Goal: Task Accomplishment & Management: Manage account settings

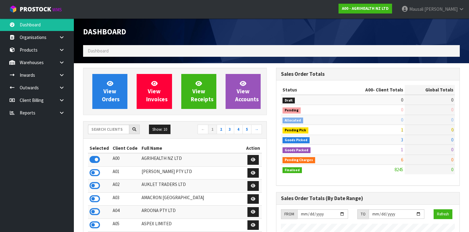
scroll to position [464, 193]
click at [105, 131] on input "text" at bounding box center [108, 130] width 41 height 10
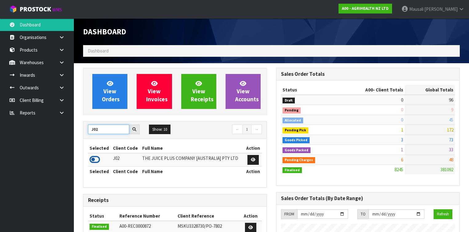
type input "J02"
click at [93, 157] on icon at bounding box center [94, 159] width 10 height 9
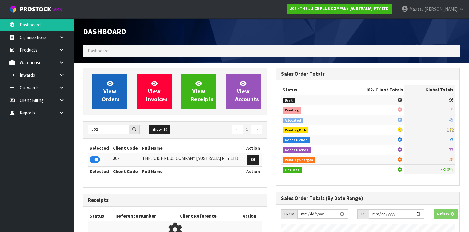
scroll to position [382, 193]
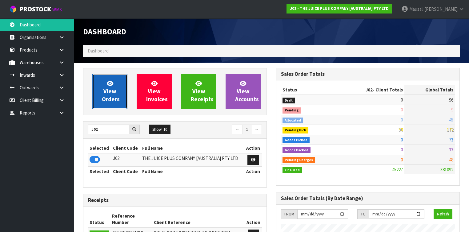
click at [114, 92] on span "View Orders" at bounding box center [111, 91] width 18 height 23
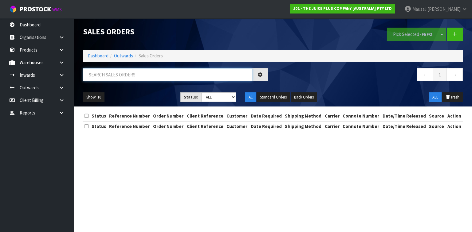
click at [107, 73] on input "text" at bounding box center [167, 74] width 169 height 13
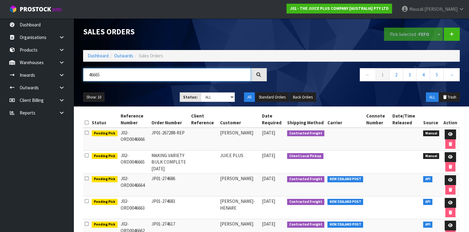
type input "46665"
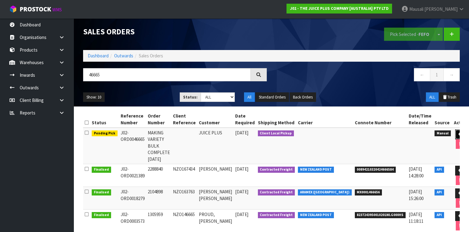
click at [455, 134] on link at bounding box center [460, 135] width 11 height 10
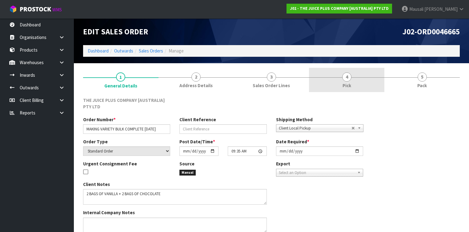
click at [346, 84] on span "Pick" at bounding box center [346, 85] width 9 height 6
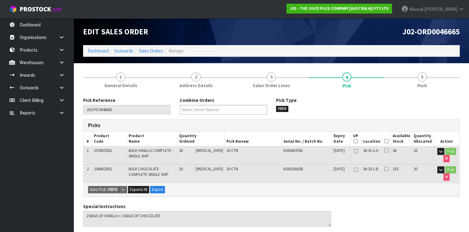
click at [388, 142] on icon at bounding box center [386, 141] width 4 height 0
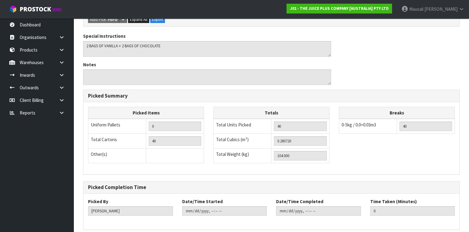
scroll to position [217, 0]
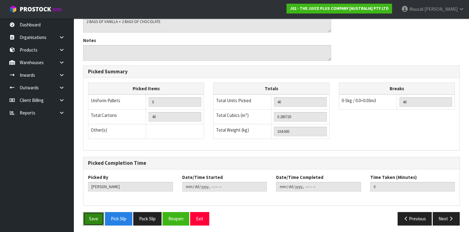
click at [93, 216] on button "Save" at bounding box center [93, 218] width 21 height 13
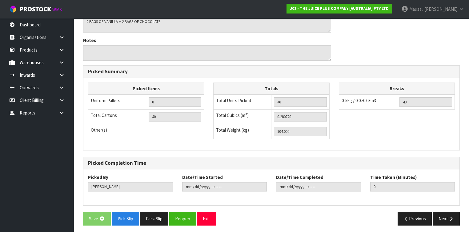
scroll to position [0, 0]
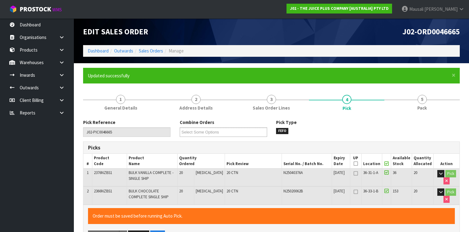
type input "[PERSON_NAME]"
type input "[DATE]T12:18:02"
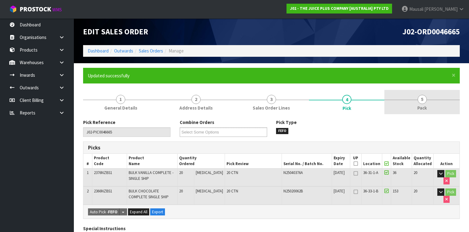
click at [416, 102] on link "5 Pack" at bounding box center [421, 102] width 75 height 24
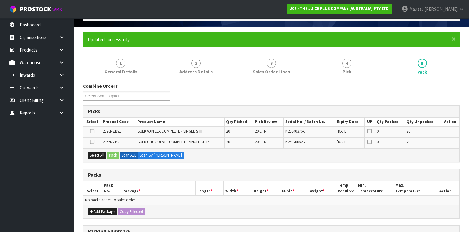
scroll to position [74, 0]
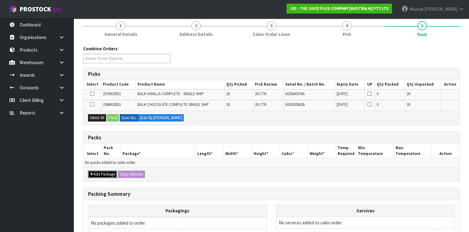
click at [102, 172] on button "Add Package" at bounding box center [102, 174] width 29 height 7
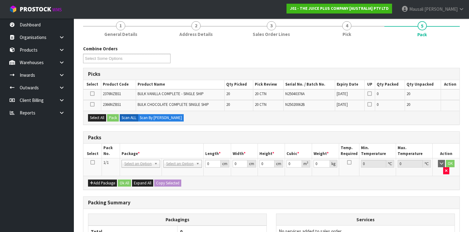
click at [93, 163] on icon at bounding box center [92, 163] width 4 height 0
click at [100, 114] on button "Select All" at bounding box center [97, 117] width 18 height 7
click at [116, 117] on button "Pack" at bounding box center [113, 117] width 12 height 7
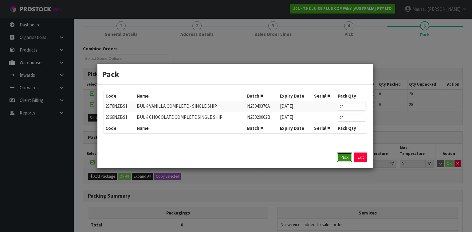
click at [342, 155] on button "Pack" at bounding box center [344, 158] width 15 height 10
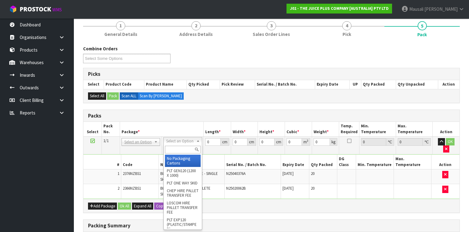
click at [179, 152] on input "text" at bounding box center [182, 150] width 35 height 8
type input "RET"
type input "104"
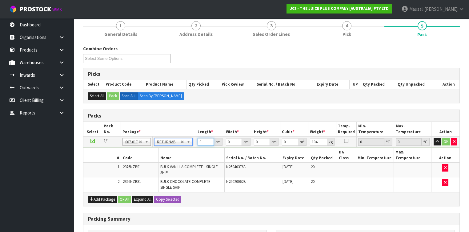
drag, startPoint x: 202, startPoint y: 143, endPoint x: 196, endPoint y: 144, distance: 6.1
click at [196, 144] on td "0 cm" at bounding box center [210, 142] width 28 height 11
type input "120"
type input "100"
type input "4"
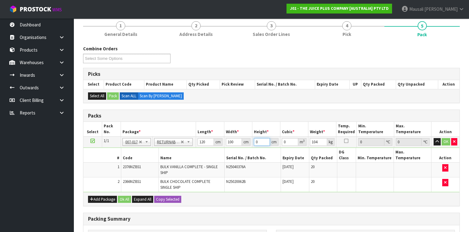
type input "0.048"
type input "45"
type input "0.54"
type input "45"
click at [124, 196] on button "Ok All" at bounding box center [124, 199] width 13 height 7
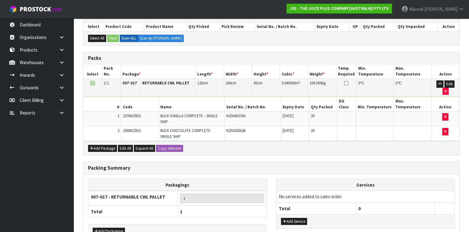
scroll to position [156, 0]
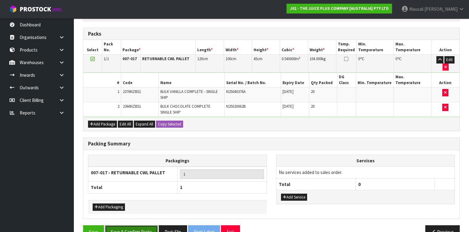
click at [129, 226] on button "Save & Confirm Packs" at bounding box center [131, 232] width 53 height 13
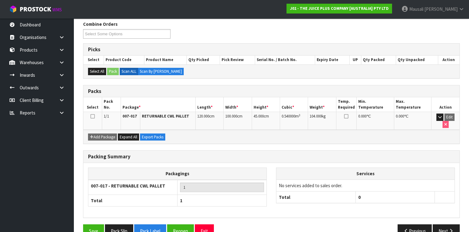
scroll to position [104, 0]
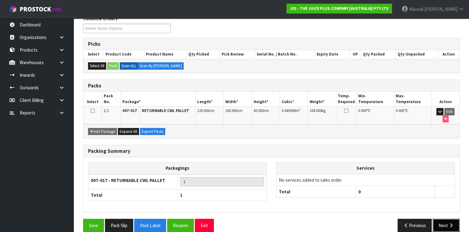
click at [443, 219] on button "Next" at bounding box center [445, 225] width 27 height 13
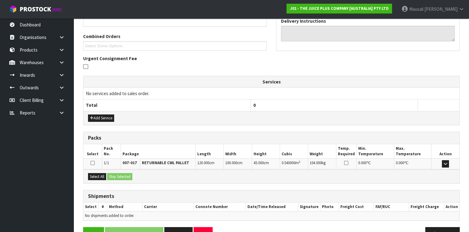
scroll to position [163, 0]
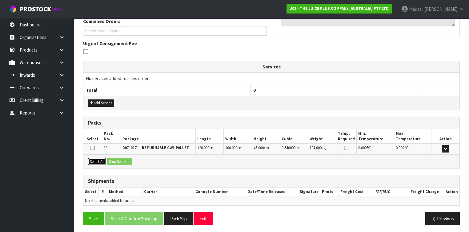
drag, startPoint x: 94, startPoint y: 157, endPoint x: 104, endPoint y: 157, distance: 10.1
click at [101, 158] on button "Select All" at bounding box center [97, 161] width 18 height 7
click at [119, 158] on button "Ship Selected" at bounding box center [119, 161] width 25 height 7
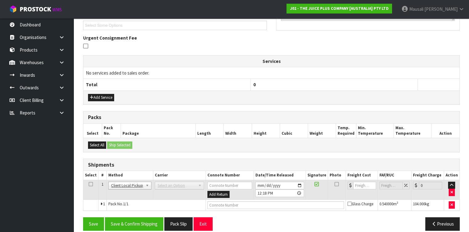
scroll to position [173, 0]
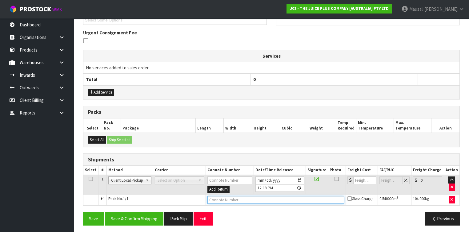
drag, startPoint x: 230, startPoint y: 198, endPoint x: 228, endPoint y: 203, distance: 5.2
click at [230, 198] on input "text" at bounding box center [275, 200] width 137 height 8
type input "RECEIVED BY INWARDS"
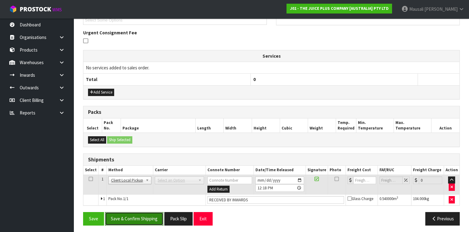
click at [135, 214] on button "Save & Confirm Shipping" at bounding box center [134, 218] width 58 height 13
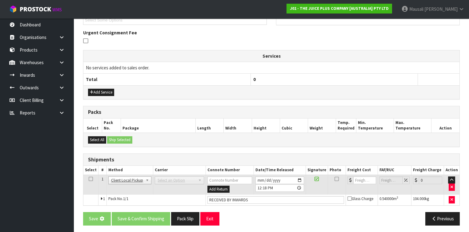
scroll to position [0, 0]
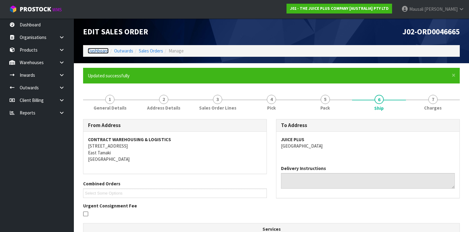
click at [96, 48] on link "Dashboard" at bounding box center [98, 51] width 21 height 6
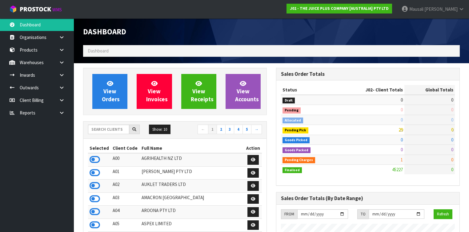
scroll to position [490, 193]
click at [97, 129] on input "text" at bounding box center [108, 130] width 41 height 10
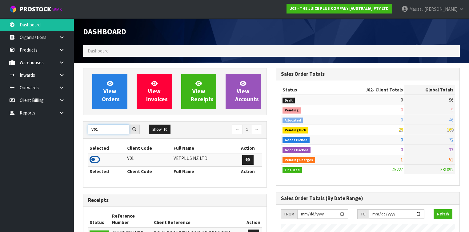
type input "V01"
click at [97, 157] on icon at bounding box center [94, 159] width 10 height 9
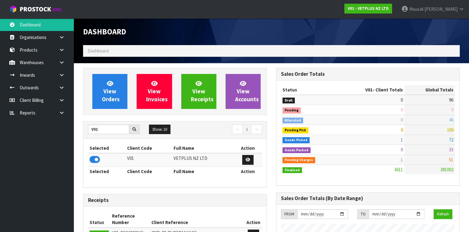
scroll to position [464, 193]
click at [109, 85] on icon at bounding box center [110, 84] width 6 height 6
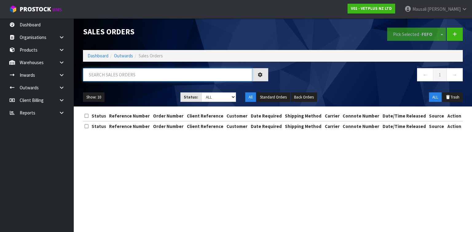
click at [105, 76] on input "text" at bounding box center [167, 74] width 169 height 13
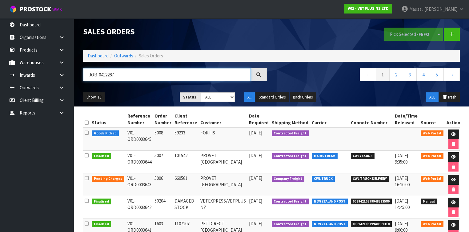
type input "JOB-0412287"
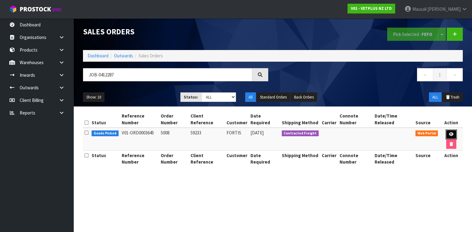
click at [454, 133] on link at bounding box center [451, 135] width 11 height 10
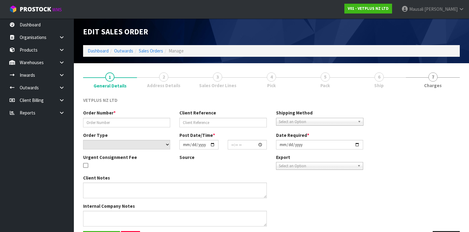
type input "5008"
type input "59233"
select select "number:0"
type input "[DATE]"
type input "14:22:00.000"
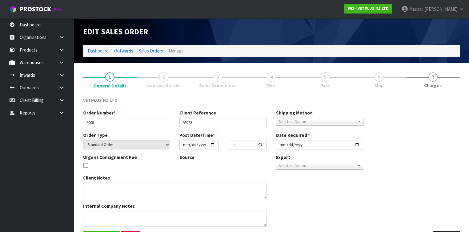
type input "[DATE]"
type textarea "BACK ORDER: 50809-W CYSTAID CAPSULES 180 (6 X 30CAPS) X 10"
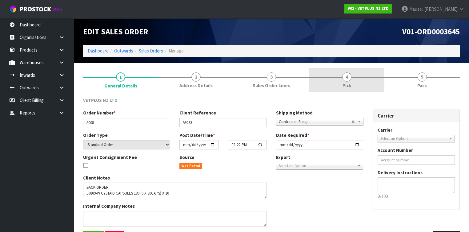
click at [338, 84] on link "4 Pick" at bounding box center [346, 80] width 75 height 24
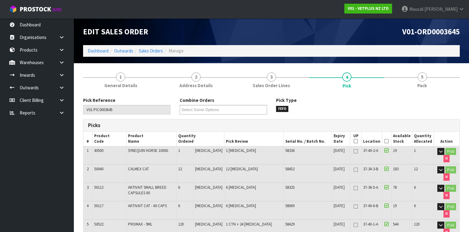
click at [386, 141] on icon at bounding box center [386, 141] width 4 height 0
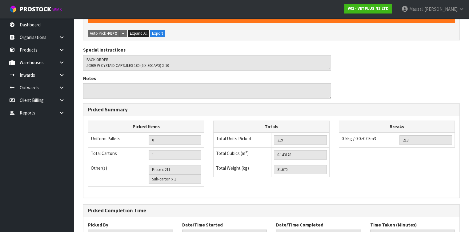
scroll to position [371, 0]
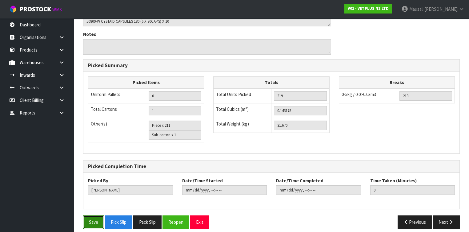
click at [91, 216] on button "Save" at bounding box center [93, 222] width 21 height 13
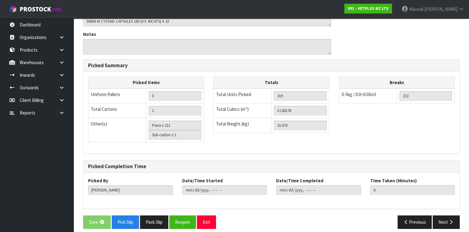
scroll to position [0, 0]
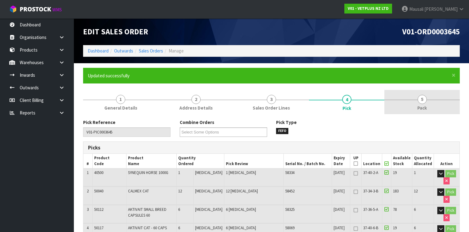
type input "[PERSON_NAME]"
type input "[DATE]T12:22:21"
click at [425, 106] on span "Pack" at bounding box center [422, 108] width 10 height 6
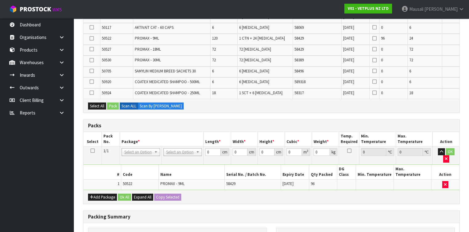
scroll to position [242, 0]
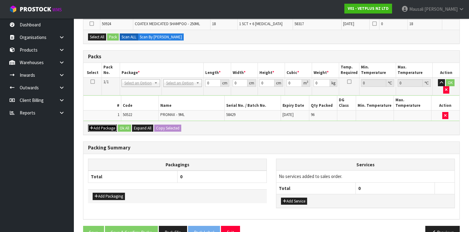
click at [99, 125] on button "Add Package" at bounding box center [102, 128] width 29 height 7
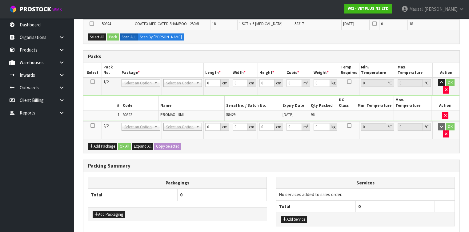
click at [92, 126] on icon at bounding box center [92, 126] width 4 height 0
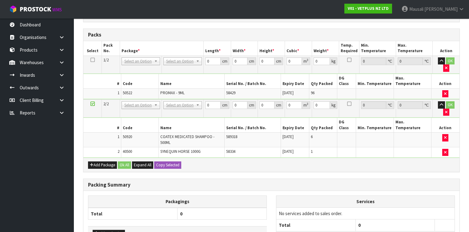
scroll to position [231, 0]
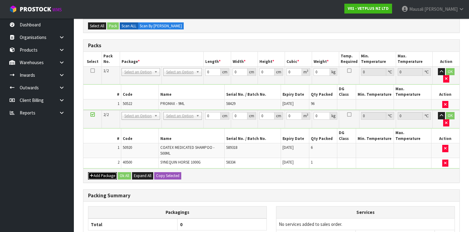
click at [99, 172] on button "Add Package" at bounding box center [102, 175] width 29 height 7
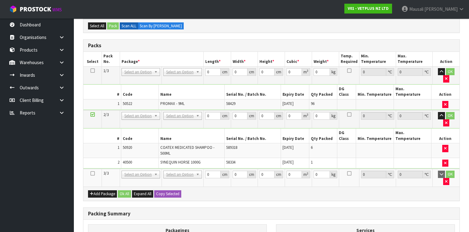
click at [93, 174] on icon at bounding box center [92, 174] width 4 height 0
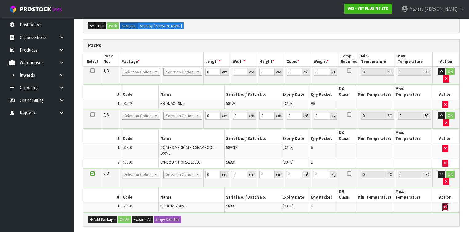
click at [443, 204] on button "button" at bounding box center [445, 207] width 6 height 7
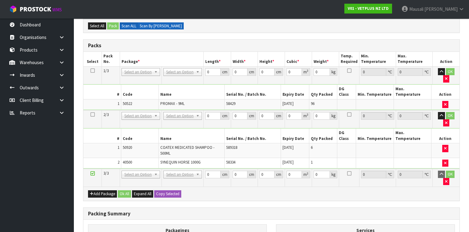
click at [155, 22] on label "Scan By [PERSON_NAME]" at bounding box center [161, 25] width 46 height 7
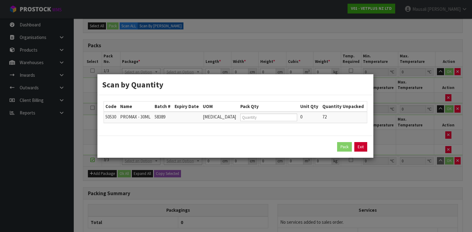
click at [363, 146] on link "Exit" at bounding box center [360, 147] width 13 height 10
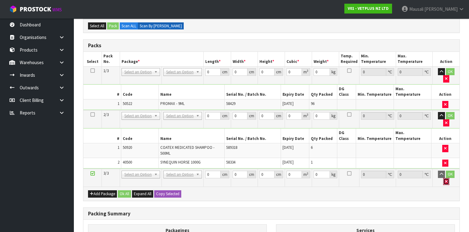
click at [447, 180] on icon "button" at bounding box center [446, 182] width 2 height 4
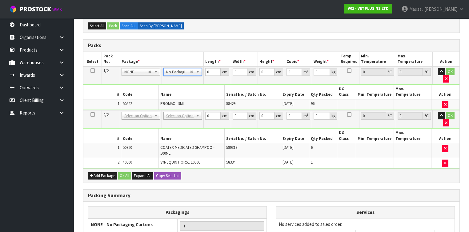
click at [180, 110] on td "No Packaging Cartons PLT GEN120 (1200 X 1000) PLT ONE WAY SKID CHEP HIRE PALLET…" at bounding box center [183, 119] width 42 height 18
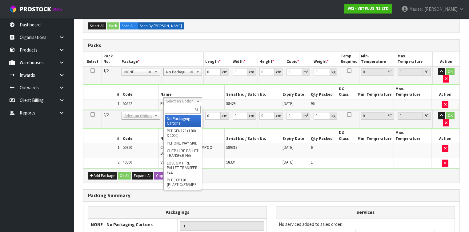
drag, startPoint x: 180, startPoint y: 99, endPoint x: 179, endPoint y: 106, distance: 7.1
click at [176, 109] on input "text" at bounding box center [182, 110] width 35 height 8
type input "OC"
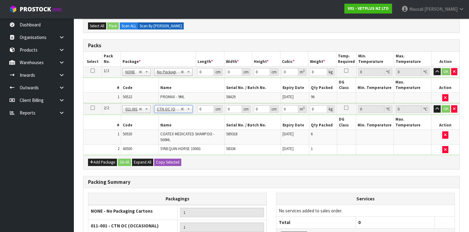
type input "4.91"
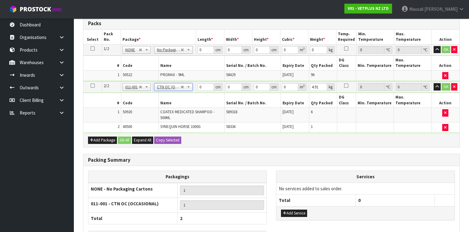
scroll to position [256, 0]
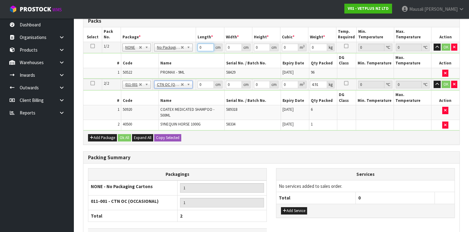
drag, startPoint x: 203, startPoint y: 46, endPoint x: 190, endPoint y: 50, distance: 13.5
click at [191, 50] on tr "1/2 NONE 007-001 007-002 007-004 007-009 007-013 007-014 007-015 007-017 007-01…" at bounding box center [271, 47] width 376 height 11
type input "1"
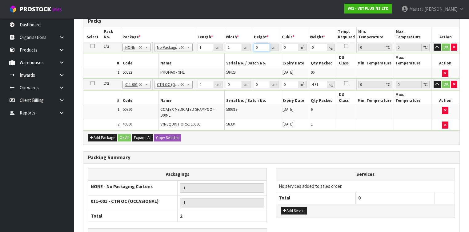
type input "0.000001"
type input "1"
drag, startPoint x: 259, startPoint y: 45, endPoint x: 250, endPoint y: 49, distance: 10.6
click at [250, 49] on tr "1/2 NONE 007-001 007-002 007-004 007-009 007-013 007-014 007-015 007-017 007-01…" at bounding box center [271, 47] width 376 height 11
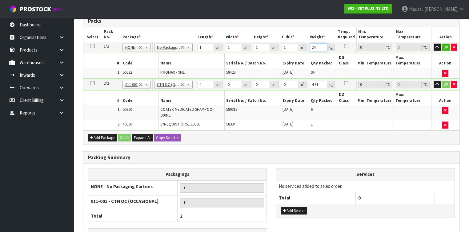
type input "24"
drag, startPoint x: 202, startPoint y: 77, endPoint x: 194, endPoint y: 79, distance: 8.0
click at [194, 79] on tr "2/2 NONE 007-001 007-002 007-004 007-009 007-013 007-014 007-015 007-017 007-01…" at bounding box center [271, 84] width 376 height 11
type input "1"
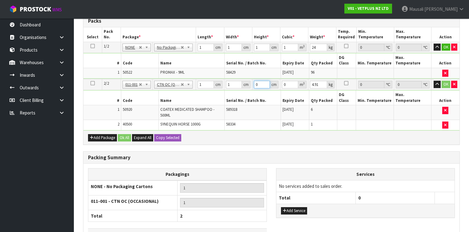
type input "1"
type input "0.000001"
type input "1"
click at [125, 134] on button "Ok All" at bounding box center [124, 137] width 13 height 7
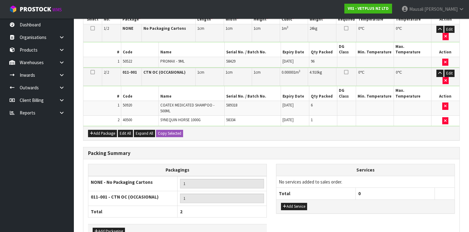
scroll to position [283, 0]
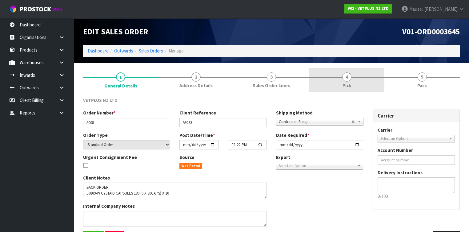
click at [354, 82] on link "4 Pick" at bounding box center [346, 80] width 75 height 24
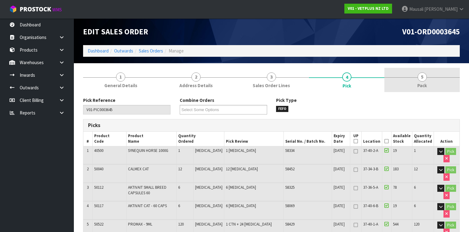
click at [424, 82] on link "5 Pack" at bounding box center [421, 80] width 75 height 24
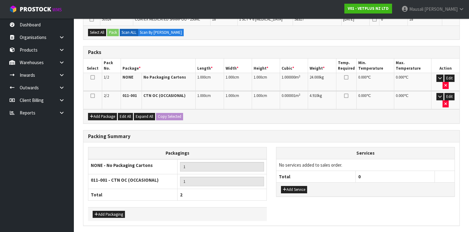
scroll to position [207, 0]
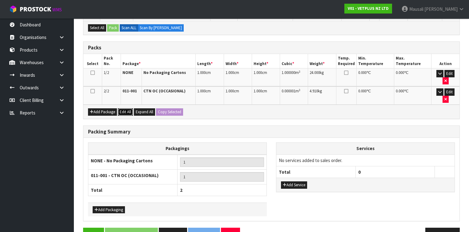
click at [127, 109] on button "Edit All" at bounding box center [125, 112] width 15 height 7
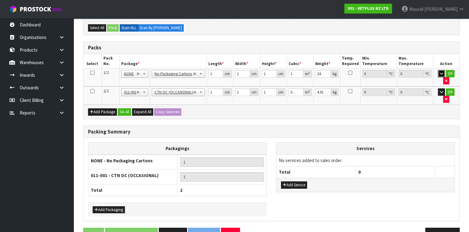
click at [439, 72] on icon "button" at bounding box center [440, 74] width 3 height 4
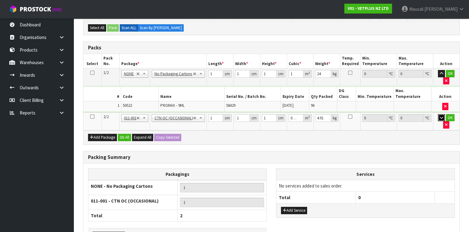
click at [439, 116] on icon "button" at bounding box center [440, 118] width 3 height 4
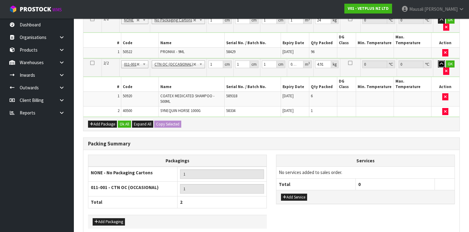
scroll to position [262, 0]
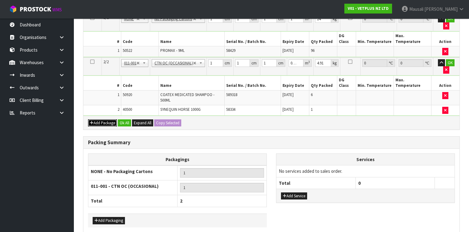
click at [101, 120] on button "Add Package" at bounding box center [102, 123] width 29 height 7
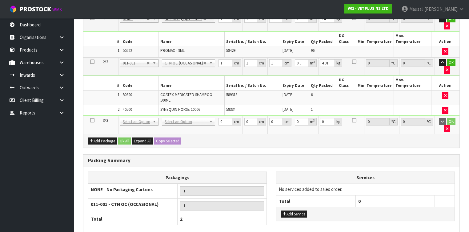
click at [91, 121] on icon at bounding box center [92, 121] width 4 height 0
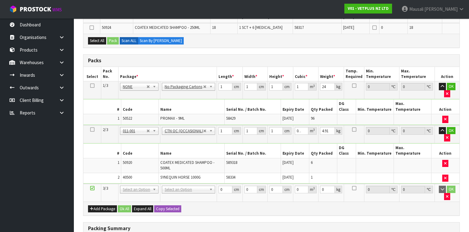
scroll to position [188, 0]
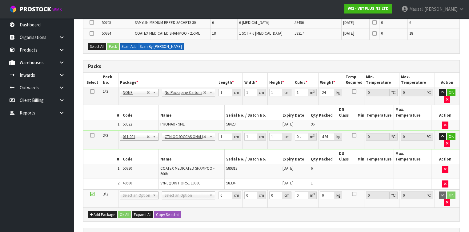
click at [153, 43] on label "Scan By [PERSON_NAME]" at bounding box center [161, 46] width 46 height 7
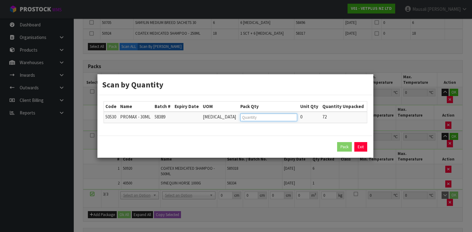
click at [240, 118] on input "number" at bounding box center [268, 118] width 57 height 8
type input "72"
click at [344, 146] on button "Pack" at bounding box center [344, 147] width 15 height 10
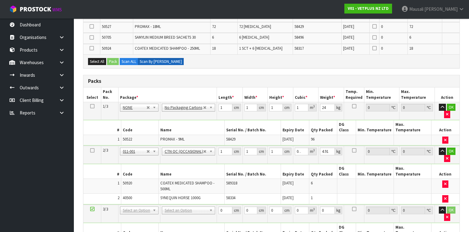
scroll to position [114, 0]
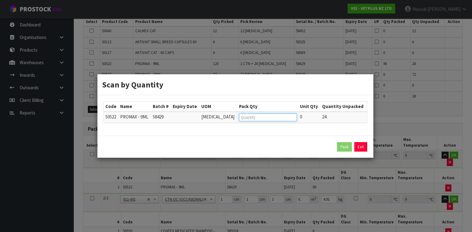
click at [239, 118] on input "number" at bounding box center [267, 118] width 57 height 8
type input "24"
click button "Pack" at bounding box center [344, 147] width 15 height 10
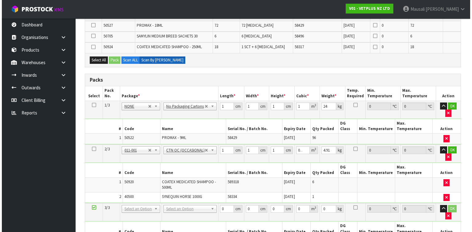
scroll to position [188, 0]
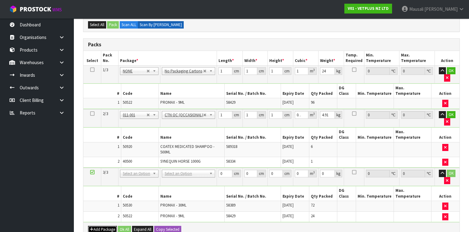
click at [97, 226] on button "Add Package" at bounding box center [102, 229] width 29 height 7
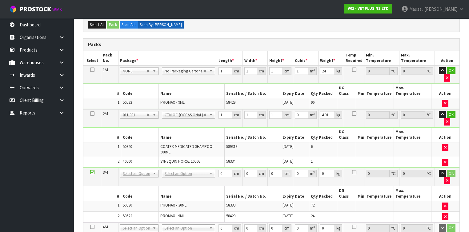
click at [92, 227] on icon at bounding box center [92, 227] width 4 height 0
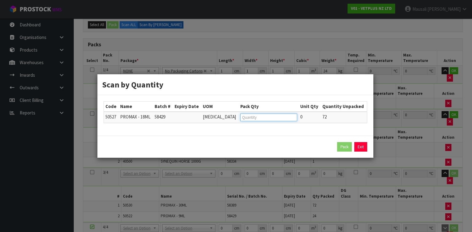
click at [240, 119] on input "number" at bounding box center [268, 118] width 57 height 8
type input "72"
click at [346, 145] on button "Pack" at bounding box center [344, 147] width 15 height 10
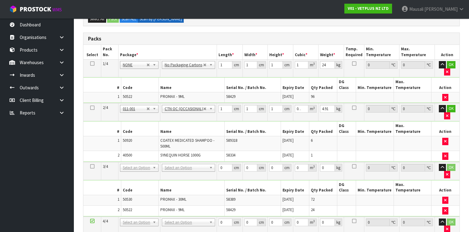
scroll to position [152, 0]
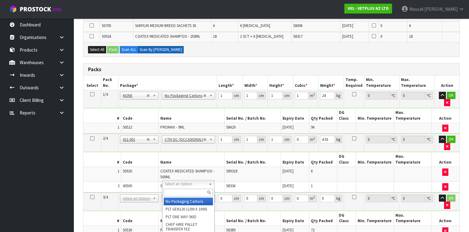
click at [171, 191] on input "text" at bounding box center [188, 193] width 49 height 8
type input "OC"
type input "2"
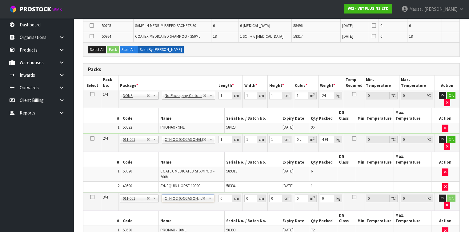
type input "8.16"
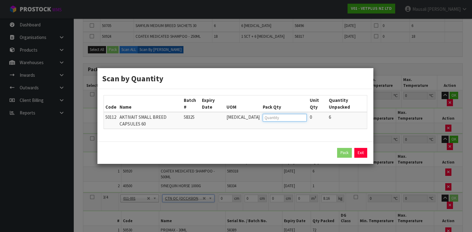
click at [263, 117] on input "number" at bounding box center [285, 118] width 44 height 8
type input "6"
click button "Pack" at bounding box center [344, 153] width 15 height 10
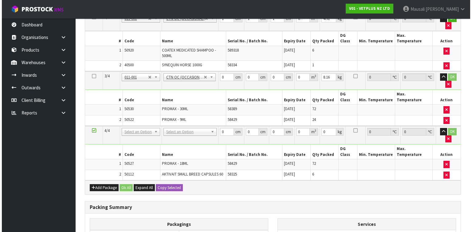
scroll to position [289, 0]
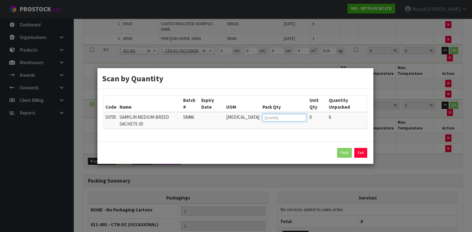
click at [263, 119] on input "number" at bounding box center [285, 118] width 44 height 8
type input "6"
click button "Pack" at bounding box center [344, 153] width 15 height 10
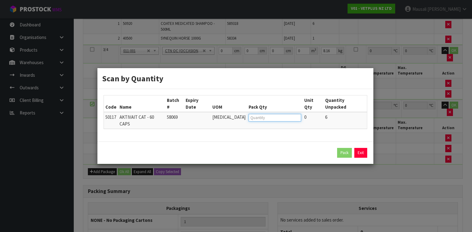
click at [253, 118] on input "number" at bounding box center [275, 118] width 53 height 8
type input "6"
click button "Pack" at bounding box center [344, 153] width 15 height 10
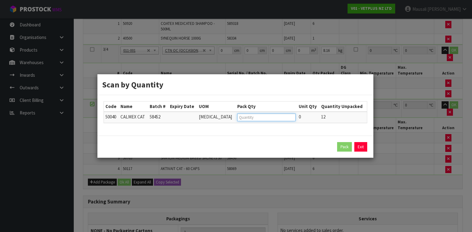
click at [242, 118] on input "number" at bounding box center [266, 118] width 58 height 8
type input "12"
click at [342, 146] on button "Pack" at bounding box center [344, 147] width 15 height 10
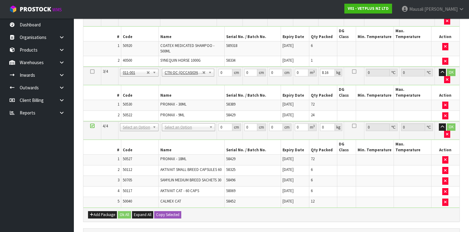
scroll to position [0, 0]
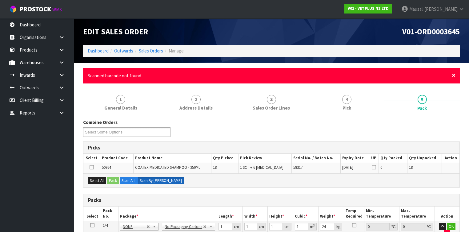
click at [453, 74] on span "×" at bounding box center [453, 75] width 4 height 9
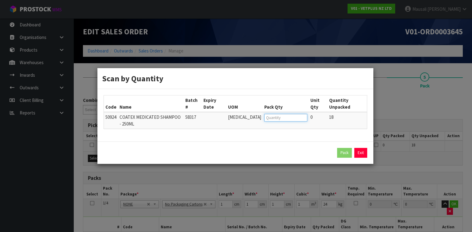
click at [269, 117] on input "number" at bounding box center [285, 118] width 43 height 8
type input "12"
click button "Pack" at bounding box center [344, 153] width 15 height 10
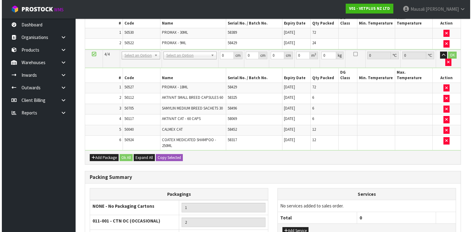
scroll to position [320, 0]
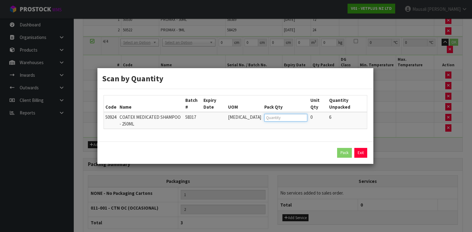
click at [264, 117] on input "number" at bounding box center [285, 118] width 43 height 8
type input "6"
click at [340, 148] on button "Pack" at bounding box center [344, 153] width 15 height 10
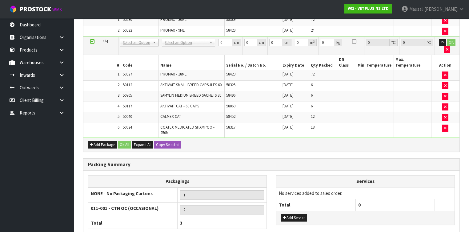
scroll to position [331, 0]
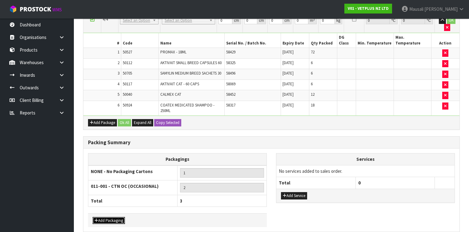
click at [108, 217] on button "Add Packaging" at bounding box center [109, 220] width 32 height 7
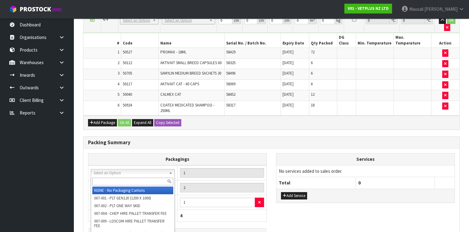
click at [106, 180] on input "text" at bounding box center [132, 182] width 81 height 8
type input "OC"
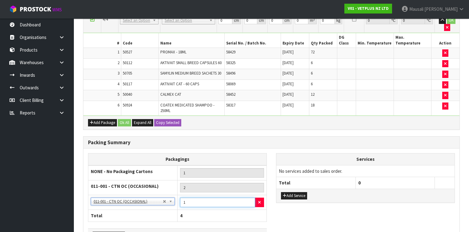
drag, startPoint x: 190, startPoint y: 177, endPoint x: 180, endPoint y: 180, distance: 9.8
click at [180, 195] on td "1" at bounding box center [221, 202] width 89 height 15
type input "2"
click at [99, 232] on button "Add Packaging" at bounding box center [109, 235] width 32 height 7
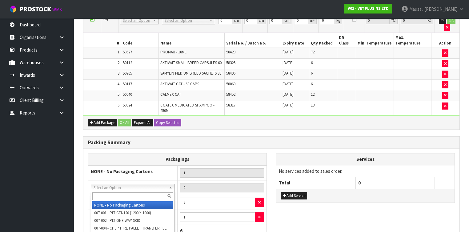
click at [101, 194] on input "text" at bounding box center [132, 197] width 81 height 8
type input "A4"
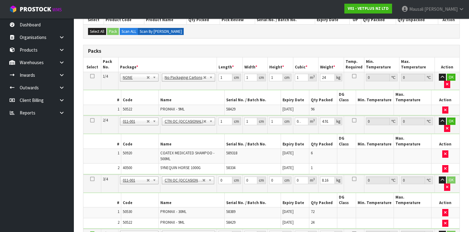
scroll to position [114, 0]
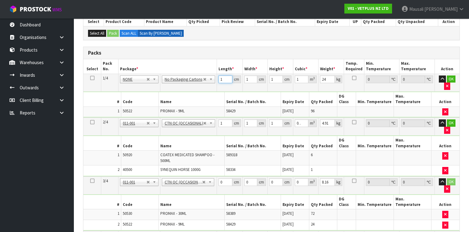
drag, startPoint x: 222, startPoint y: 78, endPoint x: 206, endPoint y: 85, distance: 17.9
click at [206, 85] on tr "1/4 NONE 007-001 007-002 007-004 007-009 007-013 007-014 007-015 007-017 007-01…" at bounding box center [271, 83] width 376 height 18
type input "3"
type input "0.000003"
type input "36"
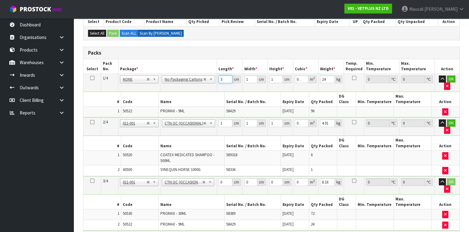
type input "0.000036"
type input "36"
type input "2"
type input "0.000072"
type input "25"
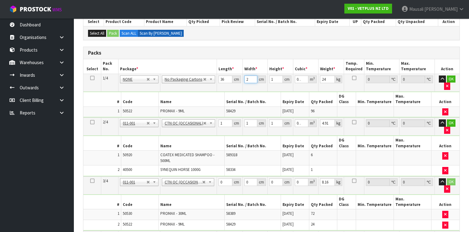
type input "0.0009"
type input "25"
type input "3"
type input "0.0027"
type input "35"
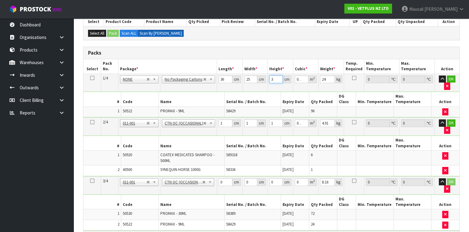
type input "0.0315"
type input "35"
type input "5"
type input "3"
type input "0.000003"
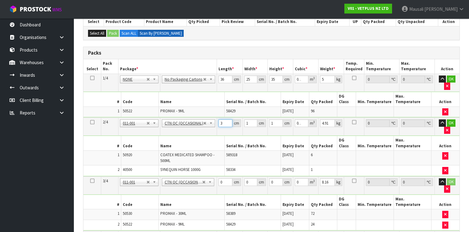
type input "30"
type input "0.00003"
type input "30"
type input "2"
type input "0.00006"
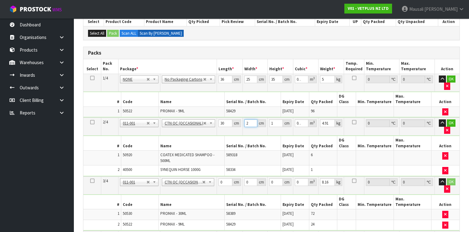
type input "23"
type input "0.00069"
type input "23"
type input "2"
type input "0.00138"
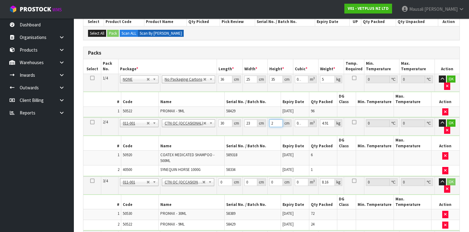
type input "24"
type input "0.01656"
type input "24"
type input "5"
type input "51"
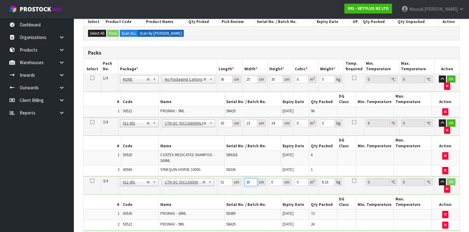
type input "30"
type input "4"
type input "0.00612"
type input "43"
type input "0.06579"
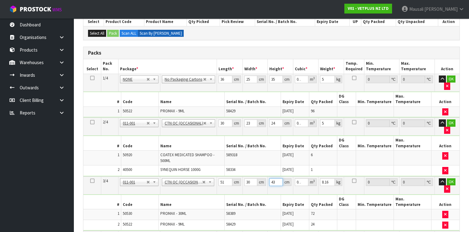
type input "43"
type input "9"
type input "52"
type input "39"
type input "5"
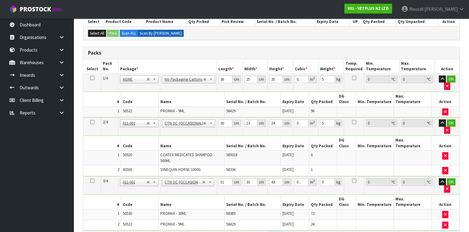
type input "0.01014"
type input "53"
type input "0.107484"
type input "53"
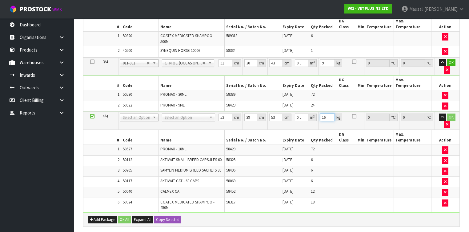
scroll to position [262, 0]
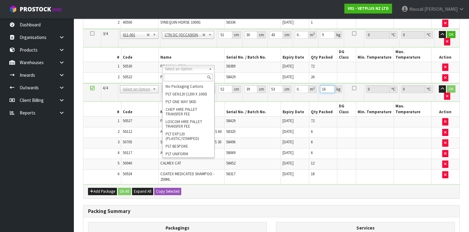
type input "16"
click at [171, 77] on input "text" at bounding box center [188, 78] width 49 height 8
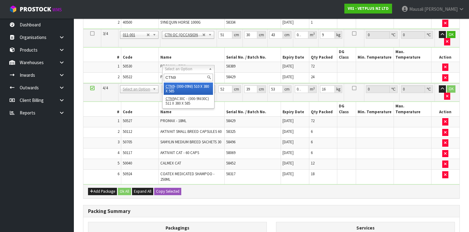
type input "CTN9"
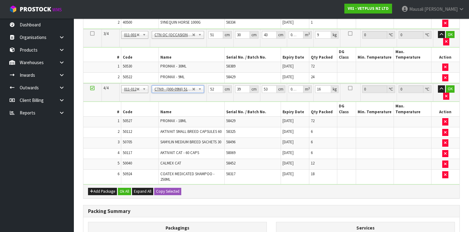
scroll to position [249, 0]
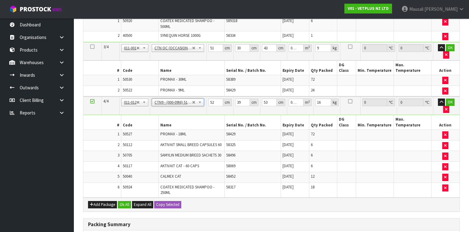
type input "51"
type input "38"
type input "58.5"
type input "0.113373"
type input "14.96"
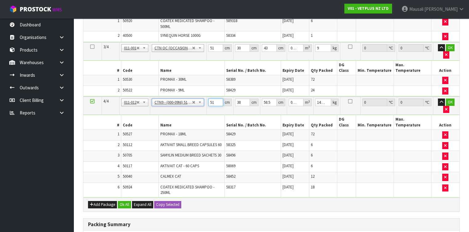
drag, startPoint x: 215, startPoint y: 63, endPoint x: 208, endPoint y: 66, distance: 7.7
click at [208, 97] on td "51 cm" at bounding box center [220, 106] width 27 height 18
type input "5"
type input "0.011115"
type input "52"
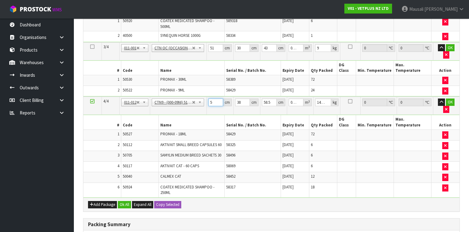
type input "0.115596"
type input "52"
type input "3"
type input "0.009126"
type input "39"
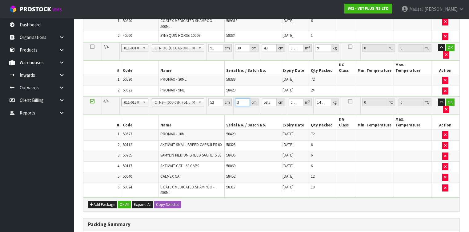
type input "0.118638"
type input "39"
type input "5"
type input "0.01014"
type input "53"
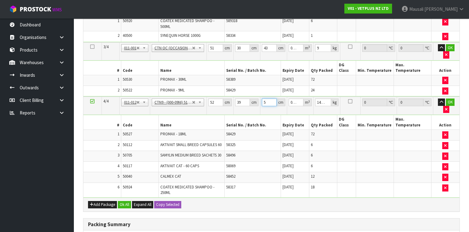
type input "0.107484"
type input "53"
type input "16"
click at [128, 201] on button "Ok All" at bounding box center [124, 204] width 13 height 7
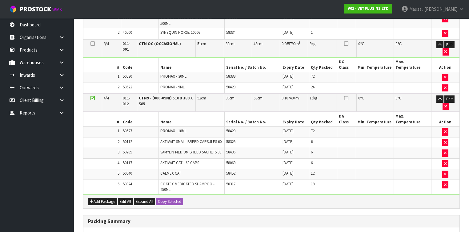
scroll to position [363, 0]
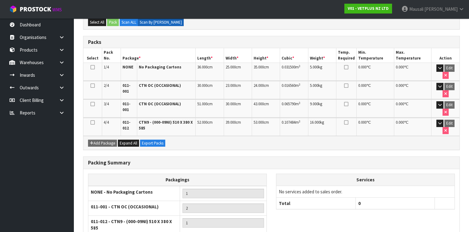
scroll to position [208, 0]
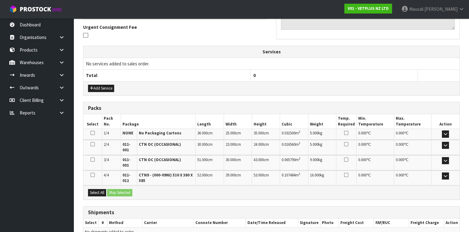
scroll to position [210, 0]
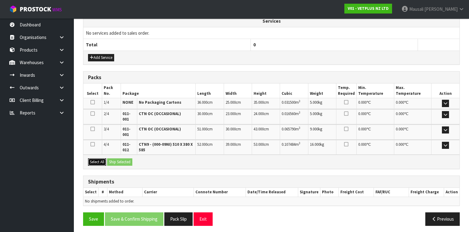
click at [98, 159] on button "Select All" at bounding box center [97, 162] width 18 height 7
click at [106, 159] on button "Select All" at bounding box center [97, 162] width 18 height 7
click at [114, 160] on button "Ship Selected" at bounding box center [119, 162] width 25 height 7
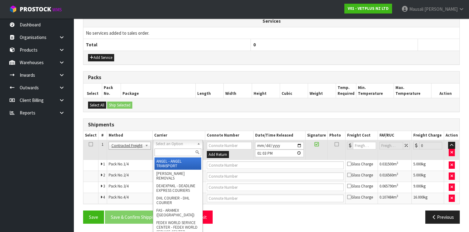
click at [169, 150] on input "text" at bounding box center [177, 153] width 47 height 8
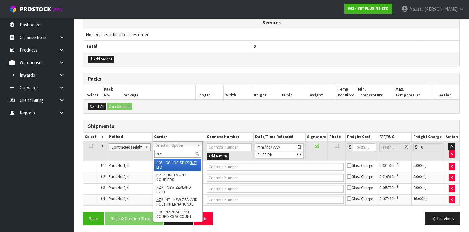
type input "NZP"
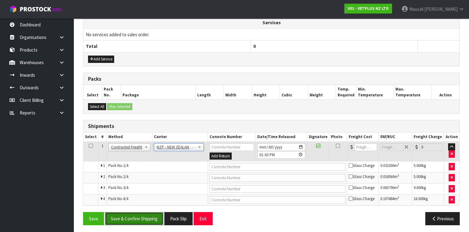
click at [142, 218] on button "Save & Confirm Shipping" at bounding box center [134, 218] width 58 height 13
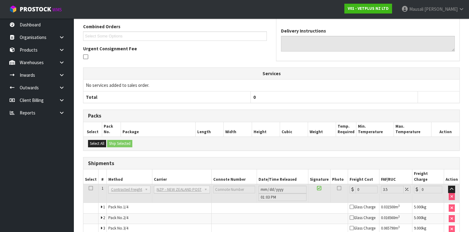
scroll to position [198, 0]
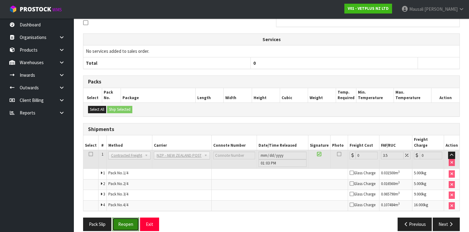
click at [123, 218] on button "Reopen" at bounding box center [125, 224] width 27 height 13
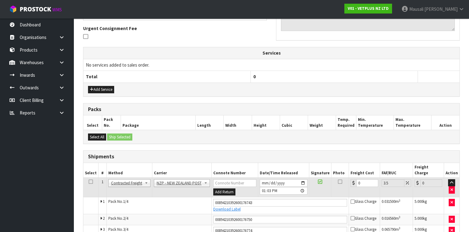
scroll to position [197, 0]
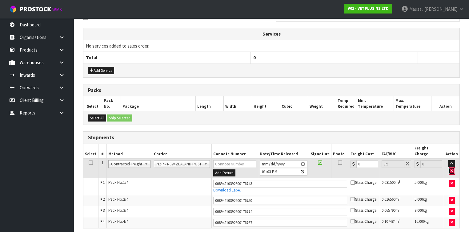
click at [452, 169] on icon "button" at bounding box center [451, 171] width 2 height 4
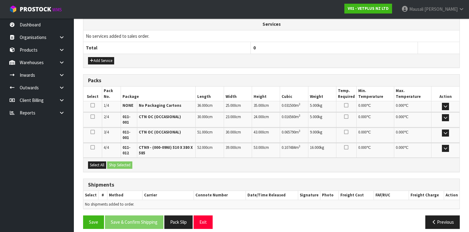
scroll to position [210, 0]
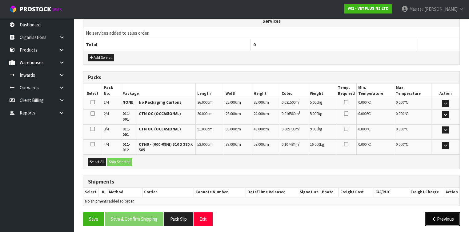
click at [441, 215] on button "Previous" at bounding box center [442, 219] width 34 height 13
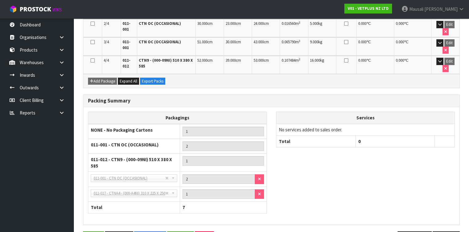
scroll to position [208, 0]
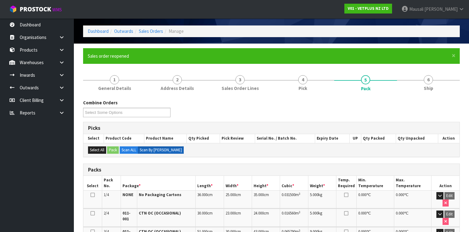
scroll to position [0, 0]
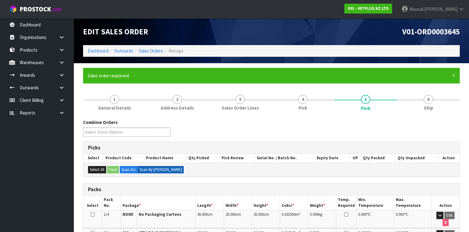
click at [97, 47] on ol "Dashboard Outwards Sales Orders Manage" at bounding box center [271, 50] width 376 height 11
click at [98, 49] on link "Dashboard" at bounding box center [98, 51] width 21 height 6
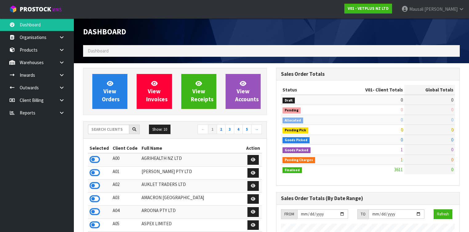
scroll to position [464, 193]
click at [104, 130] on input "text" at bounding box center [108, 130] width 41 height 10
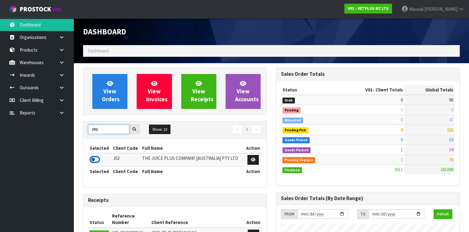
type input "J02"
click at [96, 159] on icon at bounding box center [94, 159] width 10 height 9
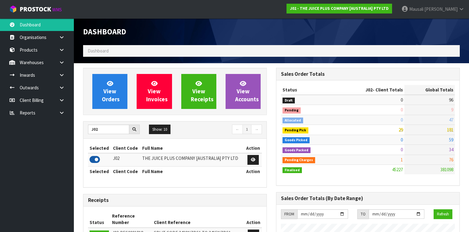
scroll to position [490, 193]
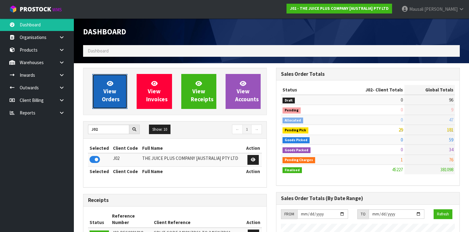
click at [108, 95] on span "View Orders" at bounding box center [111, 91] width 18 height 23
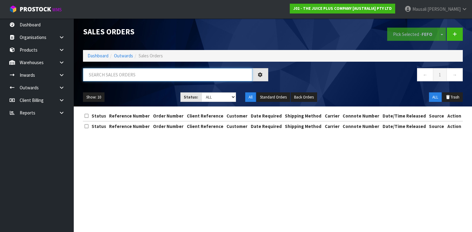
click at [94, 73] on input "text" at bounding box center [167, 74] width 169 height 13
type input "JOB-0412437"
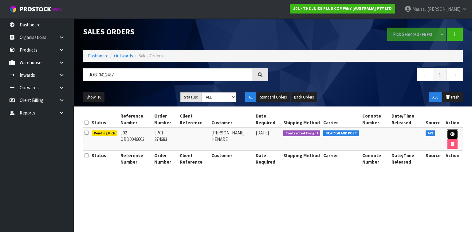
click at [451, 133] on icon at bounding box center [452, 135] width 5 height 4
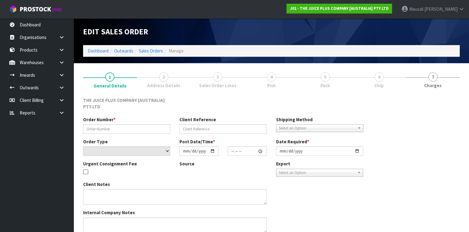
type input "JP01-274683"
select select "number:0"
type input "[DATE]"
type input "03:06:17.000"
type input "[DATE]"
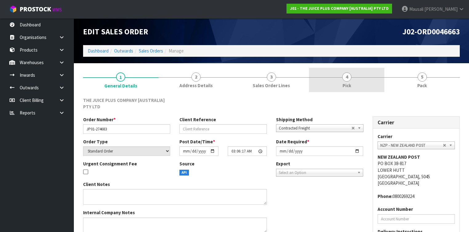
click at [351, 85] on link "4 Pick" at bounding box center [346, 80] width 75 height 24
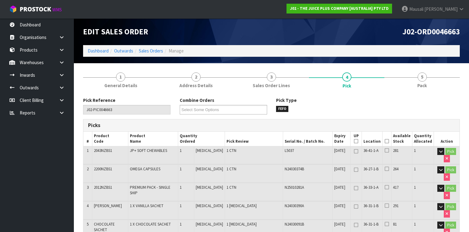
click at [386, 142] on icon at bounding box center [386, 141] width 4 height 0
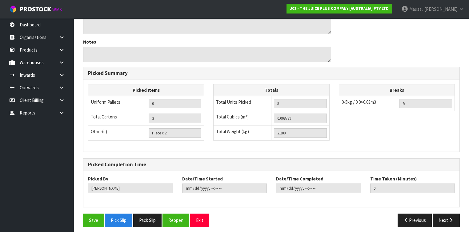
scroll to position [271, 0]
click at [85, 215] on button "Save" at bounding box center [93, 220] width 21 height 13
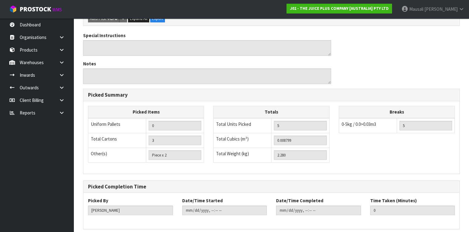
scroll to position [0, 0]
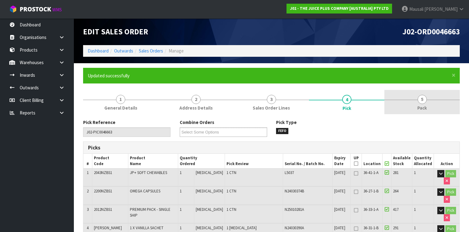
type input "[PERSON_NAME]"
type input "2025-09-15T13:17:52"
drag, startPoint x: 423, startPoint y: 106, endPoint x: 384, endPoint y: 106, distance: 39.0
click at [422, 106] on span "Pack" at bounding box center [422, 108] width 10 height 6
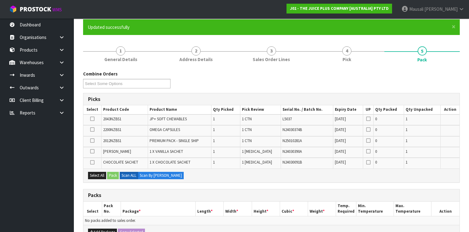
scroll to position [98, 0]
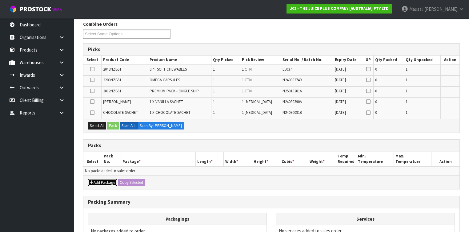
click at [95, 180] on button "Add Package" at bounding box center [102, 182] width 29 height 7
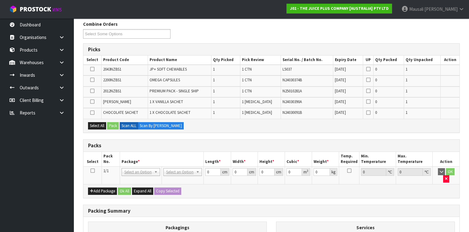
click at [91, 172] on td at bounding box center [92, 176] width 18 height 18
click at [91, 171] on icon at bounding box center [92, 171] width 4 height 0
drag, startPoint x: 91, startPoint y: 126, endPoint x: 104, endPoint y: 126, distance: 13.2
click at [91, 126] on button "Select All" at bounding box center [97, 125] width 18 height 7
click at [108, 126] on button "Pack" at bounding box center [113, 125] width 12 height 7
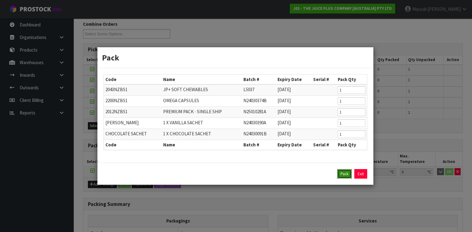
click at [343, 172] on button "Pack" at bounding box center [344, 174] width 15 height 10
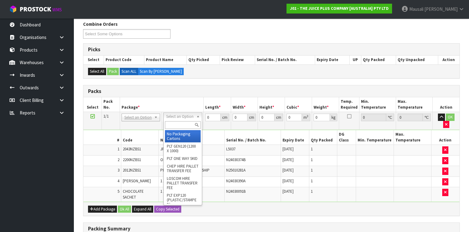
click at [175, 128] on input "text" at bounding box center [182, 125] width 35 height 8
type input "A4"
type input "31"
type input "22.5"
type input "25"
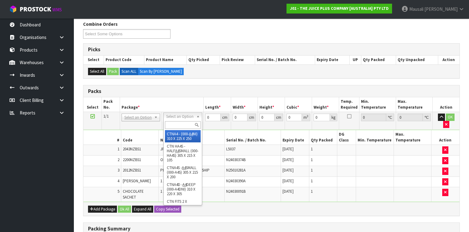
type input "0.017438"
type input "2.48"
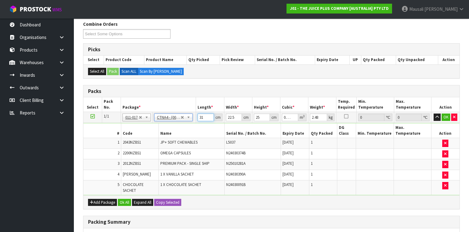
drag, startPoint x: 206, startPoint y: 117, endPoint x: 190, endPoint y: 122, distance: 16.4
click at [190, 122] on tr "1/1 NONE 007-001 007-002 007-004 007-009 007-013 007-014 007-015 007-017 007-01…" at bounding box center [271, 117] width 376 height 11
type input "3"
type input "0.001687"
type input "33"
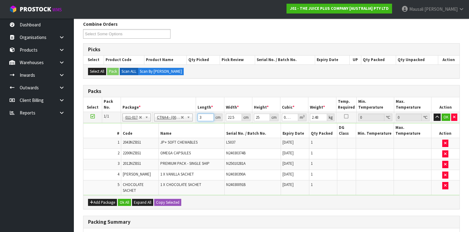
type input "0.018563"
type input "33"
type input "2"
type input "0.00165"
type input "24"
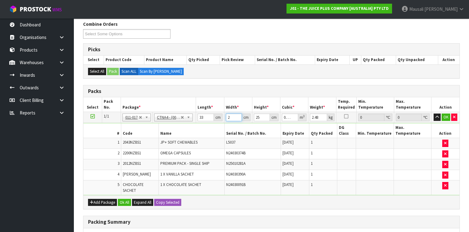
type input "0.0198"
type input "24"
type input "2"
type input "0.001584"
type input "22"
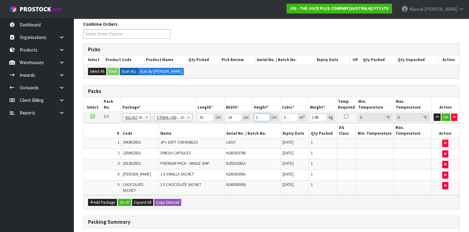
type input "0.017424"
type input "22"
type input "5"
click at [125, 199] on button "Ok All" at bounding box center [124, 202] width 13 height 7
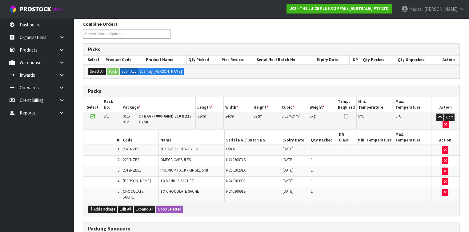
scroll to position [191, 0]
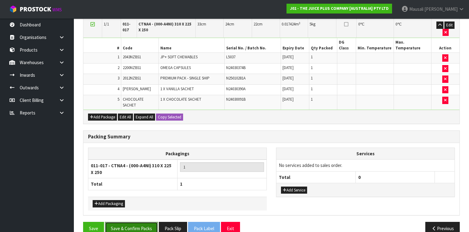
click at [123, 222] on button "Save & Confirm Packs" at bounding box center [131, 228] width 53 height 13
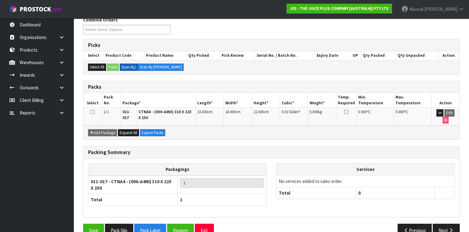
scroll to position [112, 0]
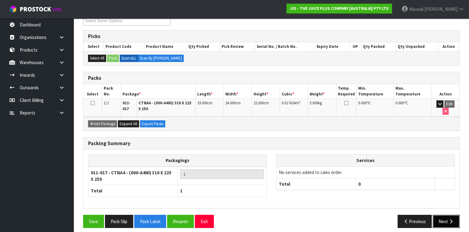
click at [444, 216] on button "Next" at bounding box center [445, 221] width 27 height 13
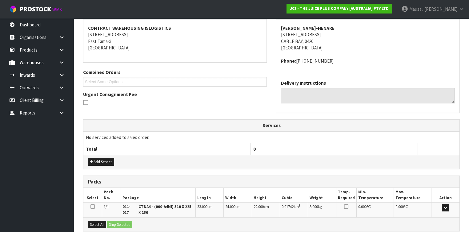
scroll to position [175, 0]
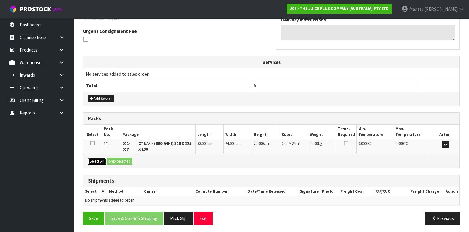
click at [101, 161] on button "Select All" at bounding box center [97, 161] width 18 height 7
click at [111, 160] on button "Ship Selected" at bounding box center [119, 161] width 25 height 7
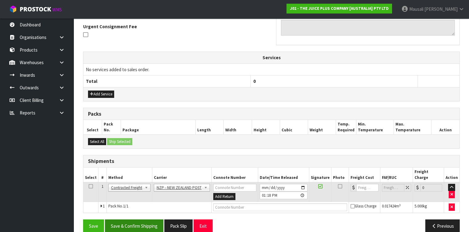
scroll to position [182, 0]
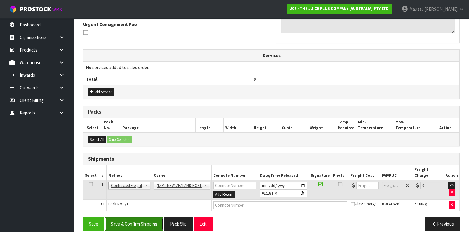
drag, startPoint x: 145, startPoint y: 216, endPoint x: 237, endPoint y: 193, distance: 94.8
click at [146, 218] on button "Save & Confirm Shipping" at bounding box center [134, 224] width 58 height 13
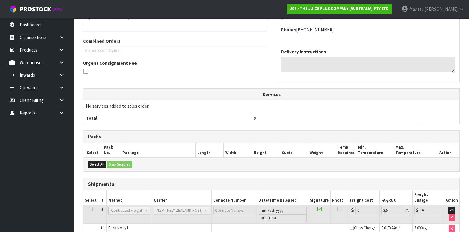
scroll to position [173, 0]
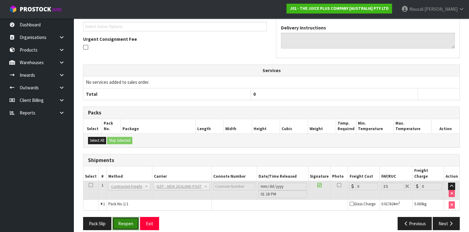
click at [119, 218] on button "Reopen" at bounding box center [125, 223] width 27 height 13
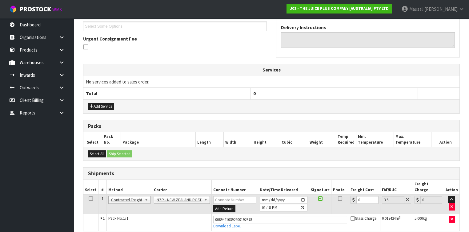
scroll to position [187, 0]
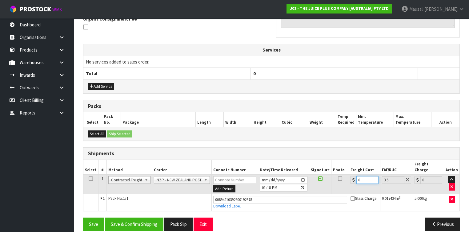
drag, startPoint x: 363, startPoint y: 172, endPoint x: 350, endPoint y: 179, distance: 15.1
click at [350, 179] on td "0" at bounding box center [364, 185] width 31 height 20
type input "7"
type input "7.24"
type input "7.3"
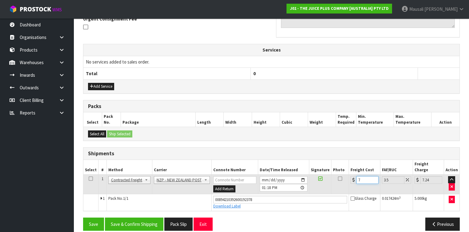
type input "7.56"
type input "7.31"
type input "7.57"
type input "7.31"
click at [152, 218] on button "Save & Confirm Shipping" at bounding box center [134, 224] width 58 height 13
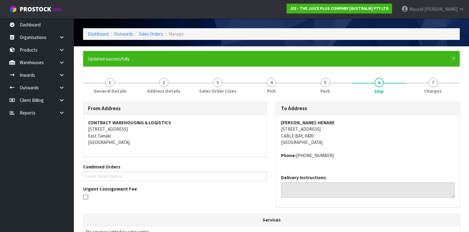
scroll to position [25, 0]
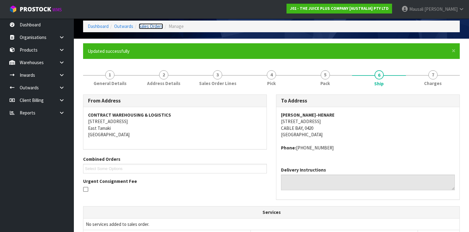
click at [155, 26] on link "Sales Orders" at bounding box center [151, 26] width 24 height 6
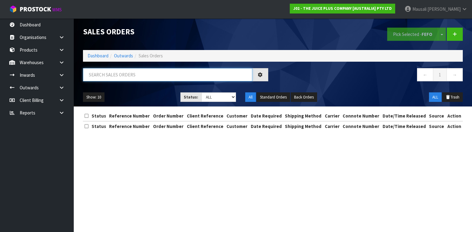
click at [101, 76] on input "text" at bounding box center [167, 74] width 169 height 13
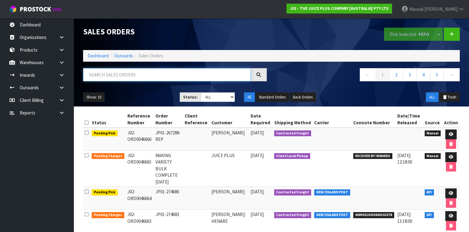
drag, startPoint x: 121, startPoint y: 4, endPoint x: 89, endPoint y: 74, distance: 77.0
click at [89, 74] on input "text" at bounding box center [167, 74] width 168 height 13
type input "JOB-0412436"
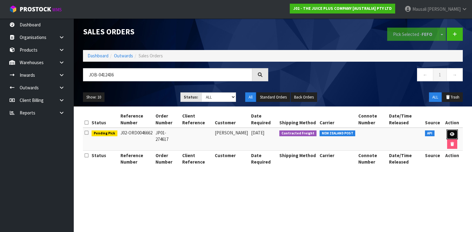
click at [453, 133] on icon at bounding box center [452, 135] width 5 height 4
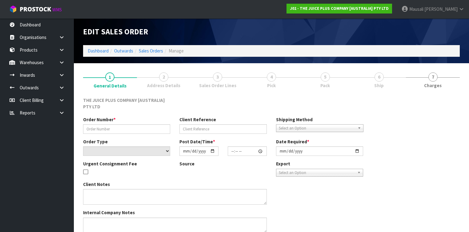
type input "JP01-274617"
select select "number:0"
type input "[DATE]"
type input "03:04:06.000"
type input "[DATE]"
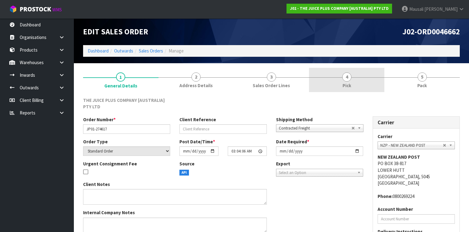
click at [347, 82] on span "Pick" at bounding box center [346, 85] width 9 height 6
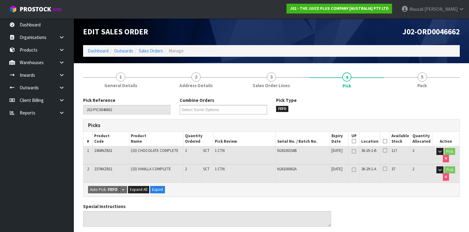
click at [387, 141] on icon at bounding box center [384, 141] width 4 height 0
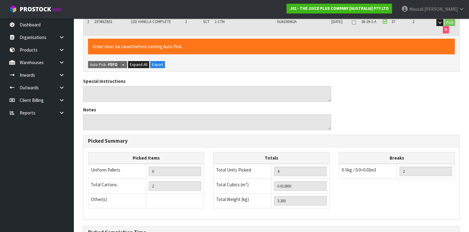
scroll to position [217, 0]
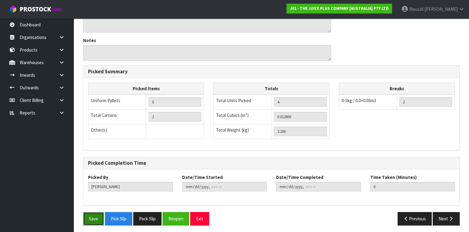
click at [94, 214] on button "Save" at bounding box center [93, 218] width 21 height 13
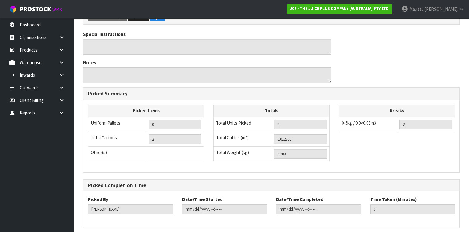
scroll to position [0, 0]
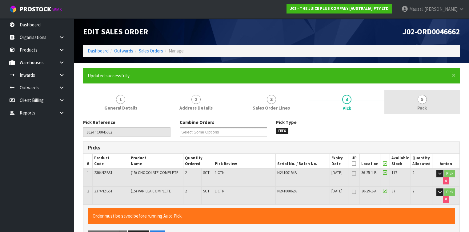
type input "[PERSON_NAME]"
type input "2025-09-15T13:25:33"
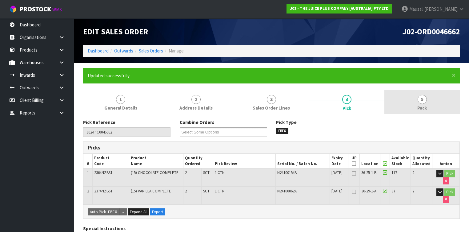
click at [420, 102] on span "5" at bounding box center [421, 99] width 9 height 9
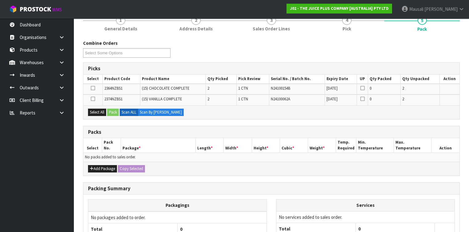
scroll to position [123, 0]
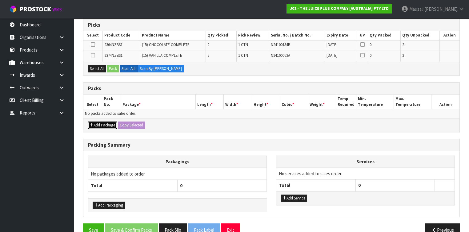
click at [106, 124] on button "Add Package" at bounding box center [102, 125] width 29 height 7
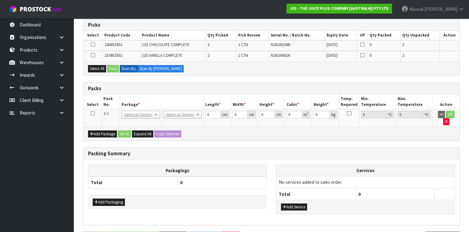
click at [91, 113] on icon at bounding box center [92, 113] width 4 height 0
drag, startPoint x: 100, startPoint y: 66, endPoint x: 106, endPoint y: 68, distance: 5.7
click at [101, 66] on button "Select All" at bounding box center [97, 68] width 18 height 7
click at [106, 68] on button "Select All" at bounding box center [97, 68] width 18 height 7
click at [108, 68] on button "Pack" at bounding box center [113, 68] width 12 height 7
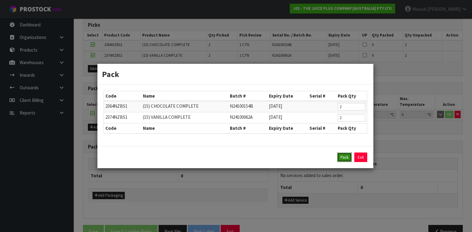
click at [340, 155] on button "Pack" at bounding box center [344, 158] width 15 height 10
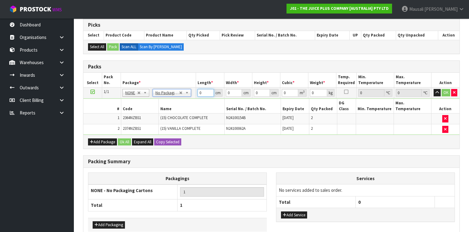
drag, startPoint x: 203, startPoint y: 92, endPoint x: 192, endPoint y: 97, distance: 12.2
click at [192, 97] on tbody "1/1 NONE 007-001 007-002 007-004 007-009 007-013 007-014 007-015 007-017 007-01…" at bounding box center [271, 111] width 376 height 47
type input "21"
type input "20"
type input "3"
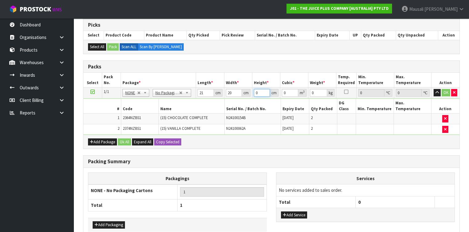
type input "0.00126"
type input "33"
type input "0.01386"
type input "33"
type input "4"
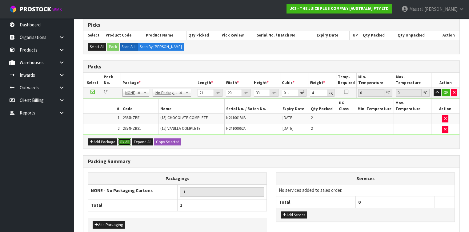
click at [124, 139] on button "Ok All" at bounding box center [124, 142] width 13 height 7
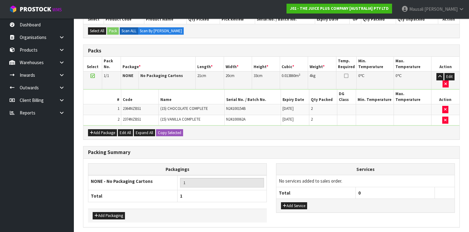
scroll to position [148, 0]
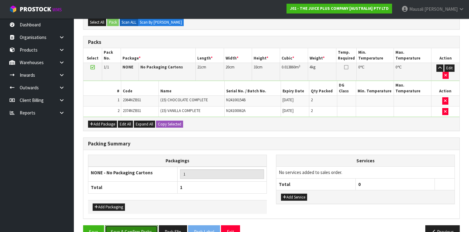
click at [134, 226] on button "Save & Confirm Packs" at bounding box center [131, 232] width 53 height 13
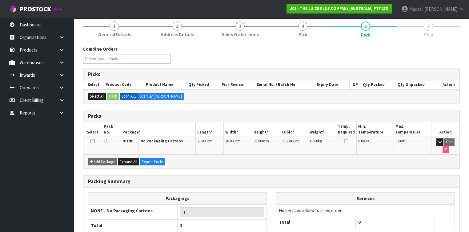
scroll to position [104, 0]
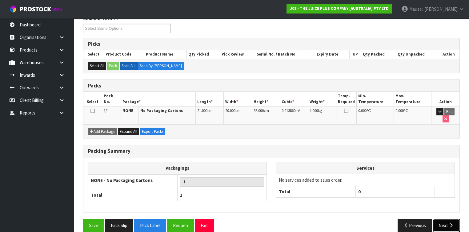
click at [441, 219] on button "Next" at bounding box center [445, 225] width 27 height 13
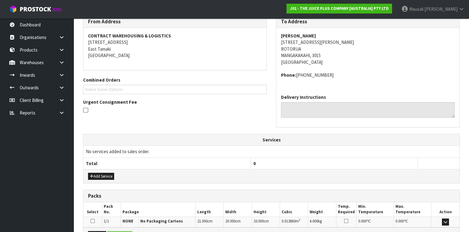
scroll to position [177, 0]
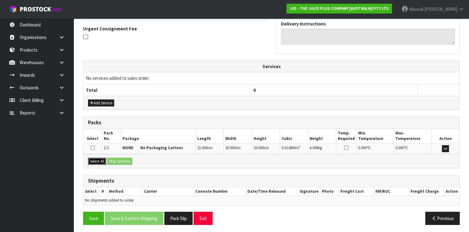
drag, startPoint x: 93, startPoint y: 160, endPoint x: 110, endPoint y: 160, distance: 16.3
click at [94, 160] on button "Select All" at bounding box center [97, 161] width 18 height 7
click at [113, 159] on button "Ship Selected" at bounding box center [119, 161] width 25 height 7
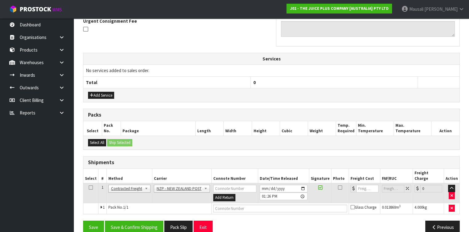
scroll to position [188, 0]
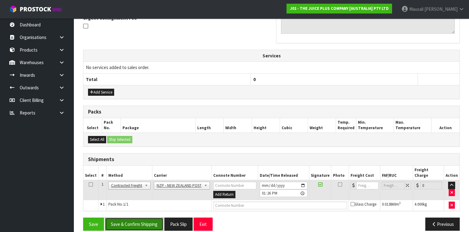
click at [144, 218] on button "Save & Confirm Shipping" at bounding box center [134, 224] width 58 height 13
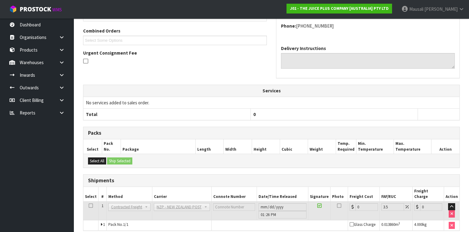
scroll to position [180, 0]
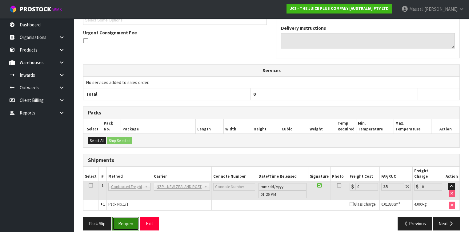
click at [127, 217] on button "Reopen" at bounding box center [125, 223] width 27 height 13
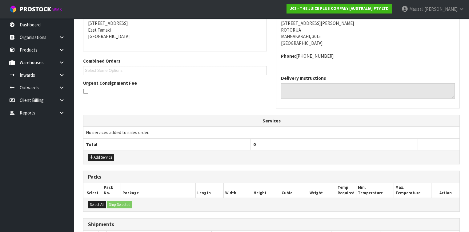
scroll to position [194, 0]
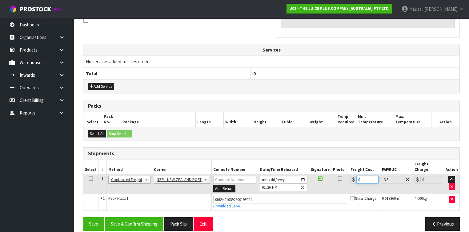
drag, startPoint x: 366, startPoint y: 173, endPoint x: 354, endPoint y: 176, distance: 12.3
click at [354, 176] on div "0" at bounding box center [364, 180] width 28 height 8
type input "8"
type input "8.28"
type input "8.4"
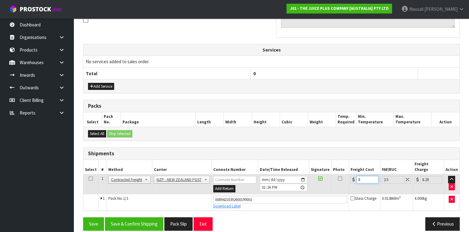
type input "8.69"
type input "8.45"
type input "8.75"
type input "8.45"
click at [124, 218] on button "Save & Confirm Shipping" at bounding box center [134, 224] width 58 height 13
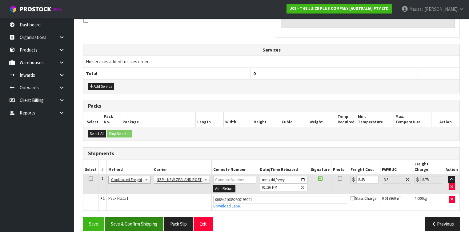
scroll to position [0, 0]
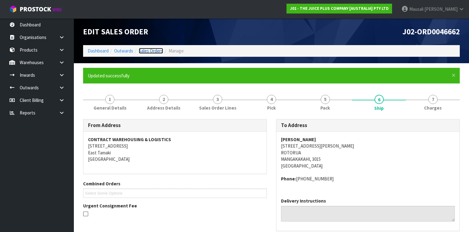
click at [151, 48] on link "Sales Orders" at bounding box center [151, 51] width 24 height 6
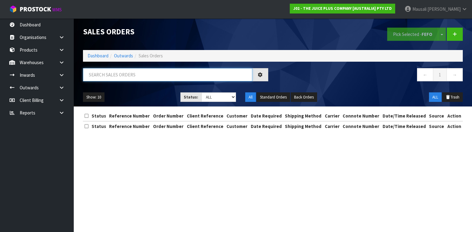
click at [109, 76] on input "text" at bounding box center [167, 74] width 169 height 13
type input "JOB-0412435"
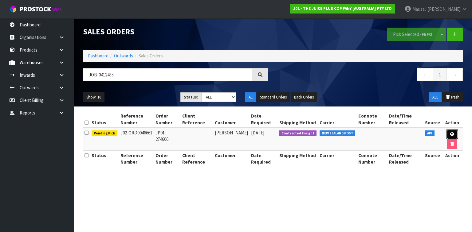
click at [455, 133] on link at bounding box center [452, 135] width 11 height 10
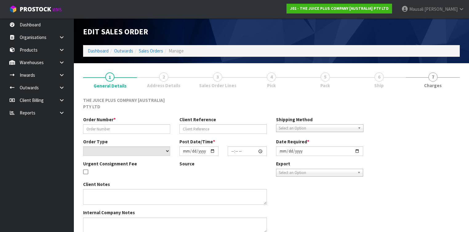
type input "JP01-274606"
select select "number:0"
type input "[DATE]"
type input "03:03:49.000"
type input "[DATE]"
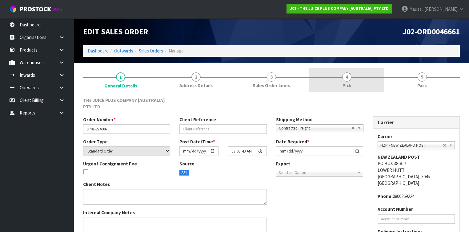
click at [331, 76] on link "4 Pick" at bounding box center [346, 80] width 75 height 24
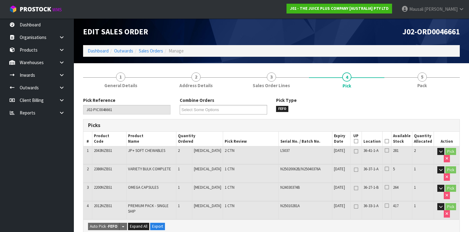
click at [389, 141] on icon at bounding box center [386, 141] width 4 height 0
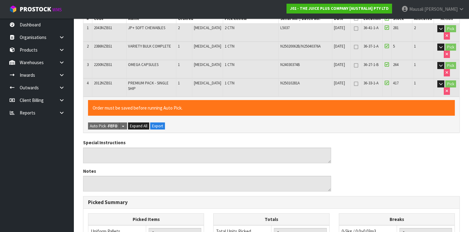
scroll to position [246, 0]
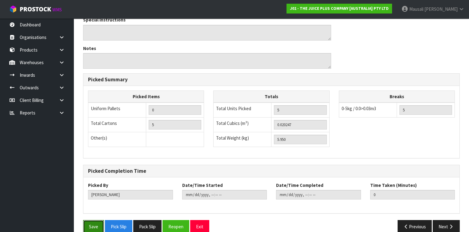
click at [89, 221] on button "Save" at bounding box center [93, 226] width 21 height 13
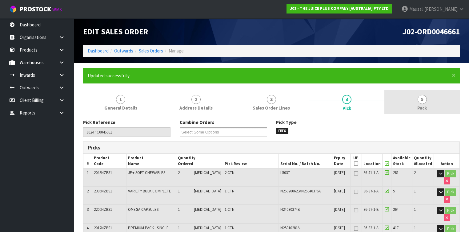
type input "[PERSON_NAME]"
type input "2025-09-15T13:49:24"
click at [415, 105] on link "5 Pack" at bounding box center [421, 102] width 75 height 24
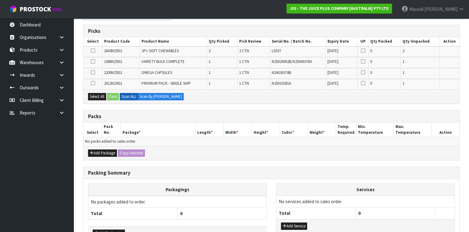
scroll to position [148, 0]
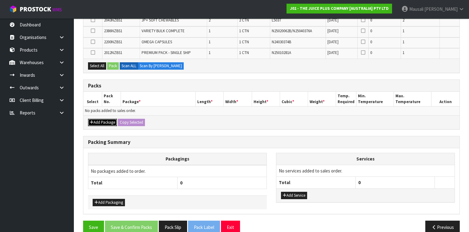
click at [104, 121] on button "Add Package" at bounding box center [102, 122] width 29 height 7
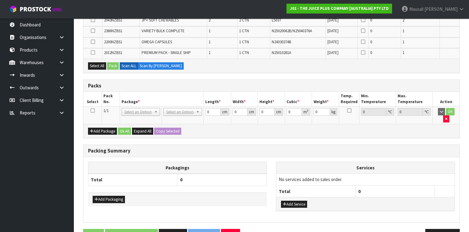
click at [92, 111] on icon at bounding box center [92, 111] width 4 height 0
click at [99, 62] on button "Select All" at bounding box center [97, 65] width 18 height 7
click at [111, 64] on button "Pack" at bounding box center [113, 65] width 12 height 7
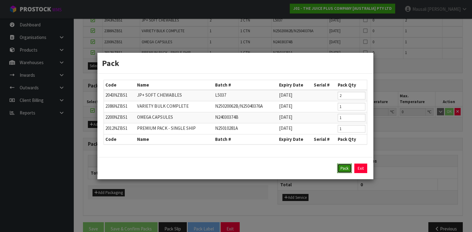
click at [346, 165] on button "Pack" at bounding box center [344, 169] width 15 height 10
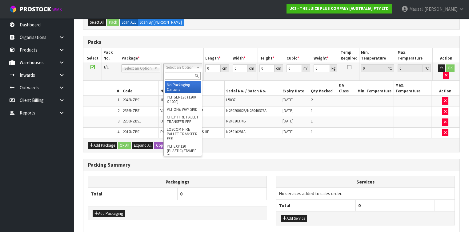
drag, startPoint x: 175, startPoint y: 67, endPoint x: 179, endPoint y: 76, distance: 10.3
click at [179, 78] on input "text" at bounding box center [182, 76] width 35 height 8
type input "CTN5"
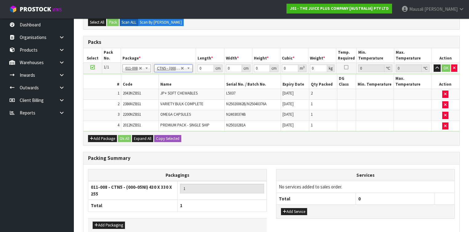
type input "43"
type input "33"
type input "25.5"
type input "0.036185"
type input "6.15"
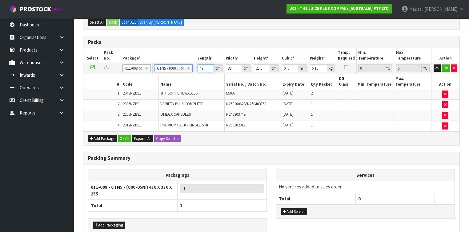
drag, startPoint x: 204, startPoint y: 68, endPoint x: 184, endPoint y: 74, distance: 20.8
click at [185, 74] on tbody "1/1 NONE 007-001 007-002 007-004 007-009 007-013 007-014 007-015 007-017 007-01…" at bounding box center [271, 97] width 376 height 69
type input "4"
type input "0.003366"
type input "44"
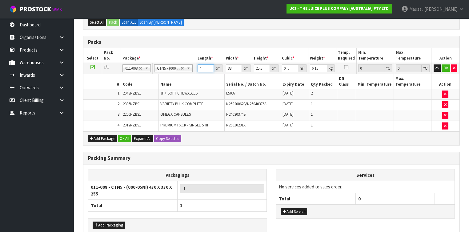
type input "0.037026"
type input "44"
type input "3"
type input "0.003366"
type input "34"
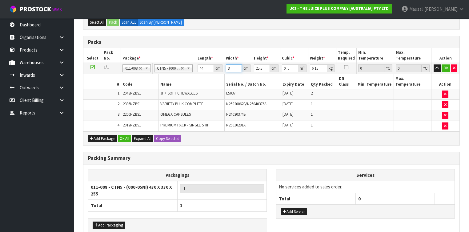
type input "0.038148"
type input "34"
type input "2"
type input "0.002992"
type input "24"
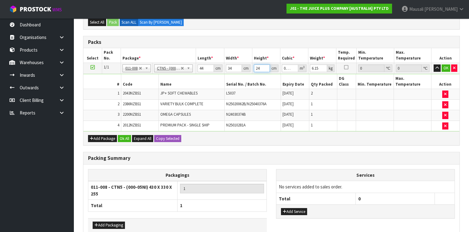
type input "0.035904"
type input "24"
type input "8"
click at [125, 135] on button "Ok All" at bounding box center [124, 138] width 13 height 7
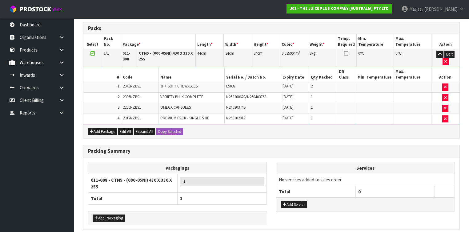
scroll to position [176, 0]
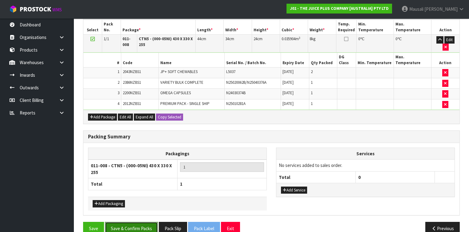
click at [147, 222] on button "Save & Confirm Packs" at bounding box center [131, 228] width 53 height 13
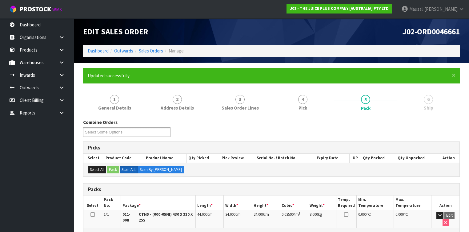
scroll to position [112, 0]
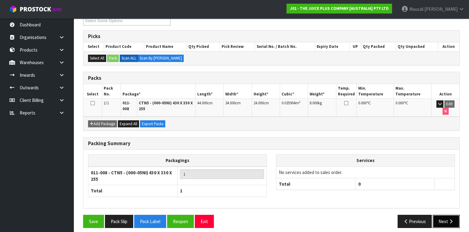
click at [443, 215] on button "Next" at bounding box center [445, 221] width 27 height 13
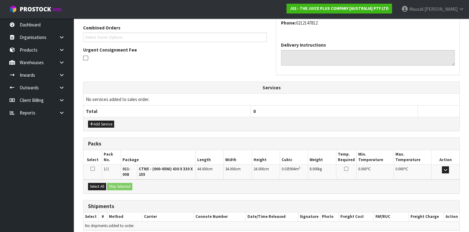
scroll to position [182, 0]
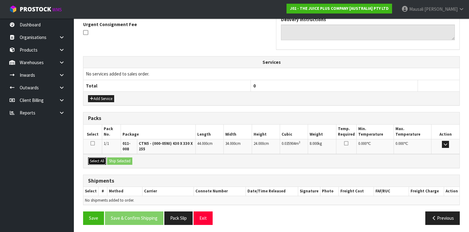
click at [101, 158] on button "Select All" at bounding box center [97, 161] width 18 height 7
click at [112, 158] on button "Ship Selected" at bounding box center [119, 161] width 25 height 7
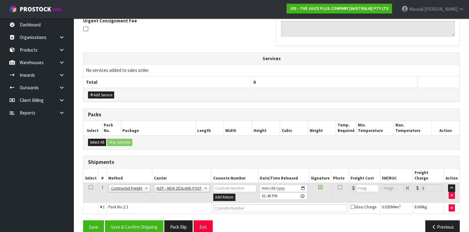
scroll to position [188, 0]
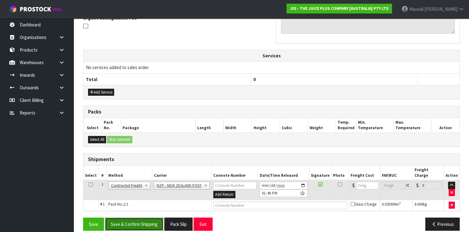
click at [149, 218] on button "Save & Confirm Shipping" at bounding box center [134, 224] width 58 height 13
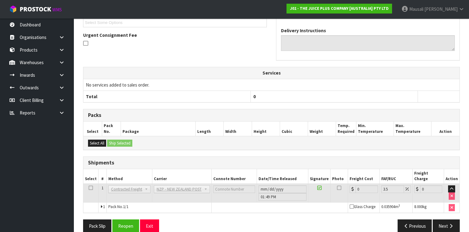
scroll to position [180, 0]
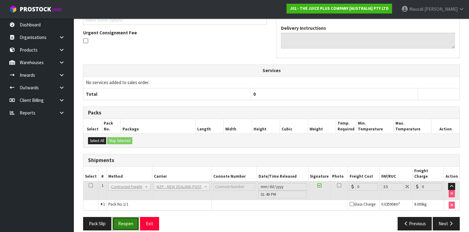
drag, startPoint x: 127, startPoint y: 217, endPoint x: 130, endPoint y: 216, distance: 3.2
click at [127, 217] on button "Reopen" at bounding box center [125, 223] width 27 height 13
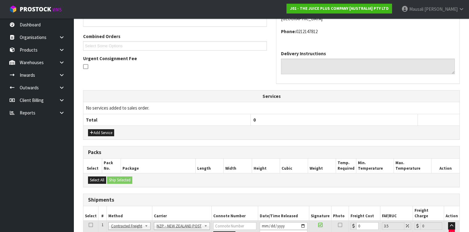
scroll to position [194, 0]
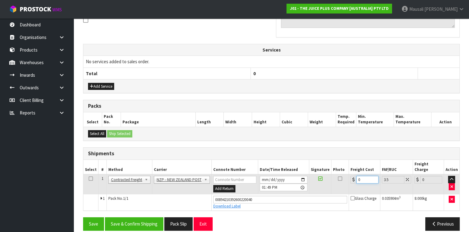
drag, startPoint x: 357, startPoint y: 175, endPoint x: 351, endPoint y: 175, distance: 5.9
click at [351, 176] on div "0" at bounding box center [364, 180] width 28 height 8
type input "1"
type input "1.03"
type input "13"
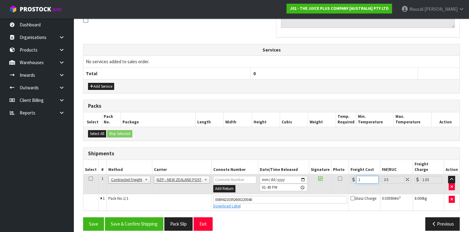
type input "13.45"
type input "13.04"
type input "13.5"
type input "13.04"
click at [130, 218] on button "Save & Confirm Shipping" at bounding box center [134, 224] width 58 height 13
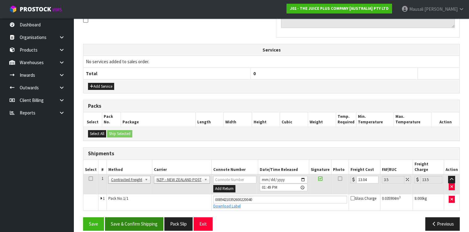
scroll to position [0, 0]
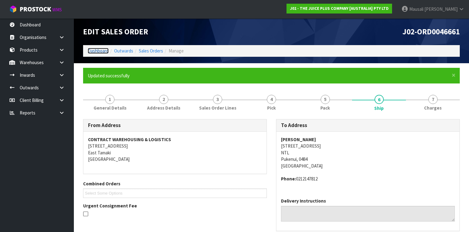
click at [100, 48] on link "Dashboard" at bounding box center [98, 51] width 21 height 6
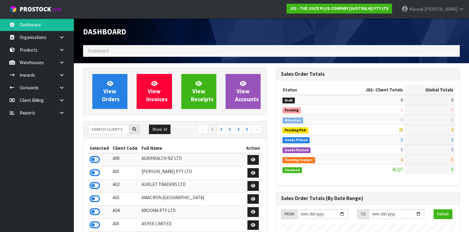
scroll to position [490, 193]
click at [96, 129] on input "text" at bounding box center [108, 130] width 41 height 10
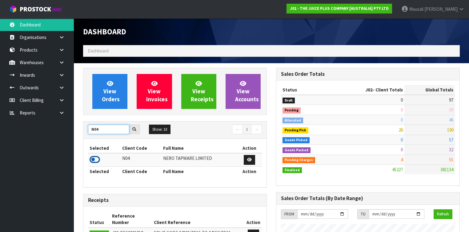
type input "N04"
click at [94, 157] on icon at bounding box center [94, 159] width 10 height 9
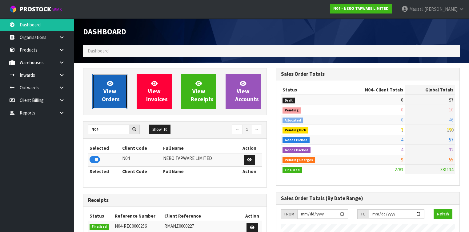
scroll to position [510, 193]
click at [114, 97] on span "View Orders" at bounding box center [111, 91] width 18 height 23
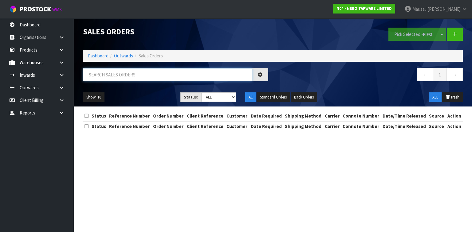
click at [104, 76] on input "text" at bounding box center [167, 74] width 169 height 13
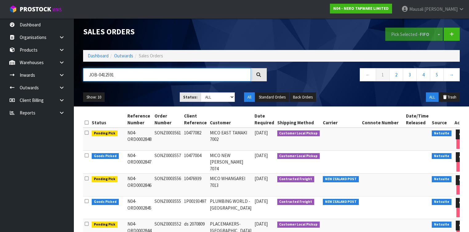
type input "JOB-0412591"
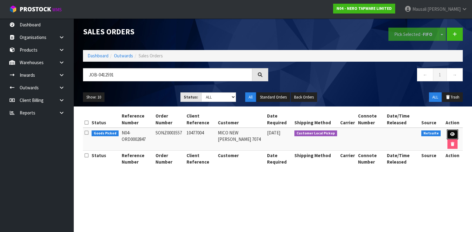
click at [453, 130] on link at bounding box center [452, 135] width 11 height 10
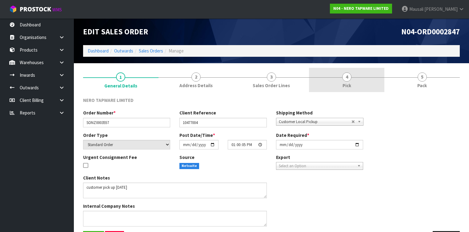
click at [352, 80] on link "4 Pick" at bounding box center [346, 80] width 75 height 24
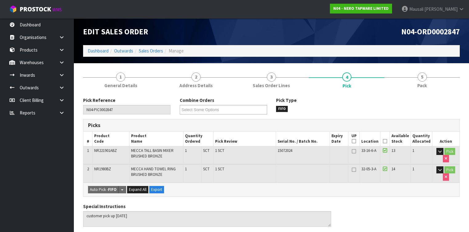
click at [387, 141] on icon at bounding box center [384, 141] width 4 height 0
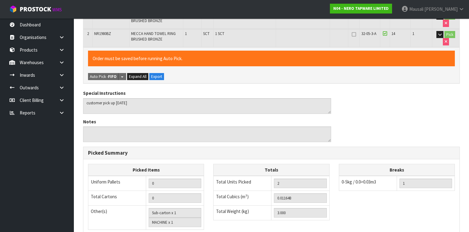
scroll to position [227, 0]
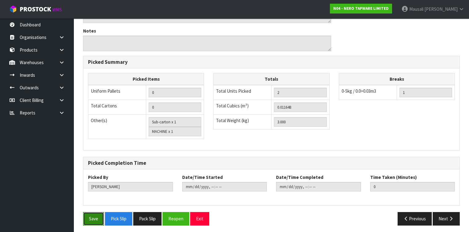
click at [83, 217] on button "Save" at bounding box center [93, 218] width 21 height 13
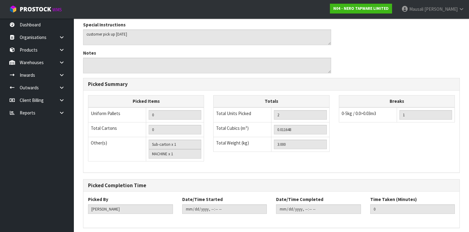
scroll to position [0, 0]
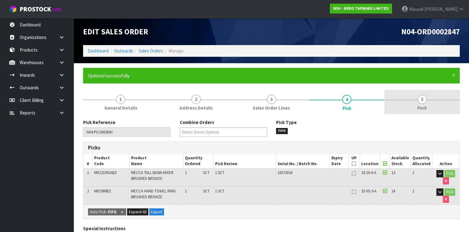
click at [416, 111] on link "5 Pack" at bounding box center [421, 102] width 75 height 24
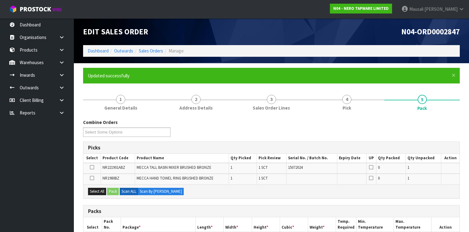
scroll to position [74, 0]
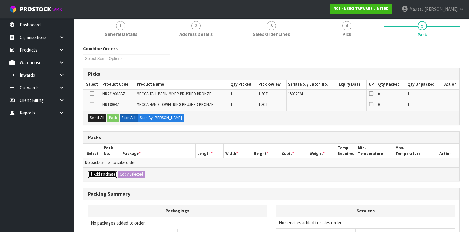
drag, startPoint x: 105, startPoint y: 173, endPoint x: 99, endPoint y: 169, distance: 6.8
click at [103, 172] on button "Add Package" at bounding box center [102, 174] width 29 height 7
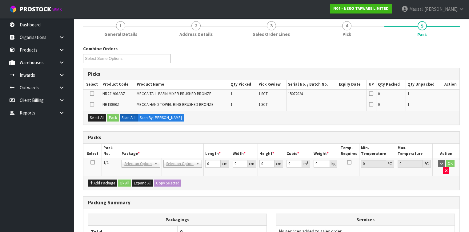
click at [93, 163] on icon at bounding box center [92, 163] width 4 height 0
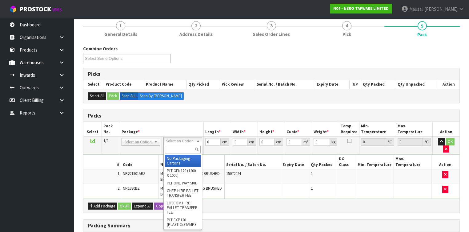
click at [179, 149] on input "text" at bounding box center [182, 150] width 35 height 8
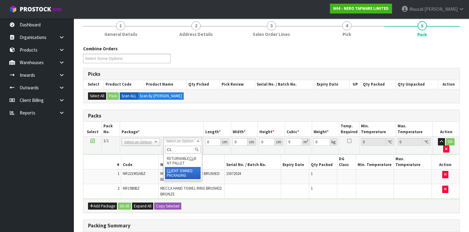
drag, startPoint x: 189, startPoint y: 173, endPoint x: 193, endPoint y: 166, distance: 8.5
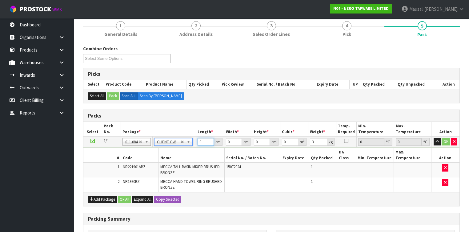
drag, startPoint x: 204, startPoint y: 142, endPoint x: 191, endPoint y: 147, distance: 13.7
click at [192, 148] on tbody "1/1 NONE 007-001 007-002 007-004 007-009 007-013 007-014 007-015 007-017 007-01…" at bounding box center [271, 165] width 376 height 56
click at [123, 196] on button "Ok All" at bounding box center [124, 199] width 13 height 7
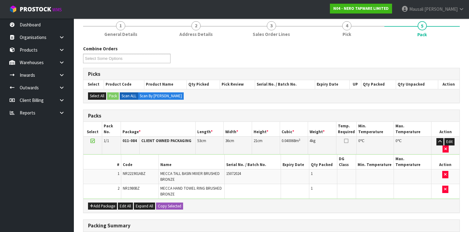
scroll to position [156, 0]
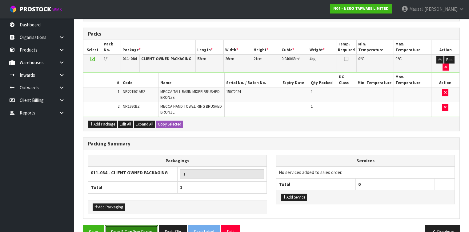
click at [137, 226] on button "Save & Confirm Packs" at bounding box center [131, 232] width 53 height 13
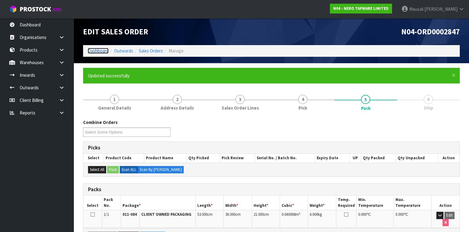
click at [95, 51] on link "Dashboard" at bounding box center [98, 51] width 21 height 6
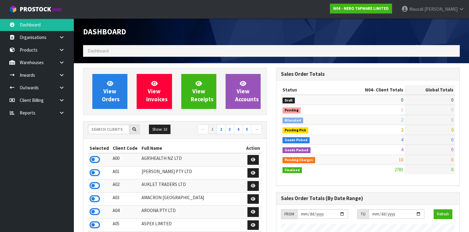
scroll to position [510, 193]
click at [103, 129] on input "text" at bounding box center [108, 130] width 41 height 10
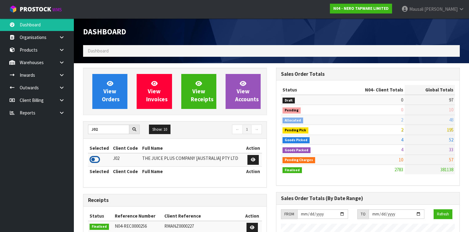
click at [97, 157] on icon at bounding box center [94, 159] width 10 height 9
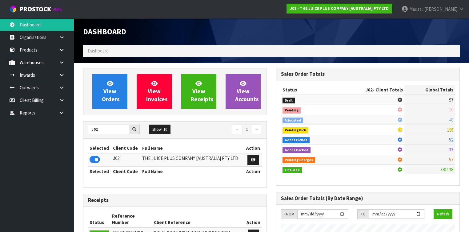
scroll to position [490, 193]
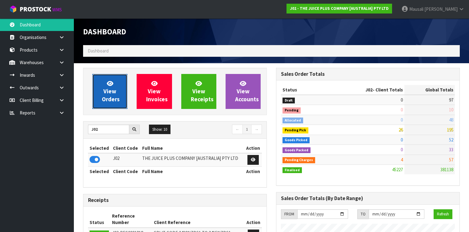
click at [112, 88] on span "View Orders" at bounding box center [111, 91] width 18 height 23
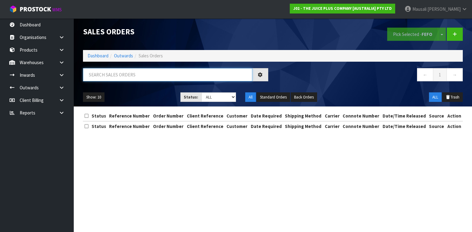
click at [98, 76] on input "text" at bounding box center [167, 74] width 169 height 13
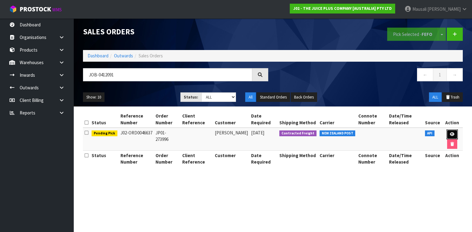
click at [452, 134] on icon at bounding box center [452, 135] width 5 height 4
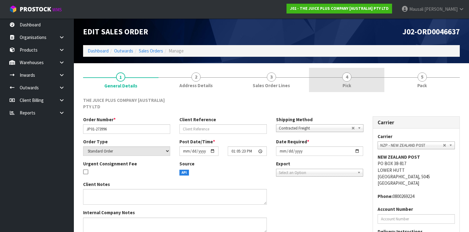
click at [346, 80] on span "4" at bounding box center [346, 77] width 9 height 9
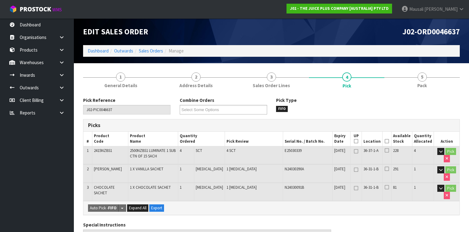
click at [386, 141] on icon at bounding box center [386, 141] width 4 height 0
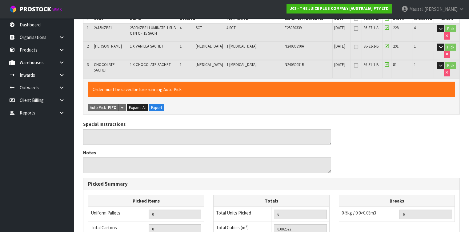
scroll to position [245, 0]
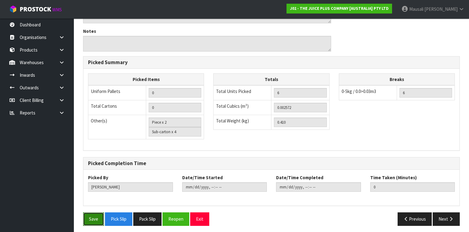
click at [100, 215] on button "Save" at bounding box center [93, 219] width 21 height 13
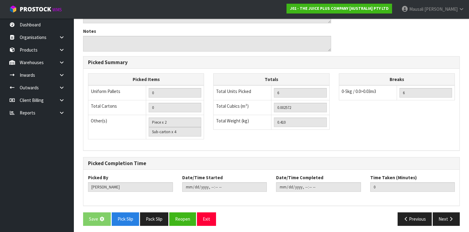
scroll to position [0, 0]
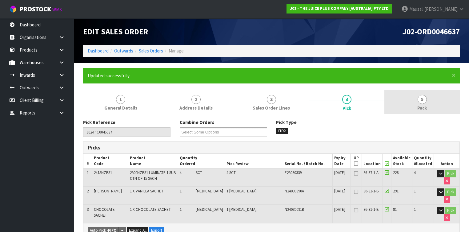
click at [429, 100] on link "5 Pack" at bounding box center [421, 102] width 75 height 24
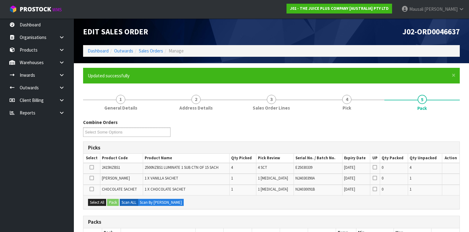
scroll to position [123, 0]
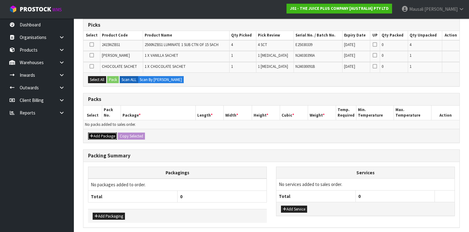
click at [99, 135] on button "Add Package" at bounding box center [102, 136] width 29 height 7
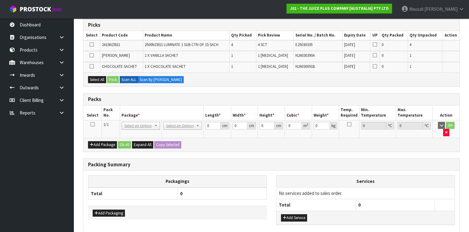
click at [91, 125] on icon at bounding box center [92, 125] width 4 height 0
click at [97, 80] on button "Select All" at bounding box center [97, 79] width 18 height 7
click at [116, 77] on button "Pack" at bounding box center [113, 79] width 12 height 7
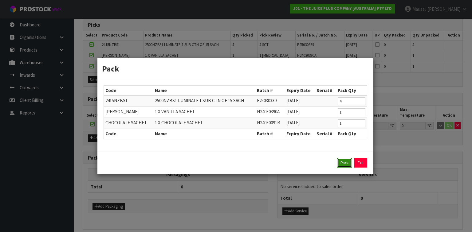
click at [349, 164] on button "Pack" at bounding box center [344, 163] width 15 height 10
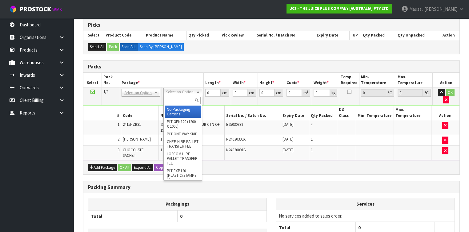
click at [180, 102] on input "text" at bounding box center [182, 101] width 35 height 8
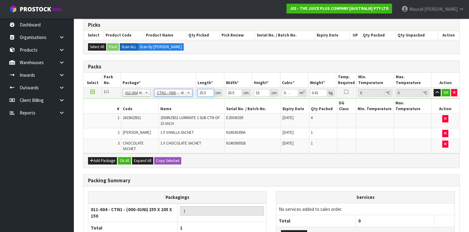
drag, startPoint x: 207, startPoint y: 93, endPoint x: 196, endPoint y: 94, distance: 10.6
click at [196, 94] on td "25.5 cm" at bounding box center [210, 93] width 28 height 11
click at [124, 157] on button "Ok All" at bounding box center [124, 160] width 13 height 7
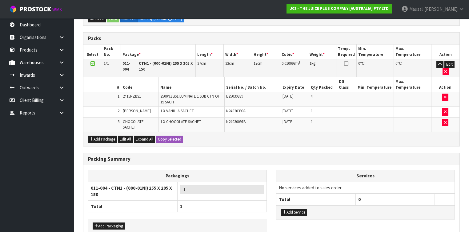
scroll to position [174, 0]
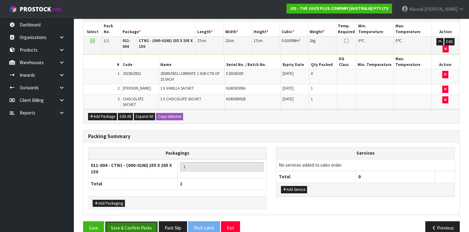
click at [147, 222] on button "Save & Confirm Packs" at bounding box center [131, 228] width 53 height 13
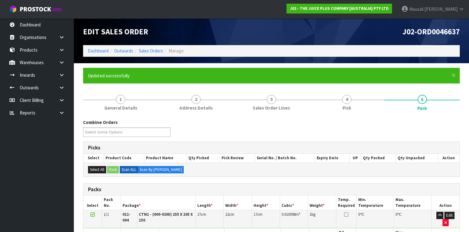
scroll to position [112, 0]
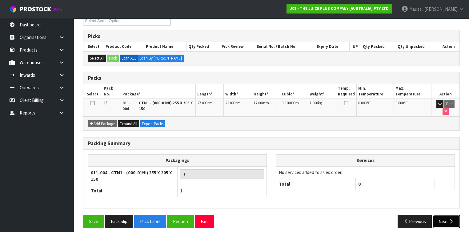
click at [440, 215] on button "Next" at bounding box center [445, 221] width 27 height 13
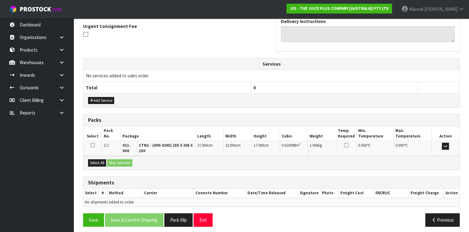
scroll to position [182, 0]
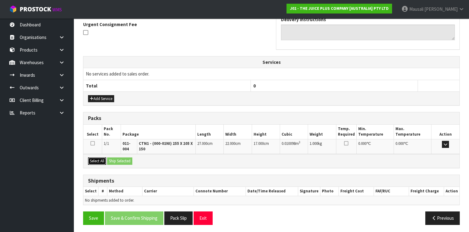
drag, startPoint x: 100, startPoint y: 160, endPoint x: 109, endPoint y: 159, distance: 9.6
click at [100, 160] on button "Select All" at bounding box center [97, 161] width 18 height 7
click at [109, 159] on button "Ship Selected" at bounding box center [119, 161] width 25 height 7
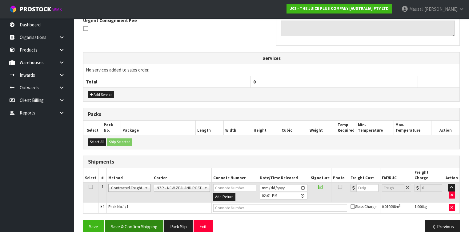
scroll to position [188, 0]
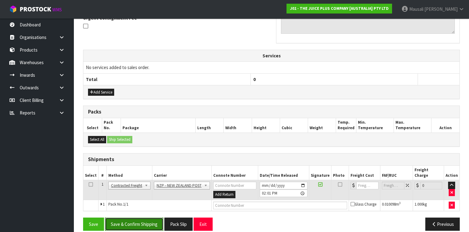
click at [148, 220] on button "Save & Confirm Shipping" at bounding box center [134, 224] width 58 height 13
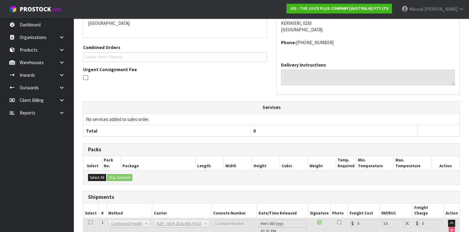
scroll to position [180, 0]
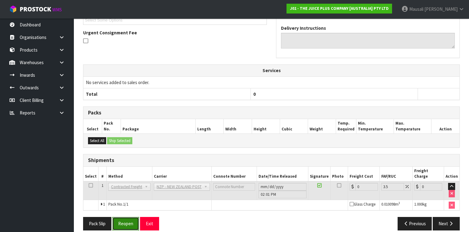
click at [133, 217] on button "Reopen" at bounding box center [125, 223] width 27 height 13
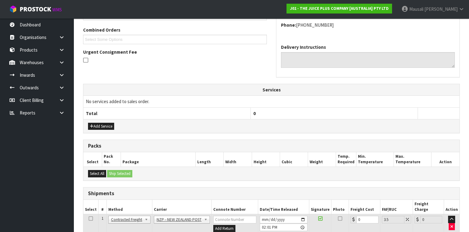
scroll to position [194, 0]
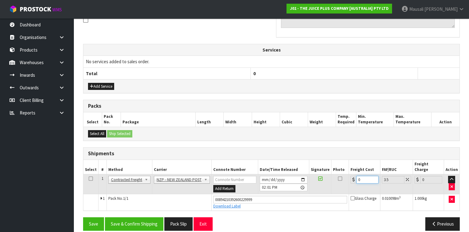
drag, startPoint x: 366, startPoint y: 172, endPoint x: 340, endPoint y: 185, distance: 29.3
click at [340, 185] on tr "1 Client Local Pickup Customer Local Pickup Company Freight Contracted Freight …" at bounding box center [271, 185] width 376 height 20
click at [139, 222] on button "Save & Confirm Shipping" at bounding box center [134, 224] width 58 height 13
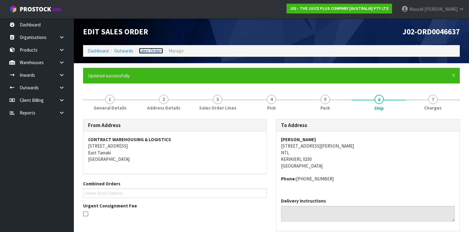
click at [144, 49] on link "Sales Orders" at bounding box center [151, 51] width 24 height 6
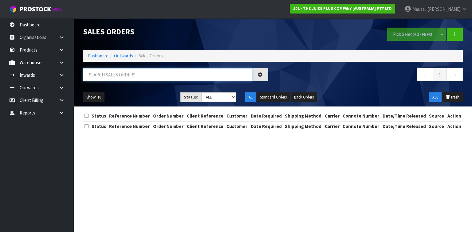
click at [101, 74] on input "text" at bounding box center [167, 74] width 169 height 13
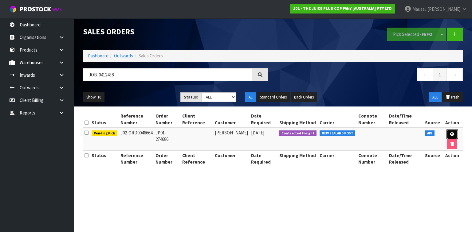
click at [454, 133] on link at bounding box center [452, 135] width 11 height 10
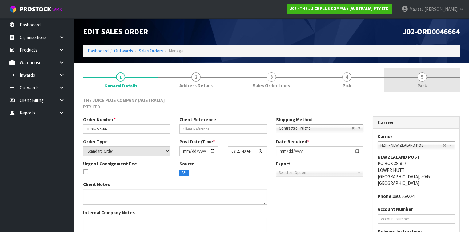
click at [337, 81] on link "4 Pick" at bounding box center [346, 80] width 75 height 24
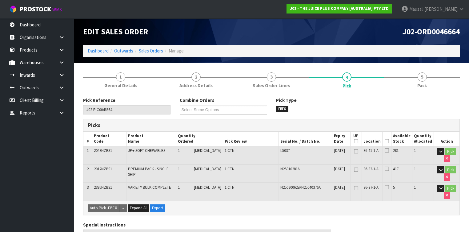
click at [387, 141] on icon at bounding box center [386, 141] width 4 height 0
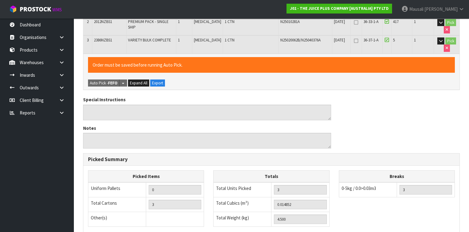
scroll to position [235, 0]
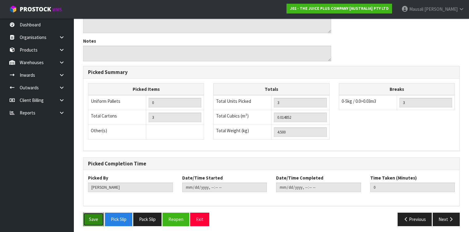
click at [93, 215] on button "Save" at bounding box center [93, 219] width 21 height 13
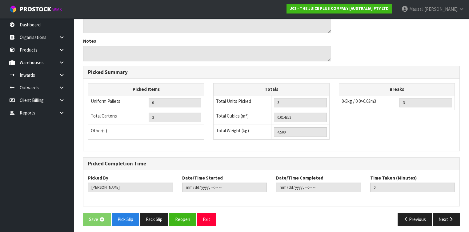
scroll to position [0, 0]
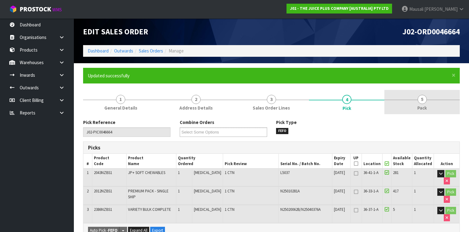
click at [405, 100] on link "5 Pack" at bounding box center [421, 102] width 75 height 24
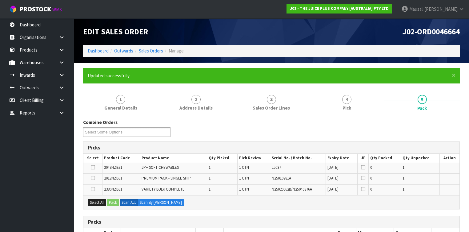
scroll to position [98, 0]
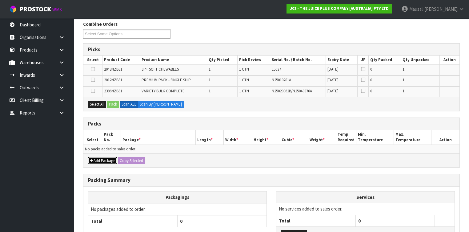
click at [101, 157] on button "Add Package" at bounding box center [102, 160] width 29 height 7
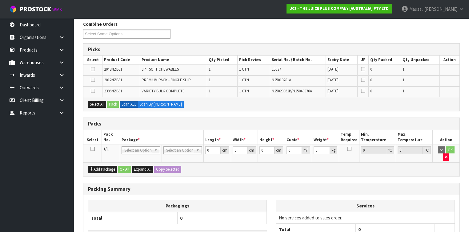
click at [92, 149] on icon at bounding box center [92, 149] width 4 height 0
drag, startPoint x: 97, startPoint y: 102, endPoint x: 105, endPoint y: 102, distance: 8.0
click at [100, 102] on button "Select All" at bounding box center [97, 104] width 18 height 7
click at [111, 102] on button "Pack" at bounding box center [113, 104] width 12 height 7
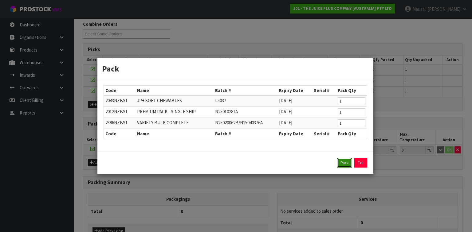
click at [344, 160] on button "Pack" at bounding box center [344, 163] width 15 height 10
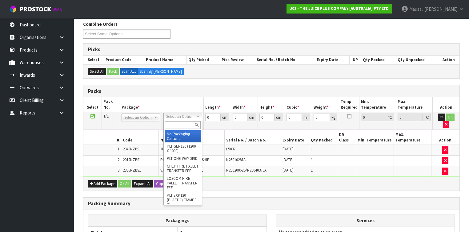
click at [176, 126] on input "text" at bounding box center [182, 125] width 35 height 8
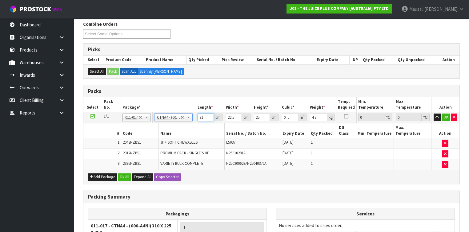
drag, startPoint x: 205, startPoint y: 116, endPoint x: 192, endPoint y: 119, distance: 13.9
click at [192, 119] on tr "1/1 NONE 007-001 007-002 007-004 007-009 007-013 007-014 007-015 007-017 007-01…" at bounding box center [271, 117] width 376 height 11
click at [126, 174] on button "Ok All" at bounding box center [124, 177] width 13 height 7
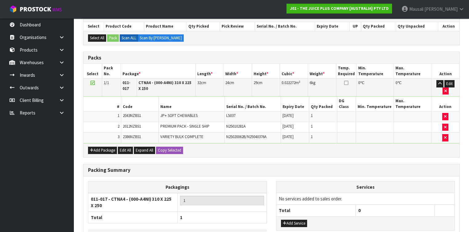
scroll to position [166, 0]
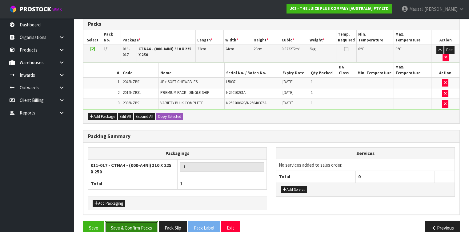
click at [134, 222] on button "Save & Confirm Packs" at bounding box center [131, 228] width 53 height 13
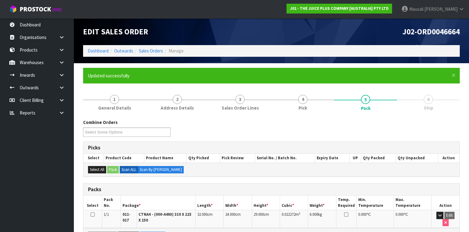
scroll to position [112, 0]
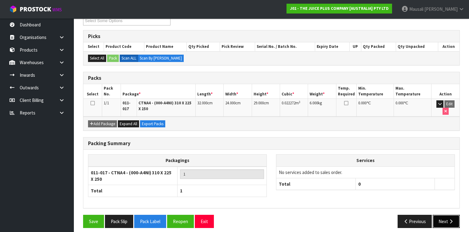
click at [448, 215] on button "Next" at bounding box center [445, 221] width 27 height 13
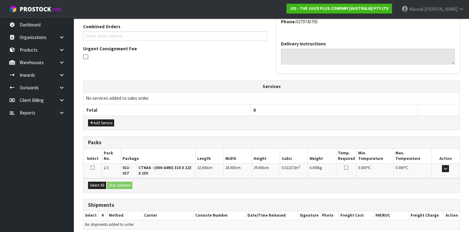
scroll to position [182, 0]
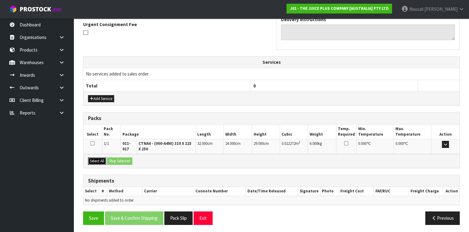
drag, startPoint x: 95, startPoint y: 160, endPoint x: 102, endPoint y: 160, distance: 6.5
click at [96, 160] on button "Select All" at bounding box center [97, 161] width 18 height 7
click at [130, 160] on button "Ship Selected" at bounding box center [119, 161] width 25 height 7
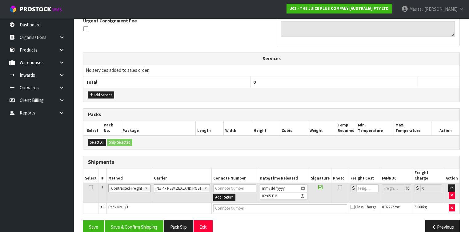
scroll to position [188, 0]
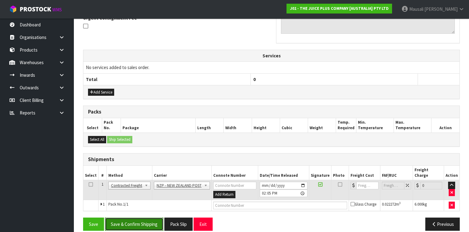
click at [148, 218] on button "Save & Confirm Shipping" at bounding box center [134, 224] width 58 height 13
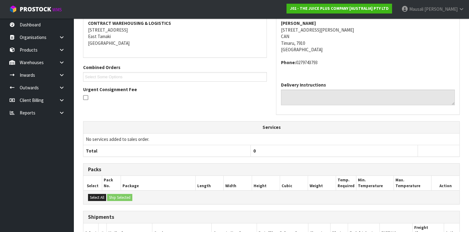
scroll to position [180, 0]
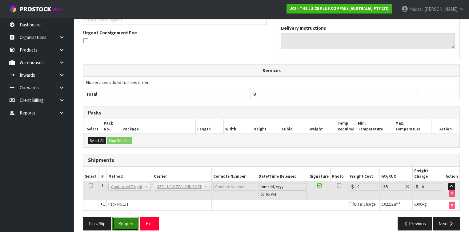
drag, startPoint x: 126, startPoint y: 215, endPoint x: 131, endPoint y: 212, distance: 6.2
click at [126, 217] on button "Reopen" at bounding box center [125, 223] width 27 height 13
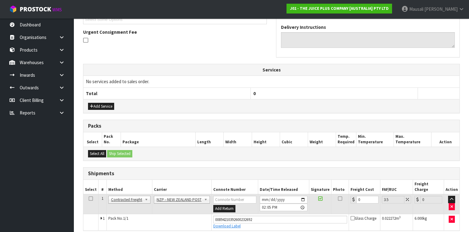
scroll to position [194, 0]
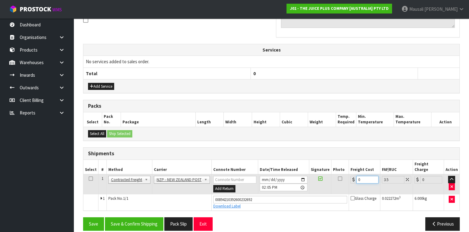
drag, startPoint x: 352, startPoint y: 178, endPoint x: 348, endPoint y: 180, distance: 4.7
click at [349, 180] on td "0" at bounding box center [364, 185] width 31 height 20
click at [135, 218] on button "Save & Confirm Shipping" at bounding box center [134, 224] width 58 height 13
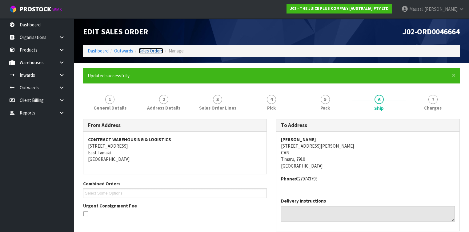
click at [153, 49] on link "Sales Orders" at bounding box center [151, 51] width 24 height 6
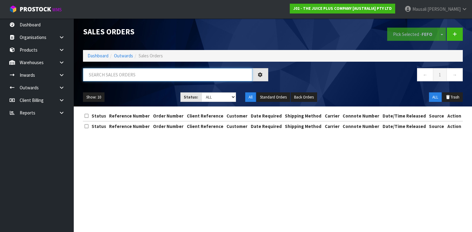
click at [108, 75] on input "text" at bounding box center [167, 74] width 169 height 13
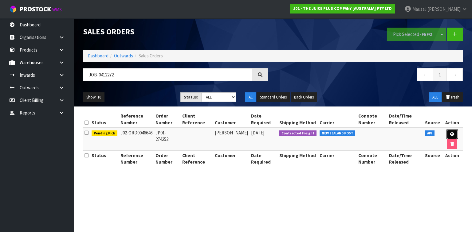
click at [453, 133] on icon at bounding box center [452, 135] width 5 height 4
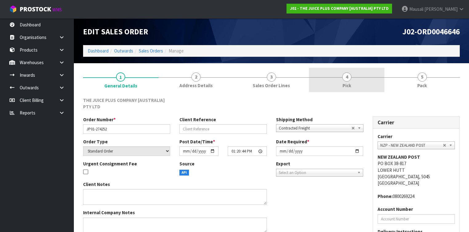
click at [354, 77] on link "4 Pick" at bounding box center [346, 80] width 75 height 24
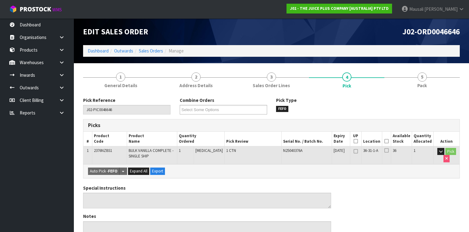
drag, startPoint x: 388, startPoint y: 140, endPoint x: 367, endPoint y: 154, distance: 25.1
click at [387, 141] on icon at bounding box center [386, 141] width 4 height 0
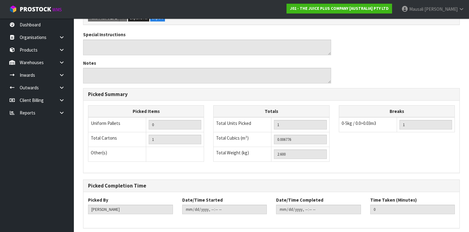
scroll to position [199, 0]
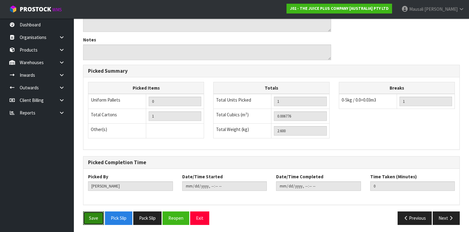
drag, startPoint x: 87, startPoint y: 219, endPoint x: 139, endPoint y: 202, distance: 54.3
click at [87, 219] on button "Save" at bounding box center [93, 218] width 21 height 13
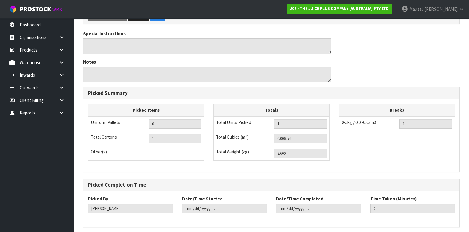
scroll to position [0, 0]
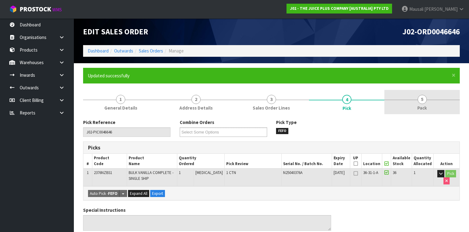
drag, startPoint x: 421, startPoint y: 101, endPoint x: 418, endPoint y: 112, distance: 11.1
click at [421, 101] on span "5" at bounding box center [421, 99] width 9 height 9
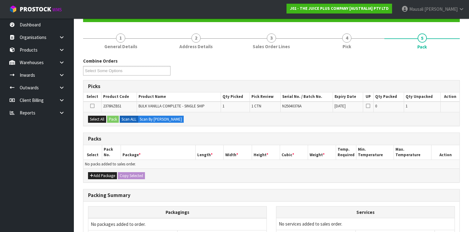
scroll to position [98, 0]
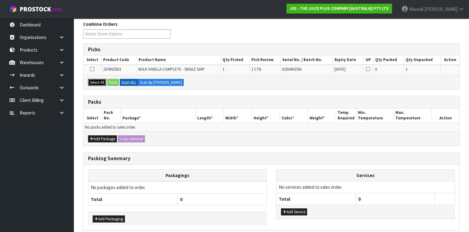
drag, startPoint x: 97, startPoint y: 80, endPoint x: 120, endPoint y: 84, distance: 23.7
click at [98, 80] on button "Select All" at bounding box center [97, 82] width 18 height 7
click at [120, 84] on label "Scan ALL" at bounding box center [129, 82] width 18 height 7
click at [113, 82] on button "Pack" at bounding box center [113, 82] width 12 height 7
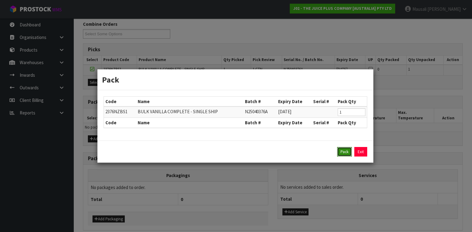
click at [340, 149] on button "Pack" at bounding box center [344, 152] width 15 height 10
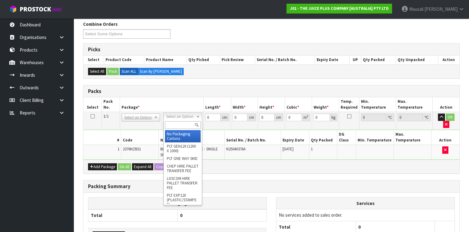
click at [176, 125] on input "text" at bounding box center [182, 125] width 35 height 8
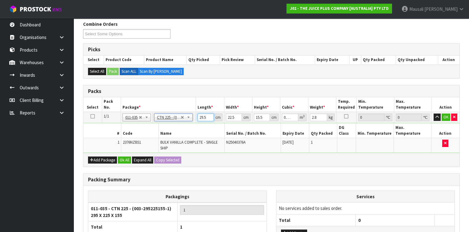
drag, startPoint x: 207, startPoint y: 117, endPoint x: 207, endPoint y: 113, distance: 4.6
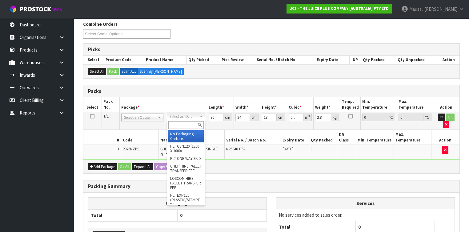
click at [183, 125] on input "text" at bounding box center [185, 125] width 35 height 8
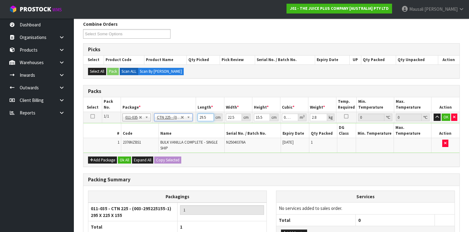
drag, startPoint x: 207, startPoint y: 117, endPoint x: 200, endPoint y: 120, distance: 7.7
click at [200, 120] on input "29.5" at bounding box center [205, 118] width 16 height 8
click at [123, 157] on button "Ok All" at bounding box center [124, 160] width 13 height 7
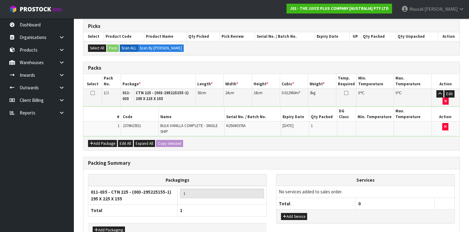
scroll to position [149, 0]
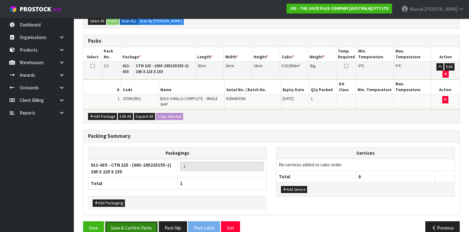
click at [135, 222] on button "Save & Confirm Packs" at bounding box center [131, 228] width 53 height 13
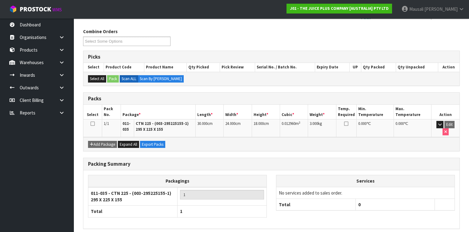
scroll to position [112, 0]
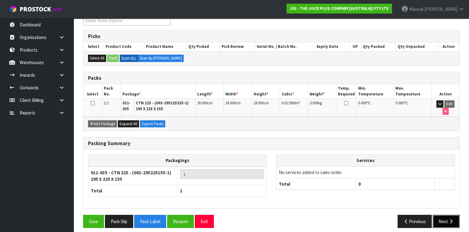
click at [438, 215] on button "Next" at bounding box center [445, 221] width 27 height 13
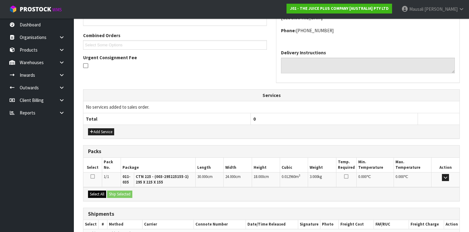
scroll to position [182, 0]
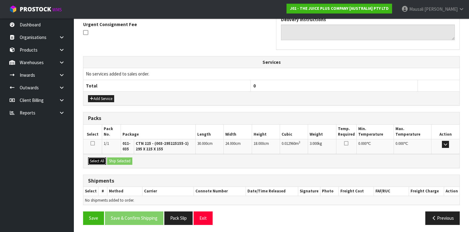
drag, startPoint x: 96, startPoint y: 160, endPoint x: 118, endPoint y: 161, distance: 21.6
click at [105, 161] on button "Select All" at bounding box center [97, 161] width 18 height 7
click at [118, 160] on button "Ship Selected" at bounding box center [119, 161] width 25 height 7
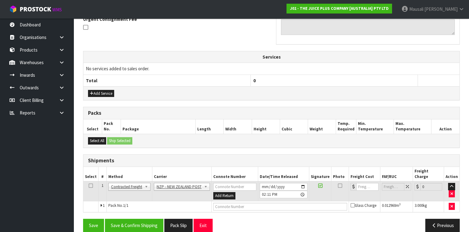
scroll to position [188, 0]
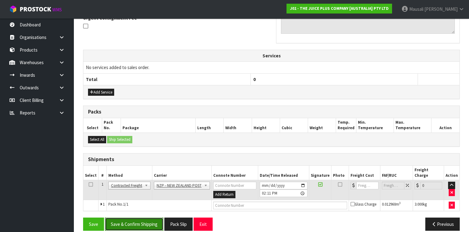
click at [144, 220] on button "Save & Confirm Shipping" at bounding box center [134, 224] width 58 height 13
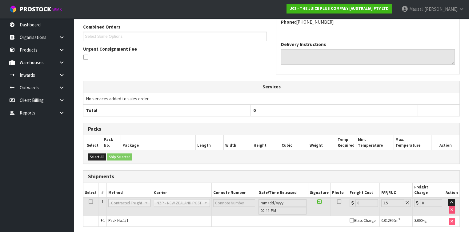
scroll to position [180, 0]
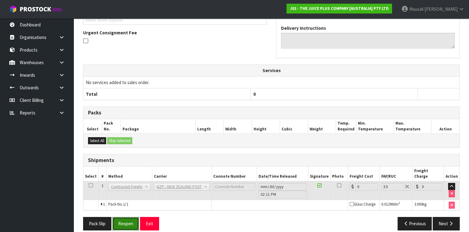
click at [130, 217] on button "Reopen" at bounding box center [125, 223] width 27 height 13
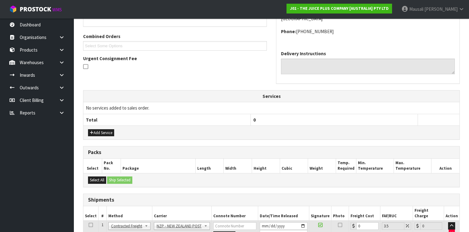
scroll to position [194, 0]
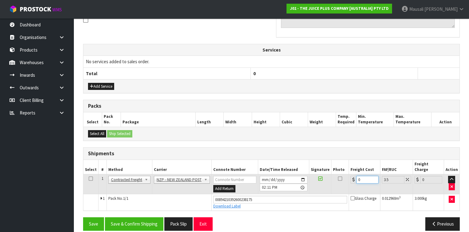
drag, startPoint x: 361, startPoint y: 174, endPoint x: 352, endPoint y: 176, distance: 9.0
click at [352, 176] on td "0" at bounding box center [364, 185] width 31 height 20
click at [137, 218] on button "Save & Confirm Shipping" at bounding box center [134, 224] width 58 height 13
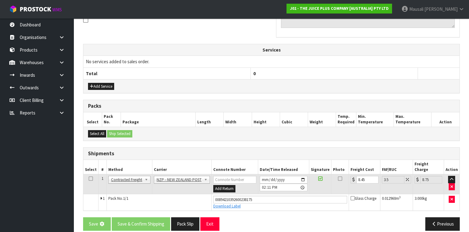
scroll to position [0, 0]
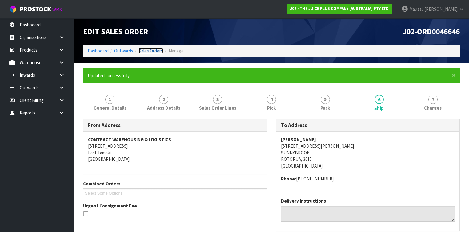
click at [144, 51] on link "Sales Orders" at bounding box center [151, 51] width 24 height 6
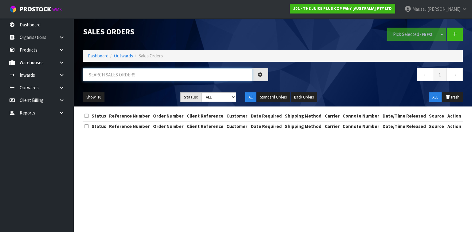
click at [95, 70] on input "text" at bounding box center [167, 74] width 169 height 13
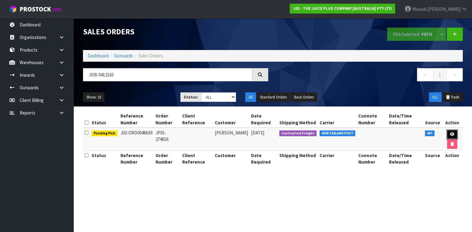
click at [453, 133] on icon at bounding box center [452, 135] width 5 height 4
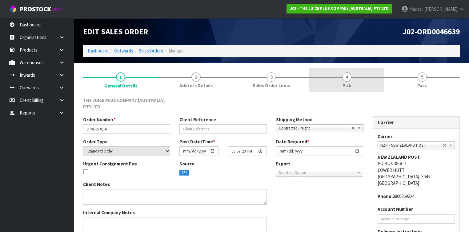
click at [354, 79] on link "4 Pick" at bounding box center [346, 80] width 75 height 24
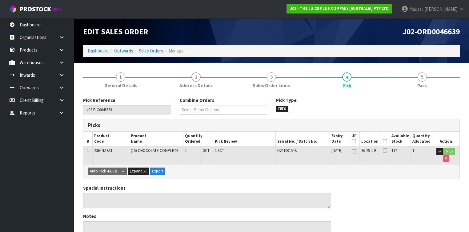
click at [386, 141] on icon at bounding box center [384, 141] width 4 height 0
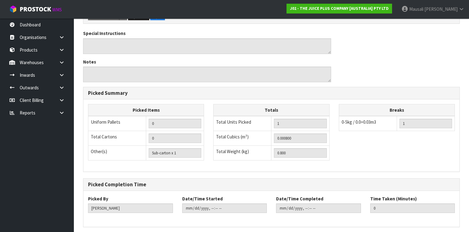
scroll to position [199, 0]
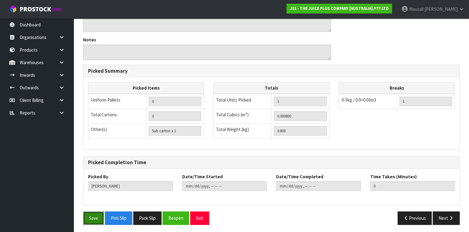
drag, startPoint x: 99, startPoint y: 216, endPoint x: 149, endPoint y: 205, distance: 51.2
click at [100, 216] on button "Save" at bounding box center [93, 218] width 21 height 13
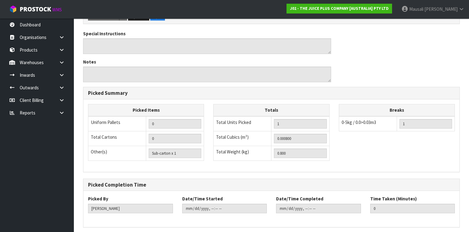
scroll to position [0, 0]
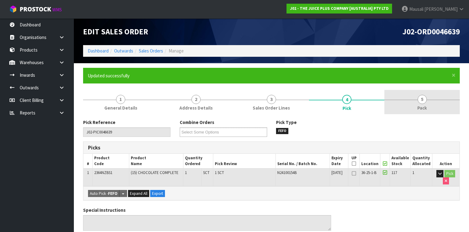
click at [424, 106] on span "Pack" at bounding box center [422, 108] width 10 height 6
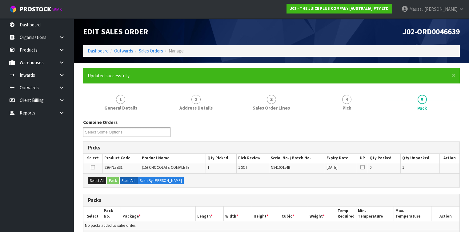
scroll to position [49, 0]
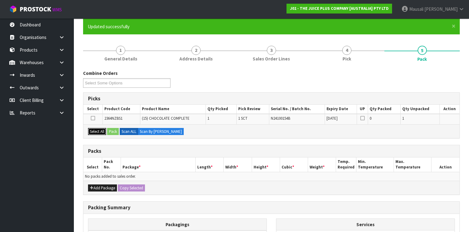
drag, startPoint x: 93, startPoint y: 129, endPoint x: 104, endPoint y: 129, distance: 11.4
click at [93, 129] on button "Select All" at bounding box center [97, 131] width 18 height 7
drag, startPoint x: 104, startPoint y: 129, endPoint x: 109, endPoint y: 132, distance: 5.7
click at [105, 129] on button "Select All" at bounding box center [97, 131] width 18 height 7
click at [110, 132] on button "Pack" at bounding box center [113, 131] width 12 height 7
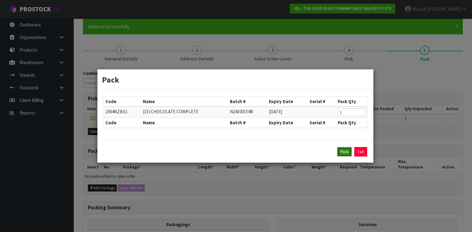
drag, startPoint x: 344, startPoint y: 150, endPoint x: 316, endPoint y: 149, distance: 28.3
click at [344, 150] on button "Pack" at bounding box center [344, 152] width 15 height 10
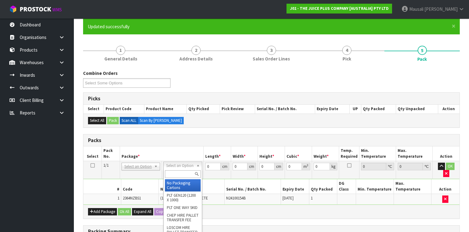
click at [181, 175] on input "text" at bounding box center [182, 175] width 35 height 8
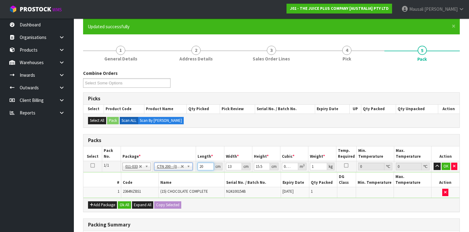
drag, startPoint x: 204, startPoint y: 167, endPoint x: 191, endPoint y: 169, distance: 13.7
click at [191, 169] on tr "1/1 NONE 007-001 007-002 007-004 007-009 007-013 007-014 007-015 007-017 007-01…" at bounding box center [271, 166] width 376 height 11
click at [123, 202] on button "Ok All" at bounding box center [124, 205] width 13 height 7
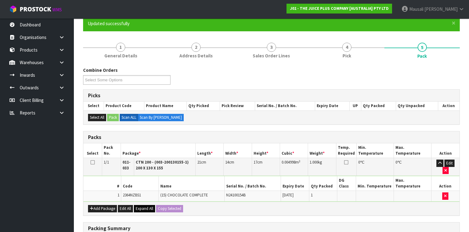
scroll to position [145, 0]
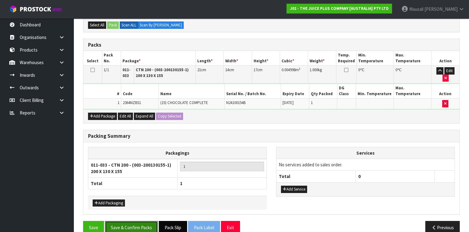
drag, startPoint x: 148, startPoint y: 216, endPoint x: 167, endPoint y: 216, distance: 19.1
click at [148, 221] on button "Save & Confirm Packs" at bounding box center [131, 227] width 53 height 13
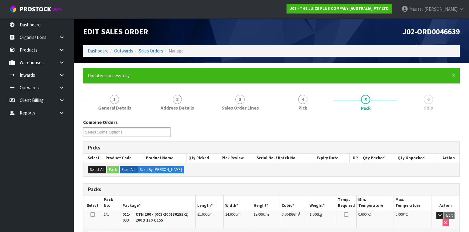
scroll to position [112, 0]
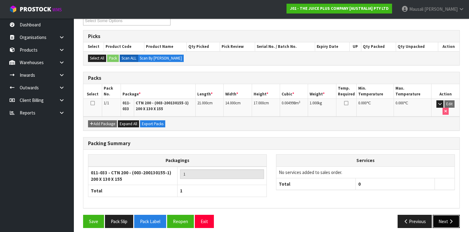
click at [453, 220] on icon "button" at bounding box center [451, 222] width 6 height 5
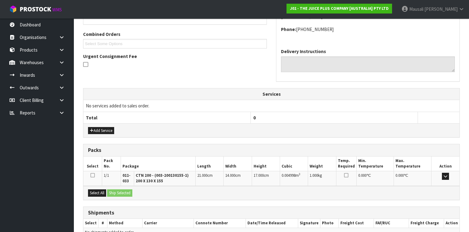
scroll to position [182, 0]
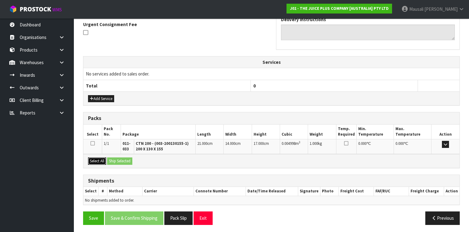
click at [101, 158] on button "Select All" at bounding box center [97, 161] width 18 height 7
click at [109, 158] on button "Ship Selected" at bounding box center [119, 161] width 25 height 7
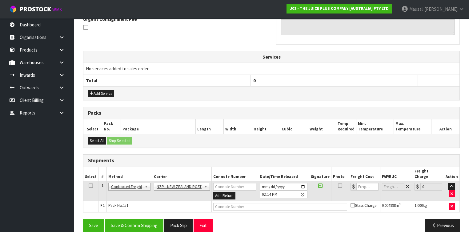
scroll to position [188, 0]
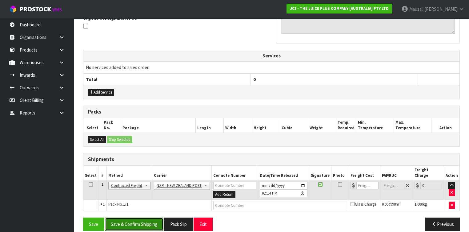
click at [152, 218] on button "Save & Confirm Shipping" at bounding box center [134, 224] width 58 height 13
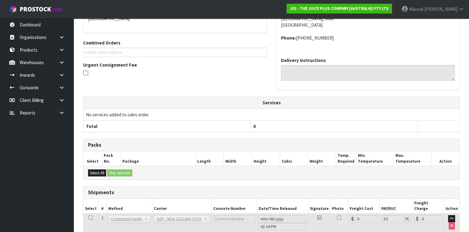
scroll to position [180, 0]
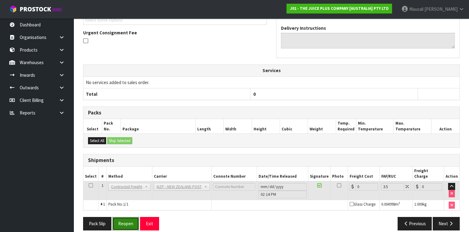
drag, startPoint x: 121, startPoint y: 217, endPoint x: 127, endPoint y: 216, distance: 5.6
click at [122, 217] on button "Reopen" at bounding box center [125, 223] width 27 height 13
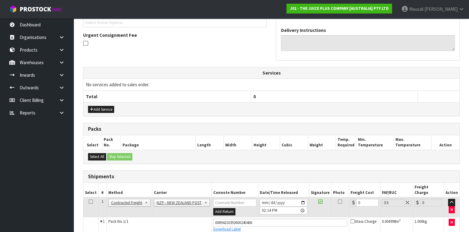
scroll to position [194, 0]
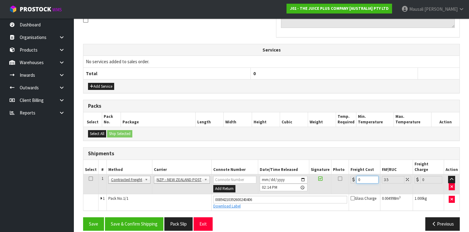
drag, startPoint x: 365, startPoint y: 174, endPoint x: 349, endPoint y: 180, distance: 16.4
click at [349, 180] on td "0" at bounding box center [364, 185] width 31 height 20
click at [152, 218] on button "Save & Confirm Shipping" at bounding box center [134, 224] width 58 height 13
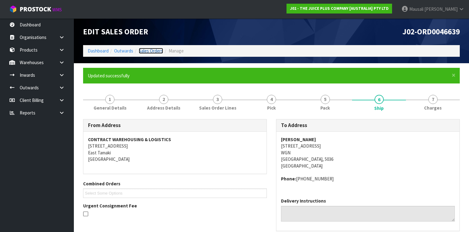
click at [149, 50] on link "Sales Orders" at bounding box center [151, 51] width 24 height 6
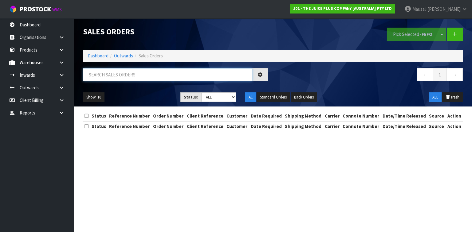
click at [102, 81] on input "text" at bounding box center [167, 74] width 169 height 13
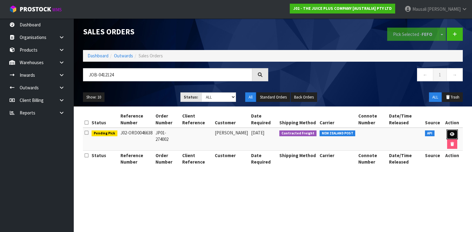
click at [453, 135] on icon at bounding box center [452, 135] width 5 height 4
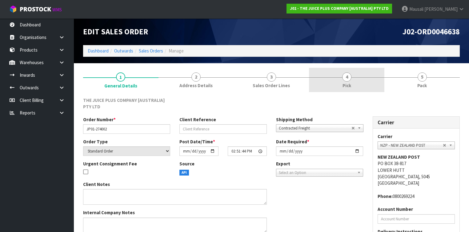
click at [352, 83] on link "4 Pick" at bounding box center [346, 80] width 75 height 24
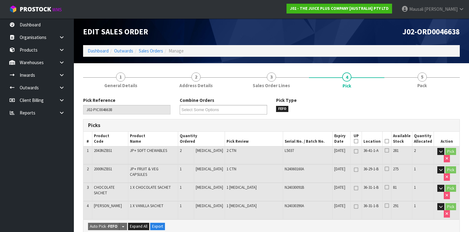
click at [388, 141] on icon at bounding box center [386, 141] width 4 height 0
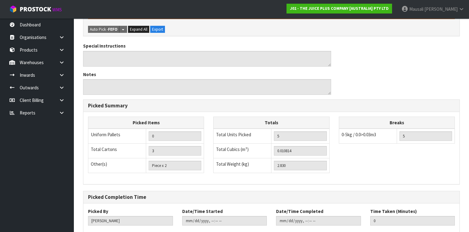
scroll to position [253, 0]
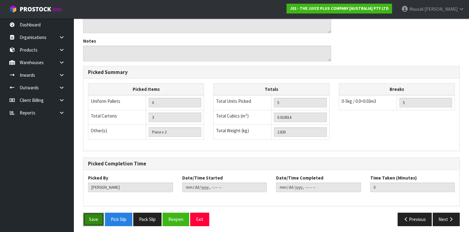
click at [100, 216] on button "Save" at bounding box center [93, 219] width 21 height 13
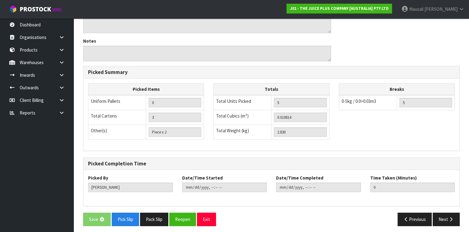
scroll to position [0, 0]
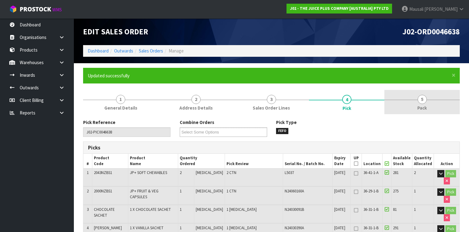
click at [418, 101] on span "5" at bounding box center [421, 99] width 9 height 9
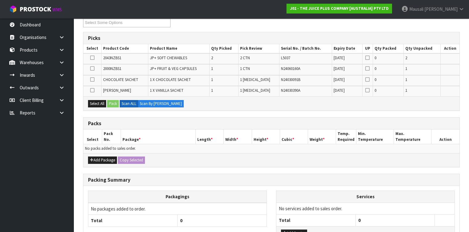
scroll to position [123, 0]
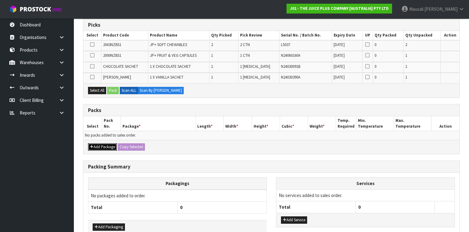
click at [94, 146] on button "Add Package" at bounding box center [102, 147] width 29 height 7
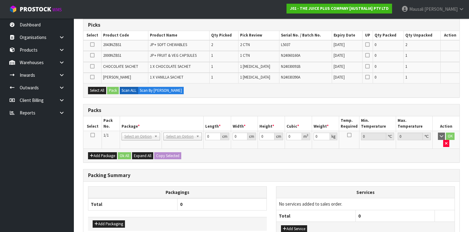
click at [89, 134] on td at bounding box center [92, 140] width 18 height 18
click at [91, 135] on icon at bounding box center [92, 135] width 4 height 0
click at [102, 88] on button "Select All" at bounding box center [97, 90] width 18 height 7
click at [112, 89] on button "Pack" at bounding box center [113, 90] width 12 height 7
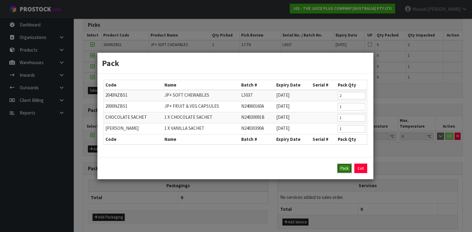
click at [341, 166] on button "Pack" at bounding box center [344, 169] width 15 height 10
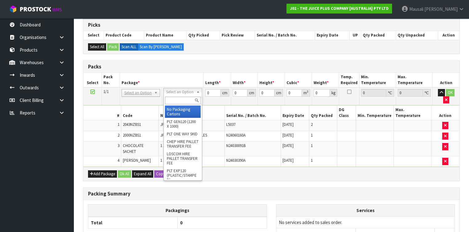
click at [173, 100] on input "text" at bounding box center [182, 101] width 35 height 8
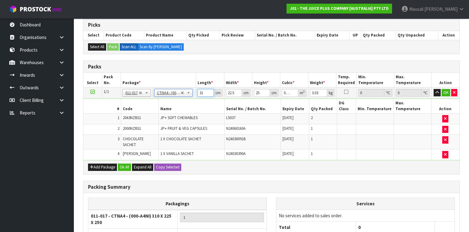
drag, startPoint x: 204, startPoint y: 93, endPoint x: 234, endPoint y: 89, distance: 30.4
click at [186, 99] on tbody "1/1 NONE 007-001 007-002 007-004 007-009 007-013 007-014 007-015 007-017 007-01…" at bounding box center [271, 124] width 376 height 73
click at [122, 164] on button "Ok All" at bounding box center [124, 167] width 13 height 7
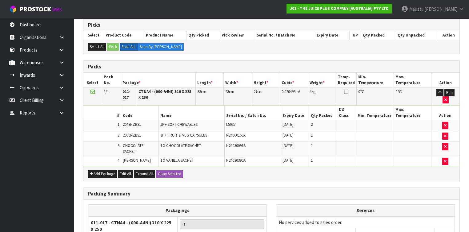
scroll to position [180, 0]
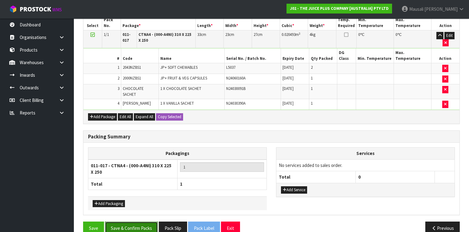
click at [146, 222] on button "Save & Confirm Packs" at bounding box center [131, 228] width 53 height 13
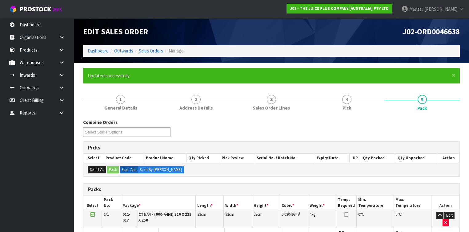
scroll to position [112, 0]
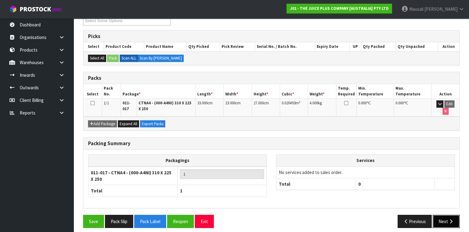
click at [439, 215] on button "Next" at bounding box center [445, 221] width 27 height 13
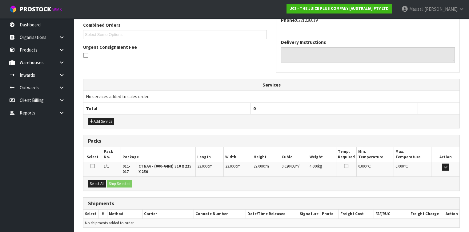
scroll to position [182, 0]
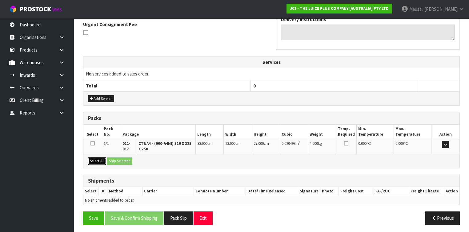
drag, startPoint x: 99, startPoint y: 158, endPoint x: 114, endPoint y: 158, distance: 14.8
click at [99, 158] on button "Select All" at bounding box center [97, 161] width 18 height 7
click at [115, 158] on button "Ship Selected" at bounding box center [119, 161] width 25 height 7
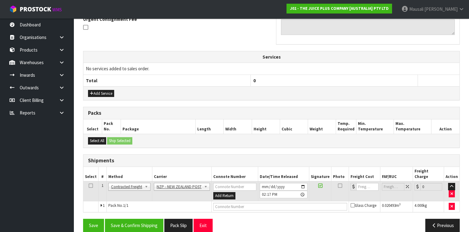
scroll to position [188, 0]
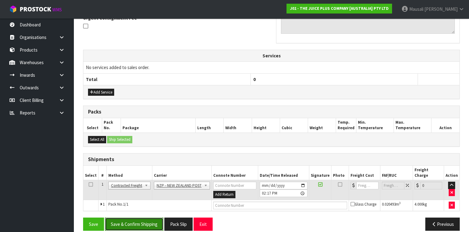
drag, startPoint x: 145, startPoint y: 215, endPoint x: 151, endPoint y: 212, distance: 6.3
click at [145, 218] on button "Save & Confirm Shipping" at bounding box center [134, 224] width 58 height 13
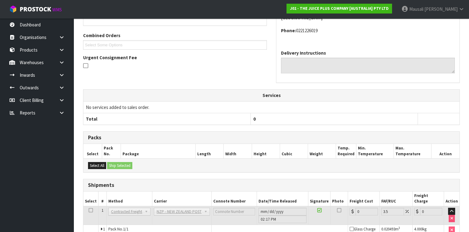
scroll to position [180, 0]
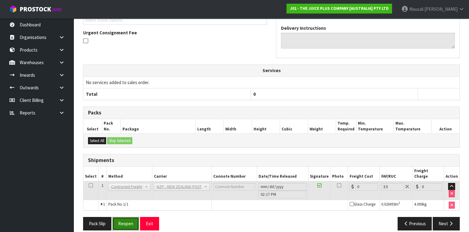
click at [134, 217] on button "Reopen" at bounding box center [125, 223] width 27 height 13
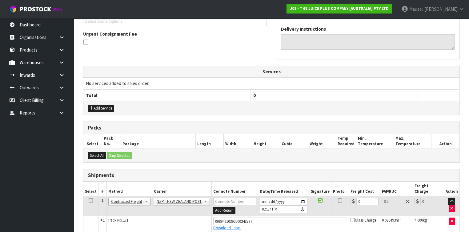
scroll to position [194, 0]
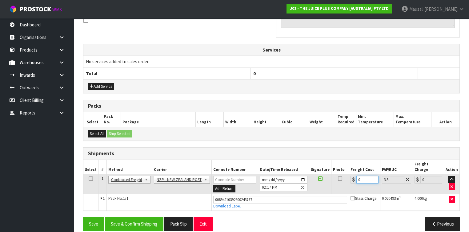
drag, startPoint x: 362, startPoint y: 175, endPoint x: 350, endPoint y: 177, distance: 11.4
click at [350, 177] on td "0" at bounding box center [364, 185] width 31 height 20
click at [141, 219] on button "Save & Confirm Shipping" at bounding box center [134, 224] width 58 height 13
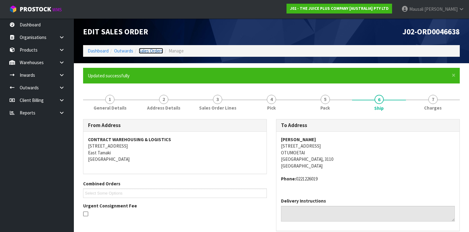
click at [152, 52] on link "Sales Orders" at bounding box center [151, 51] width 24 height 6
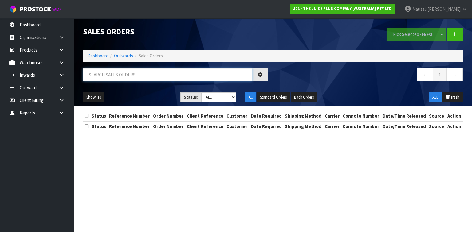
click at [99, 77] on input "text" at bounding box center [167, 74] width 169 height 13
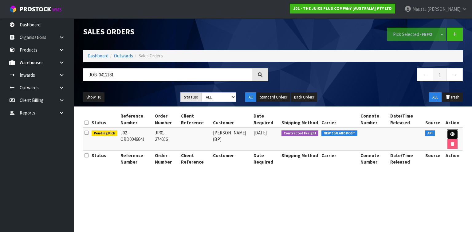
click at [452, 133] on icon at bounding box center [452, 135] width 5 height 4
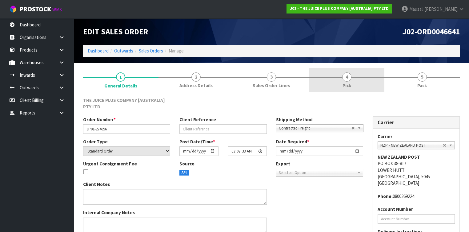
click at [353, 89] on link "4 Pick" at bounding box center [346, 80] width 75 height 24
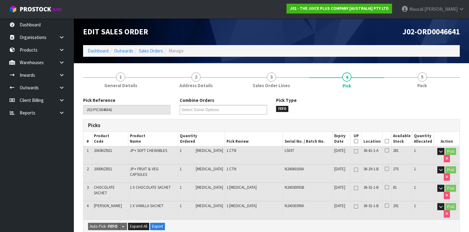
click at [386, 141] on icon at bounding box center [386, 141] width 4 height 0
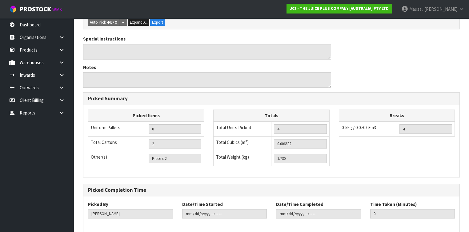
scroll to position [253, 0]
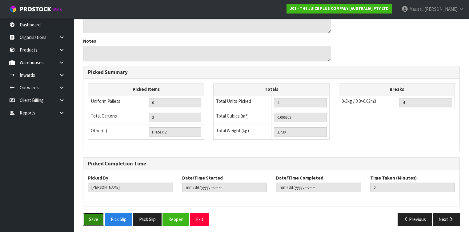
click at [97, 214] on button "Save" at bounding box center [93, 219] width 21 height 13
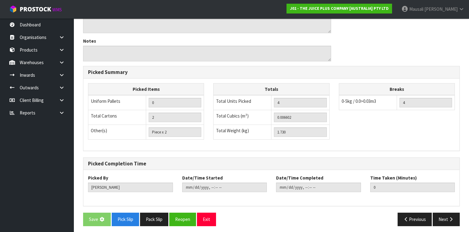
scroll to position [0, 0]
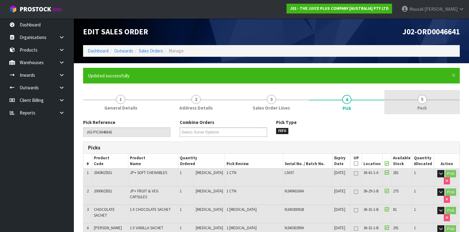
click at [423, 99] on span "5" at bounding box center [421, 99] width 9 height 9
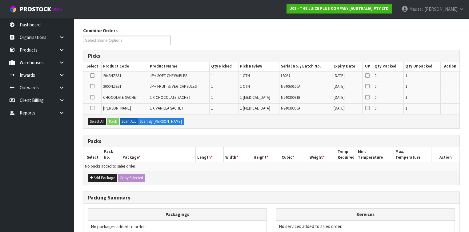
scroll to position [123, 0]
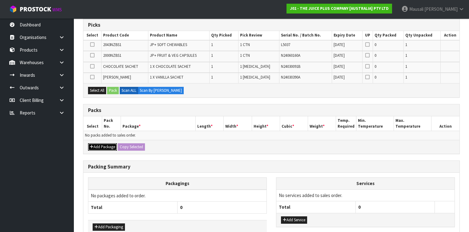
click at [104, 144] on button "Add Package" at bounding box center [102, 147] width 29 height 7
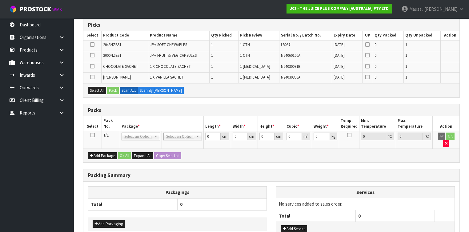
click at [92, 135] on icon at bounding box center [92, 135] width 4 height 0
click at [101, 90] on button "Select All" at bounding box center [97, 90] width 18 height 7
click at [111, 90] on button "Pack" at bounding box center [113, 90] width 12 height 7
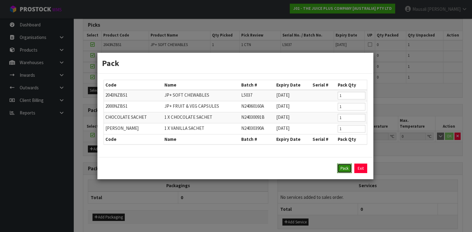
click at [341, 167] on button "Pack" at bounding box center [344, 169] width 15 height 10
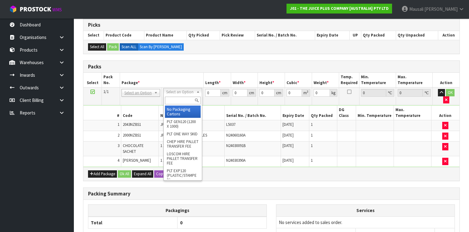
click at [179, 100] on input "text" at bounding box center [182, 101] width 35 height 8
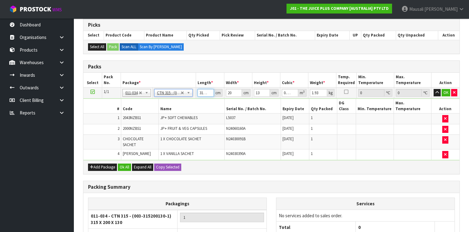
click at [208, 90] on input "31.501" at bounding box center [205, 93] width 16 height 8
click at [208, 93] on input "31.5" at bounding box center [205, 93] width 16 height 8
drag, startPoint x: 207, startPoint y: 93, endPoint x: 198, endPoint y: 94, distance: 9.3
click at [198, 94] on input "31.492" at bounding box center [205, 93] width 16 height 8
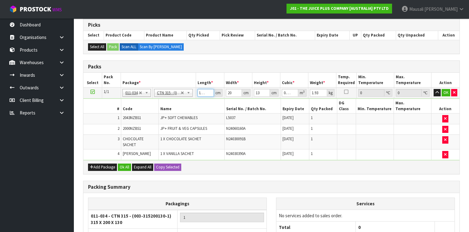
drag, startPoint x: 198, startPoint y: 94, endPoint x: 215, endPoint y: 93, distance: 17.2
click at [215, 93] on div "31.492 cm" at bounding box center [209, 93] width 25 height 8
click at [124, 164] on button "Ok All" at bounding box center [124, 167] width 13 height 7
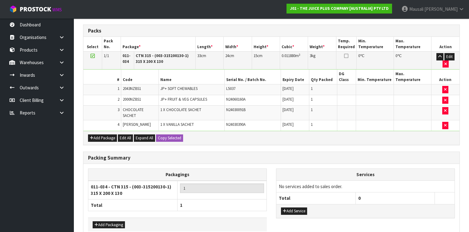
scroll to position [180, 0]
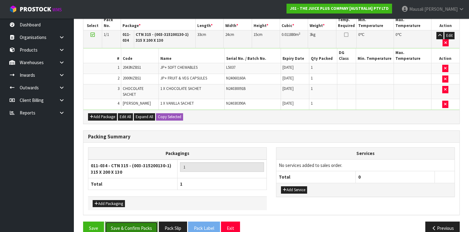
drag, startPoint x: 135, startPoint y: 212, endPoint x: 177, endPoint y: 201, distance: 43.6
click at [135, 222] on button "Save & Confirm Packs" at bounding box center [131, 228] width 53 height 13
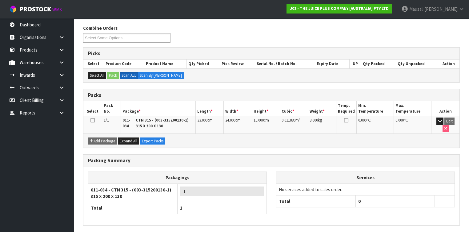
scroll to position [112, 0]
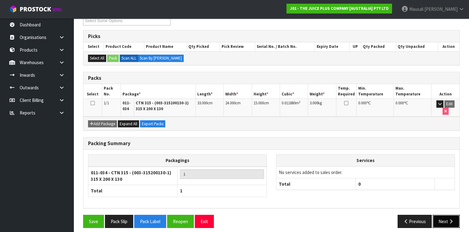
click at [450, 220] on icon "button" at bounding box center [451, 222] width 6 height 5
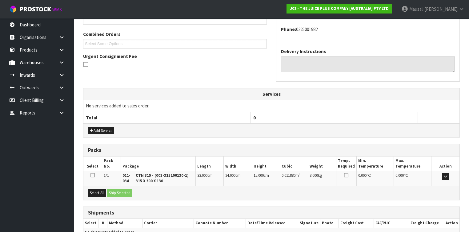
scroll to position [182, 0]
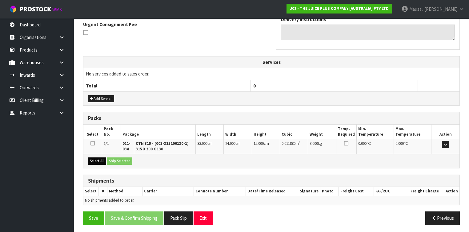
drag, startPoint x: 87, startPoint y: 158, endPoint x: 90, endPoint y: 160, distance: 3.5
click at [88, 158] on div "Select All Ship Selected" at bounding box center [271, 161] width 376 height 14
drag, startPoint x: 98, startPoint y: 161, endPoint x: 111, endPoint y: 159, distance: 13.1
click at [99, 161] on button "Select All" at bounding box center [97, 161] width 18 height 7
click at [111, 159] on button "Ship Selected" at bounding box center [119, 161] width 25 height 7
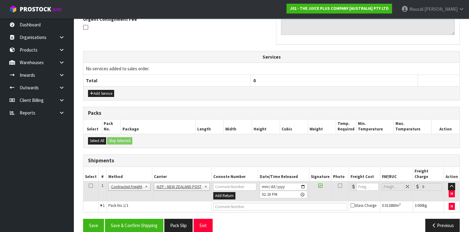
scroll to position [188, 0]
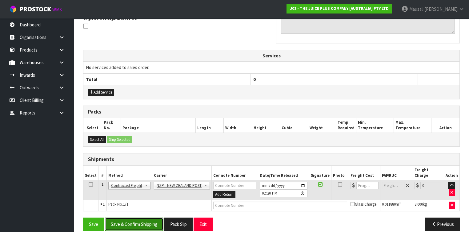
click at [141, 218] on button "Save & Confirm Shipping" at bounding box center [134, 224] width 58 height 13
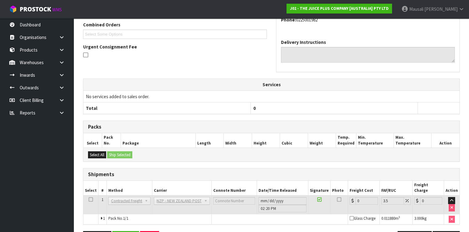
scroll to position [180, 0]
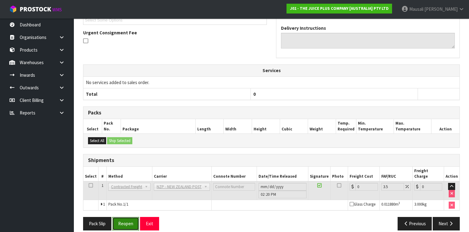
drag, startPoint x: 125, startPoint y: 215, endPoint x: 137, endPoint y: 212, distance: 11.4
click at [125, 217] on button "Reopen" at bounding box center [125, 223] width 27 height 13
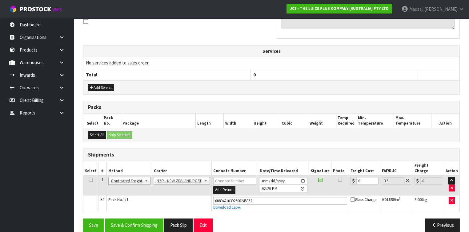
scroll to position [194, 0]
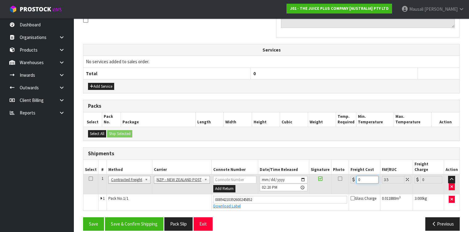
drag, startPoint x: 359, startPoint y: 172, endPoint x: 350, endPoint y: 177, distance: 10.3
click at [350, 177] on td "0" at bounding box center [364, 185] width 31 height 20
click at [148, 218] on button "Save & Confirm Shipping" at bounding box center [134, 224] width 58 height 13
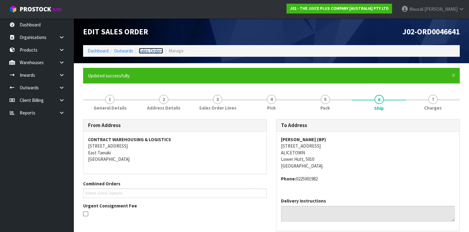
click at [154, 49] on link "Sales Orders" at bounding box center [151, 51] width 24 height 6
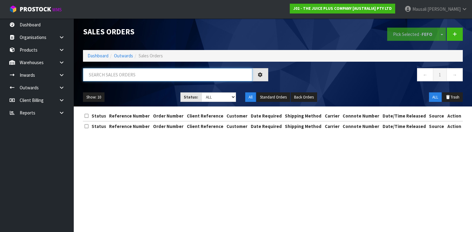
click at [106, 77] on input "text" at bounding box center [167, 74] width 169 height 13
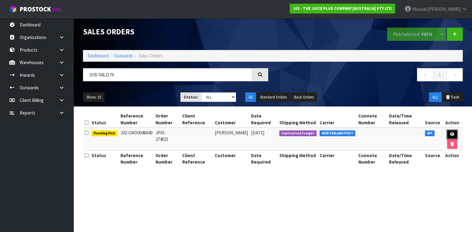
click at [450, 133] on icon at bounding box center [452, 135] width 5 height 4
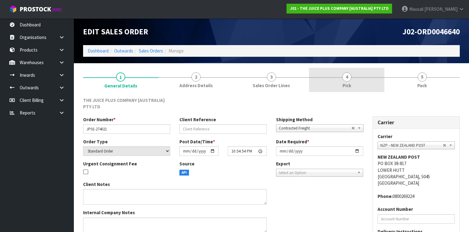
click at [373, 85] on link "4 Pick" at bounding box center [346, 80] width 75 height 24
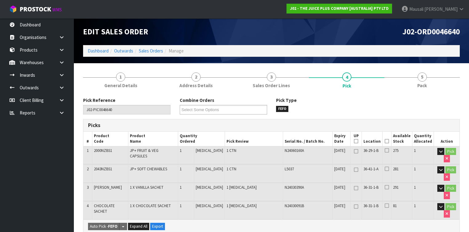
click at [388, 142] on icon at bounding box center [386, 141] width 4 height 0
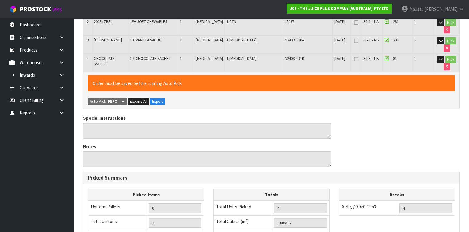
scroll to position [253, 0]
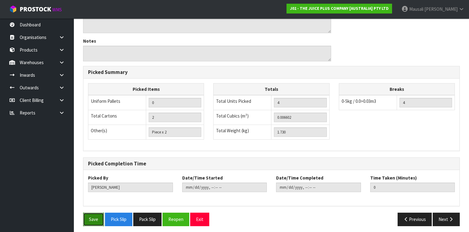
click at [98, 213] on button "Save" at bounding box center [93, 219] width 21 height 13
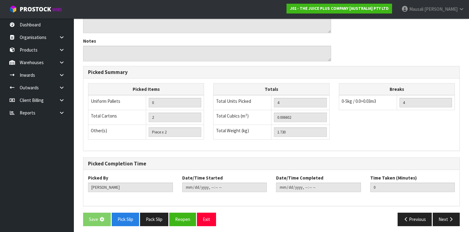
scroll to position [0, 0]
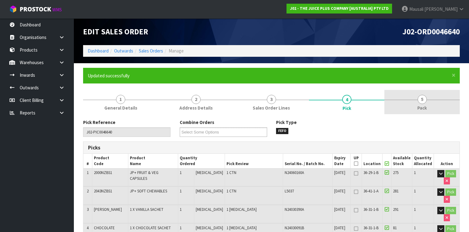
drag, startPoint x: 433, startPoint y: 98, endPoint x: 398, endPoint y: 112, distance: 37.1
click at [433, 98] on link "5 Pack" at bounding box center [421, 102] width 75 height 24
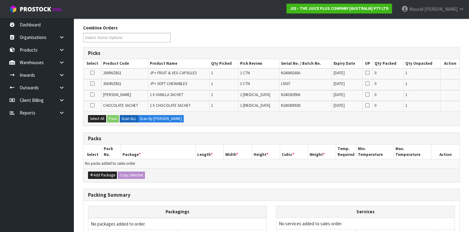
scroll to position [148, 0]
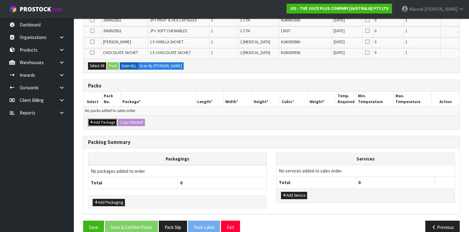
click at [103, 122] on button "Add Package" at bounding box center [102, 122] width 29 height 7
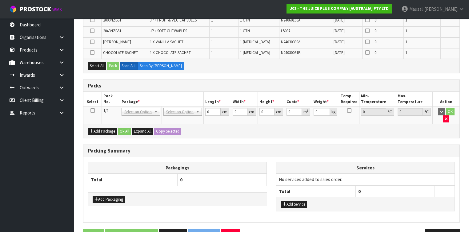
click at [92, 111] on icon at bounding box center [92, 111] width 4 height 0
click at [98, 64] on button "Select All" at bounding box center [97, 65] width 18 height 7
click at [110, 64] on button "Pack" at bounding box center [113, 65] width 12 height 7
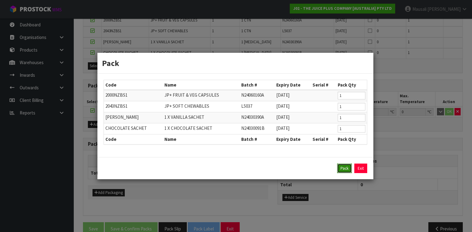
click at [342, 166] on button "Pack" at bounding box center [344, 169] width 15 height 10
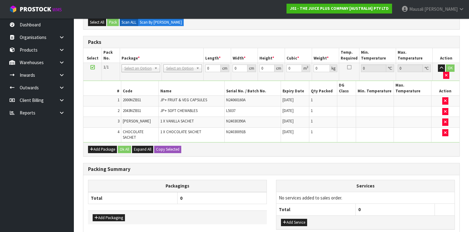
drag, startPoint x: 171, startPoint y: 65, endPoint x: 173, endPoint y: 72, distance: 6.7
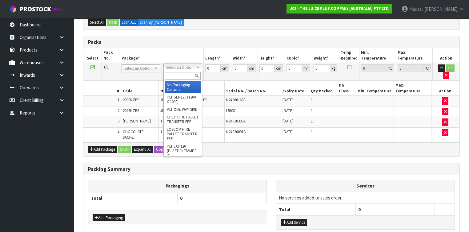
click at [173, 77] on input "text" at bounding box center [182, 76] width 35 height 8
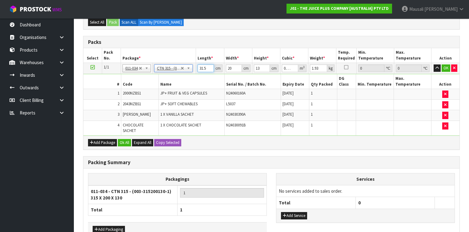
drag, startPoint x: 206, startPoint y: 68, endPoint x: 191, endPoint y: 70, distance: 14.7
click at [192, 70] on tr "1/1 NONE 007-001 007-002 007-004 007-009 007-013 007-014 007-015 007-017 007-01…" at bounding box center [271, 68] width 376 height 11
click at [122, 139] on button "Ok All" at bounding box center [124, 142] width 13 height 7
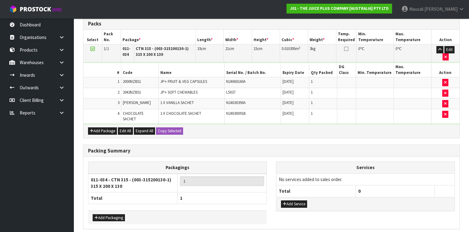
scroll to position [180, 0]
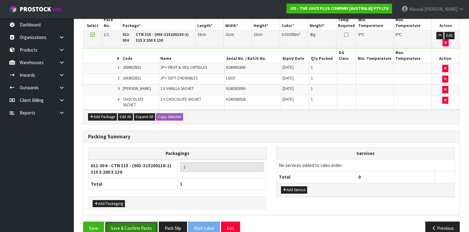
click at [126, 222] on button "Save & Confirm Packs" at bounding box center [131, 228] width 53 height 13
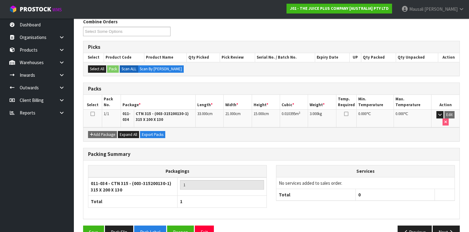
scroll to position [112, 0]
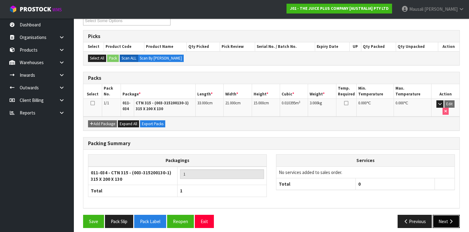
click at [447, 218] on button "Next" at bounding box center [445, 221] width 27 height 13
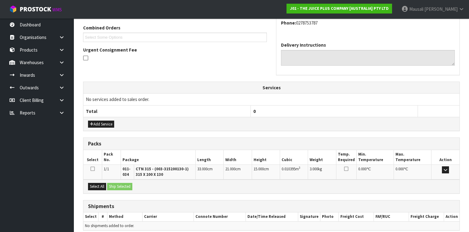
scroll to position [182, 0]
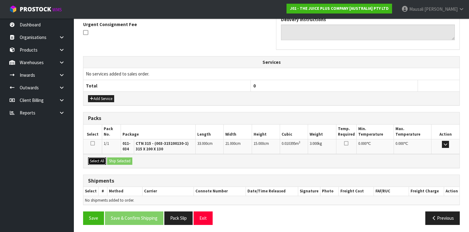
drag, startPoint x: 94, startPoint y: 159, endPoint x: 111, endPoint y: 161, distance: 16.7
click at [95, 160] on button "Select All" at bounding box center [97, 161] width 18 height 7
drag, startPoint x: 112, startPoint y: 161, endPoint x: 115, endPoint y: 162, distance: 3.4
click at [113, 161] on button "Ship Selected" at bounding box center [119, 161] width 25 height 7
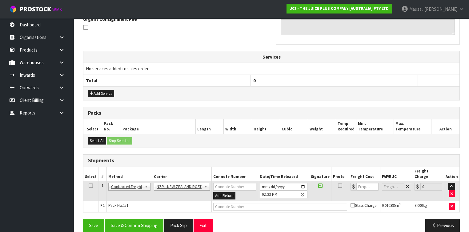
scroll to position [188, 0]
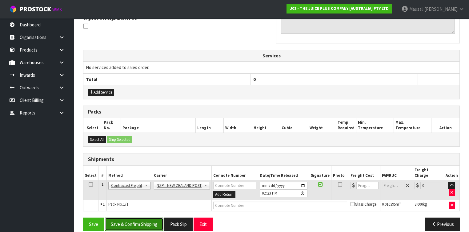
drag, startPoint x: 146, startPoint y: 217, endPoint x: 161, endPoint y: 212, distance: 15.8
click at [147, 218] on button "Save & Confirm Shipping" at bounding box center [134, 224] width 58 height 13
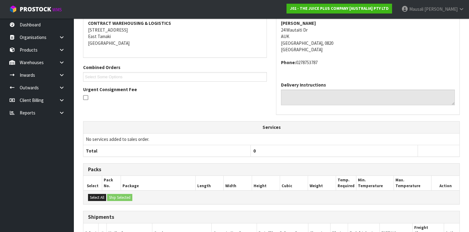
scroll to position [180, 0]
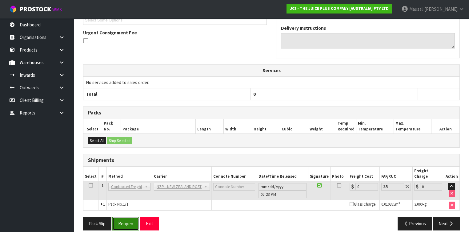
click at [119, 217] on button "Reopen" at bounding box center [125, 223] width 27 height 13
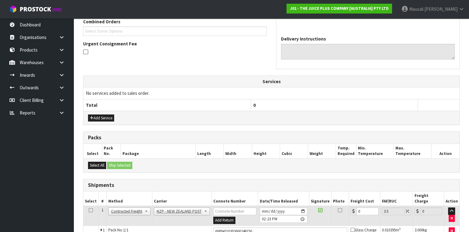
scroll to position [194, 0]
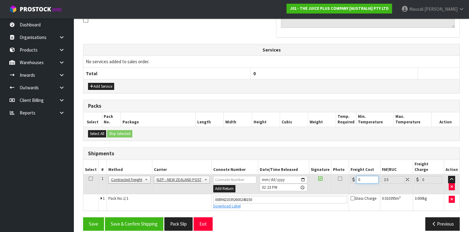
drag, startPoint x: 366, startPoint y: 171, endPoint x: 346, endPoint y: 175, distance: 20.5
click at [346, 175] on tr "1 Client Local Pickup Customer Local Pickup Company Freight Contracted Freight …" at bounding box center [271, 185] width 376 height 20
click at [122, 218] on button "Save & Confirm Shipping" at bounding box center [134, 224] width 58 height 13
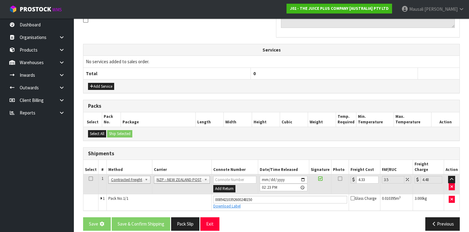
scroll to position [0, 0]
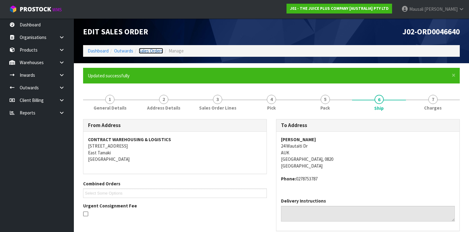
click at [145, 52] on link "Sales Orders" at bounding box center [151, 51] width 24 height 6
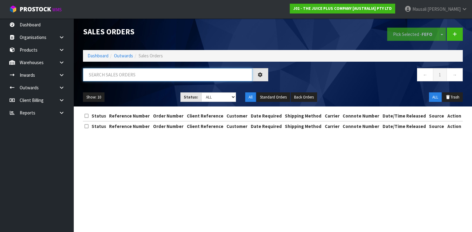
click at [98, 77] on input "text" at bounding box center [167, 74] width 169 height 13
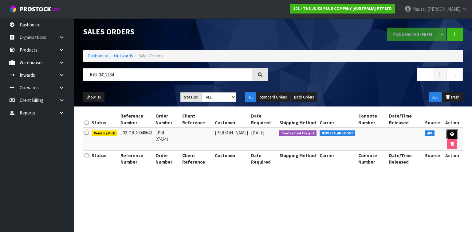
click at [453, 137] on link at bounding box center [452, 135] width 11 height 10
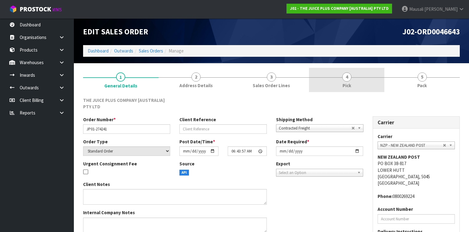
click at [357, 79] on link "4 Pick" at bounding box center [346, 80] width 75 height 24
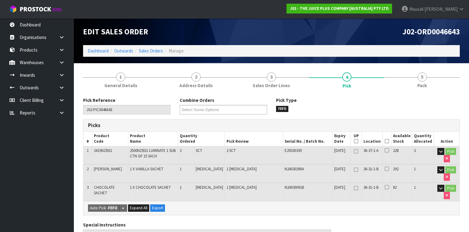
click at [387, 142] on icon at bounding box center [386, 141] width 4 height 0
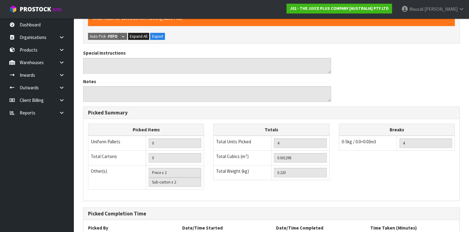
scroll to position [245, 0]
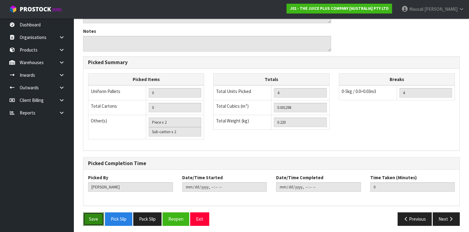
click at [90, 218] on button "Save" at bounding box center [93, 219] width 21 height 13
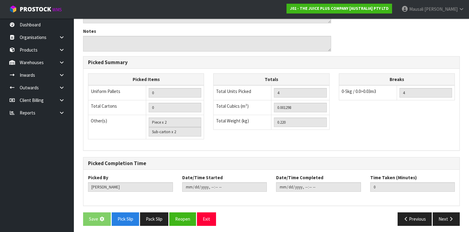
scroll to position [0, 0]
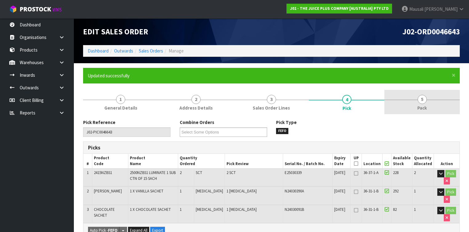
click at [405, 106] on link "5 Pack" at bounding box center [421, 102] width 75 height 24
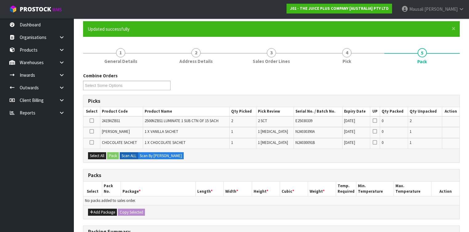
scroll to position [98, 0]
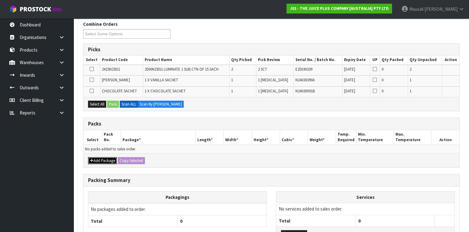
click at [111, 157] on button "Add Package" at bounding box center [102, 160] width 29 height 7
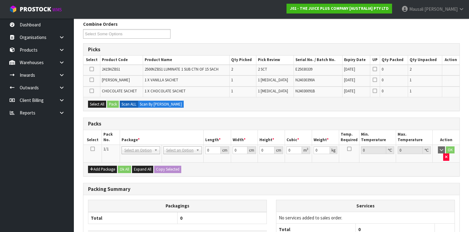
click at [92, 149] on icon at bounding box center [92, 149] width 4 height 0
drag, startPoint x: 99, startPoint y: 104, endPoint x: 108, endPoint y: 103, distance: 9.3
click at [99, 103] on button "Select All" at bounding box center [97, 104] width 18 height 7
click at [109, 103] on button "Pack" at bounding box center [113, 104] width 12 height 7
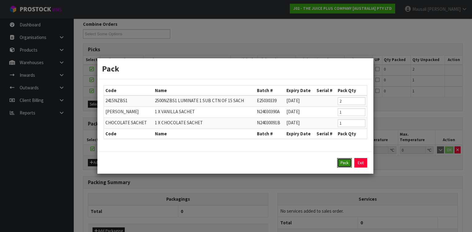
click at [346, 160] on button "Pack" at bounding box center [344, 163] width 15 height 10
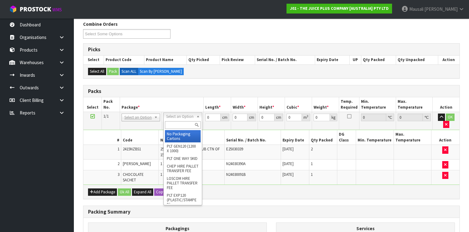
click at [182, 124] on input "text" at bounding box center [182, 125] width 35 height 8
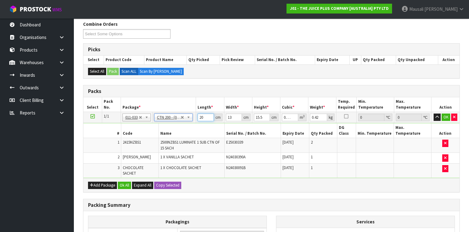
drag, startPoint x: 204, startPoint y: 117, endPoint x: 191, endPoint y: 118, distance: 12.9
click at [192, 118] on tr "1/1 NONE 007-001 007-002 007-004 007-009 007-013 007-014 007-015 007-017 007-01…" at bounding box center [271, 117] width 376 height 11
click at [123, 182] on button "Ok All" at bounding box center [124, 185] width 13 height 7
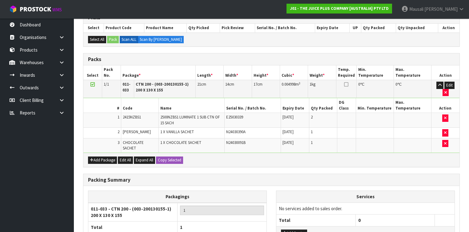
scroll to position [174, 0]
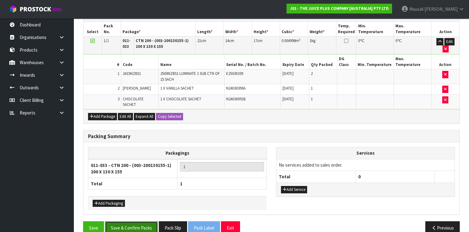
click at [140, 222] on button "Save & Confirm Packs" at bounding box center [131, 228] width 53 height 13
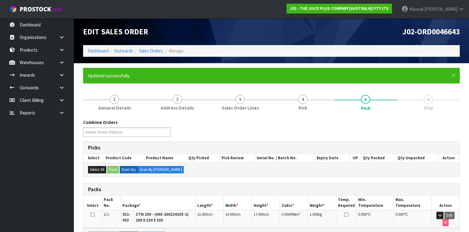
scroll to position [112, 0]
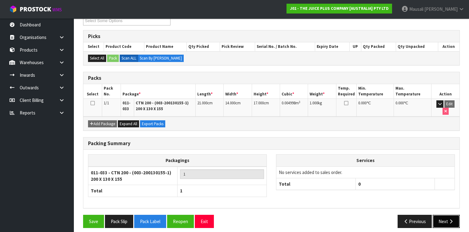
click at [445, 217] on button "Next" at bounding box center [445, 221] width 27 height 13
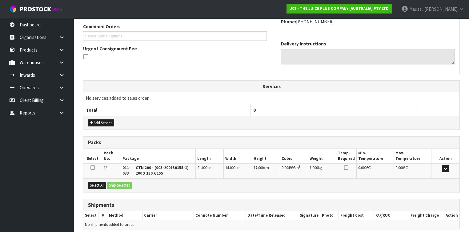
scroll to position [182, 0]
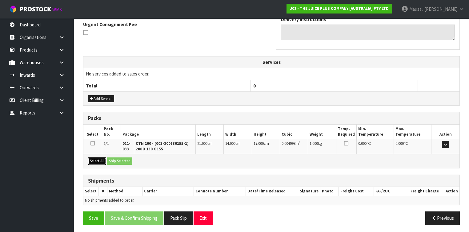
drag, startPoint x: 97, startPoint y: 159, endPoint x: 105, endPoint y: 157, distance: 7.5
click at [98, 158] on button "Select All" at bounding box center [97, 161] width 18 height 7
click at [113, 158] on button "Ship Selected" at bounding box center [119, 161] width 25 height 7
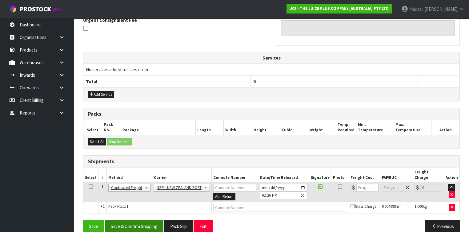
scroll to position [188, 0]
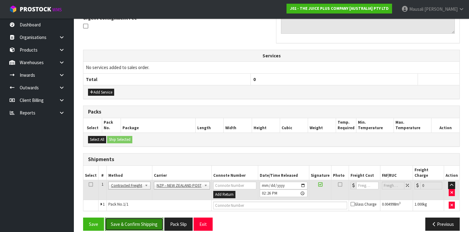
drag, startPoint x: 145, startPoint y: 216, endPoint x: 154, endPoint y: 213, distance: 9.5
click at [149, 218] on button "Save & Confirm Shipping" at bounding box center [134, 224] width 58 height 13
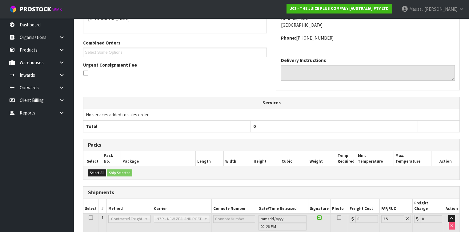
scroll to position [180, 0]
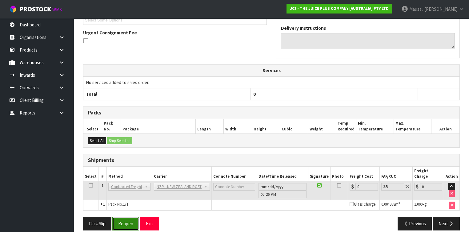
drag, startPoint x: 122, startPoint y: 220, endPoint x: 131, endPoint y: 216, distance: 9.6
click at [123, 220] on button "Reopen" at bounding box center [125, 223] width 27 height 13
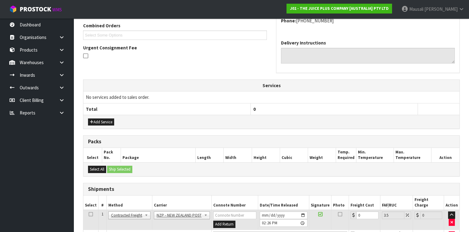
scroll to position [194, 0]
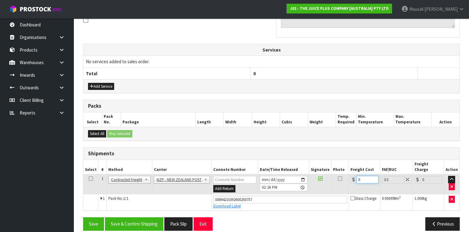
drag, startPoint x: 364, startPoint y: 174, endPoint x: 347, endPoint y: 180, distance: 18.2
click at [349, 180] on td "0" at bounding box center [364, 185] width 31 height 20
click at [135, 218] on button "Save & Confirm Shipping" at bounding box center [134, 224] width 58 height 13
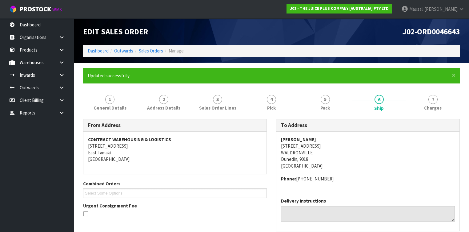
click at [148, 48] on li "Sales Orders" at bounding box center [148, 51] width 30 height 6
click at [148, 51] on link "Sales Orders" at bounding box center [151, 51] width 24 height 6
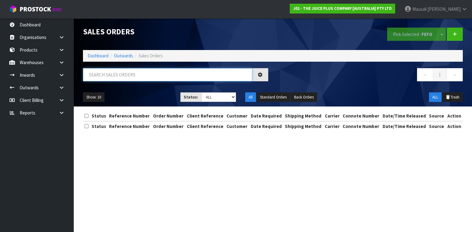
click at [110, 74] on input "text" at bounding box center [167, 74] width 169 height 13
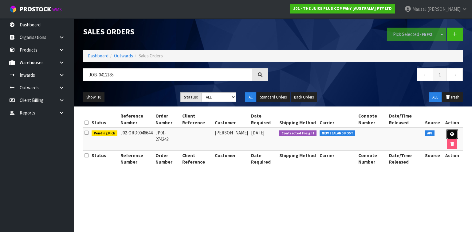
click at [451, 132] on link at bounding box center [452, 135] width 11 height 10
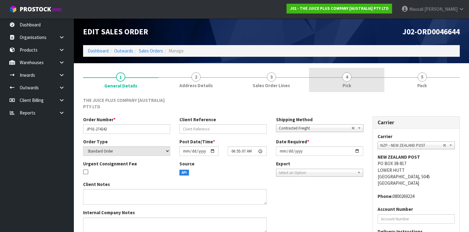
click at [358, 89] on link "4 Pick" at bounding box center [346, 80] width 75 height 24
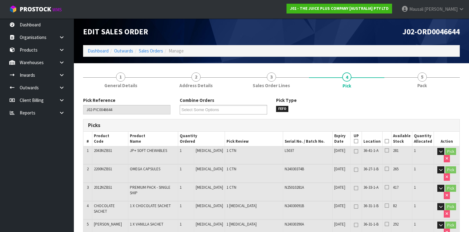
click at [388, 141] on icon at bounding box center [386, 141] width 4 height 0
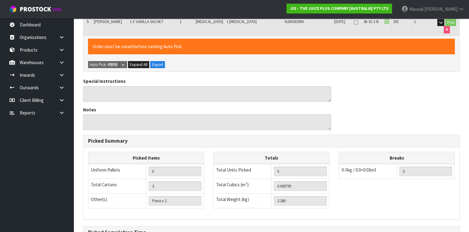
scroll to position [271, 0]
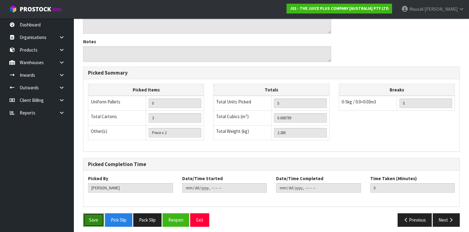
click at [91, 216] on button "Save" at bounding box center [93, 220] width 21 height 13
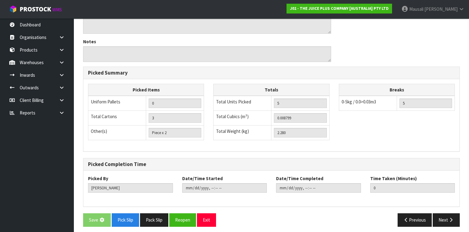
scroll to position [0, 0]
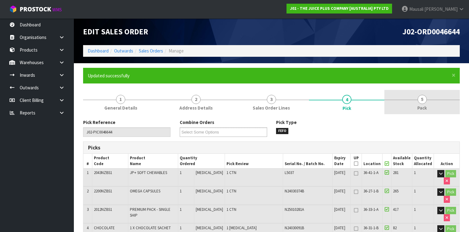
click at [425, 103] on link "5 Pack" at bounding box center [421, 102] width 75 height 24
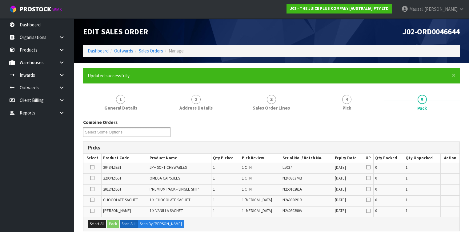
scroll to position [123, 0]
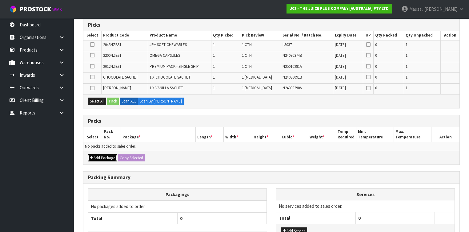
drag, startPoint x: 101, startPoint y: 155, endPoint x: 99, endPoint y: 152, distance: 3.5
click at [101, 155] on button "Add Package" at bounding box center [102, 158] width 29 height 7
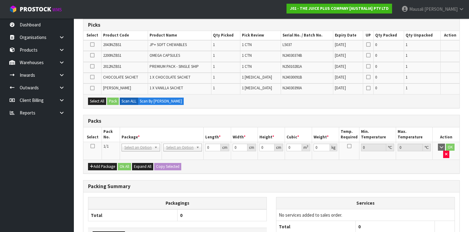
click at [93, 146] on icon at bounding box center [92, 146] width 4 height 0
click at [101, 99] on button "Select All" at bounding box center [97, 101] width 18 height 7
click at [109, 100] on button "Pack" at bounding box center [113, 101] width 12 height 7
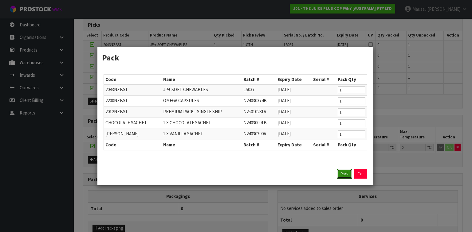
click at [339, 170] on button "Pack" at bounding box center [344, 174] width 15 height 10
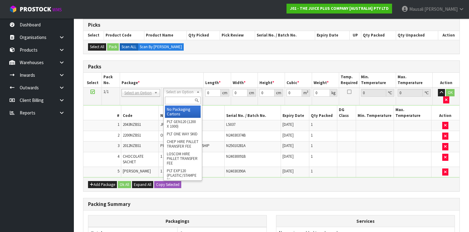
click at [178, 101] on input "text" at bounding box center [182, 101] width 35 height 8
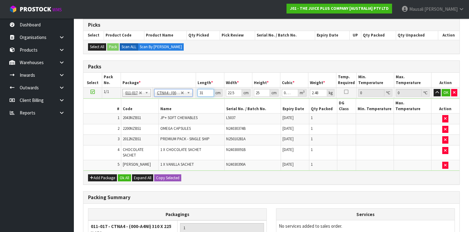
drag, startPoint x: 204, startPoint y: 93, endPoint x: 189, endPoint y: 93, distance: 14.5
click at [186, 96] on tr "1/1 NONE 007-001 007-002 007-004 007-009 007-013 007-014 007-015 007-017 007-01…" at bounding box center [271, 93] width 376 height 11
click at [123, 175] on button "Ok All" at bounding box center [124, 178] width 13 height 7
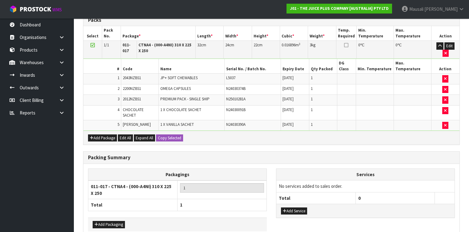
scroll to position [191, 0]
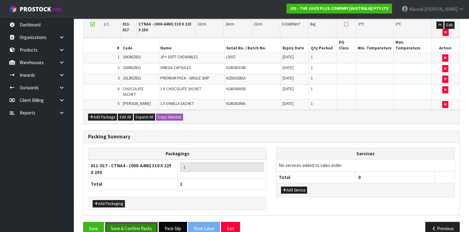
drag, startPoint x: 132, startPoint y: 220, endPoint x: 171, endPoint y: 215, distance: 39.8
click at [133, 222] on button "Save & Confirm Packs" at bounding box center [131, 228] width 53 height 13
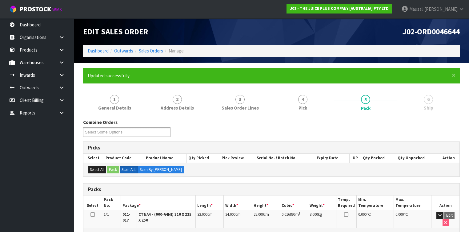
scroll to position [100, 0]
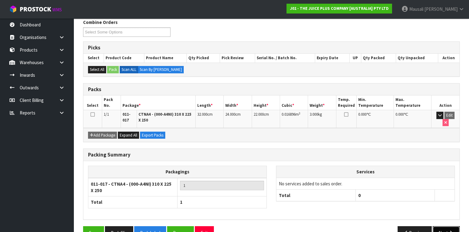
click at [439, 227] on button "Next" at bounding box center [445, 233] width 27 height 13
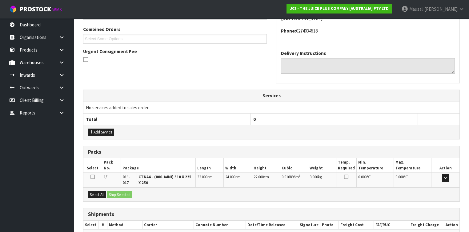
scroll to position [188, 0]
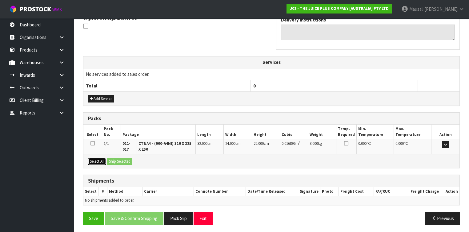
drag, startPoint x: 92, startPoint y: 159, endPoint x: 123, endPoint y: 159, distance: 31.7
click at [94, 158] on button "Select All" at bounding box center [97, 161] width 18 height 7
click at [123, 159] on button "Ship Selected" at bounding box center [119, 161] width 25 height 7
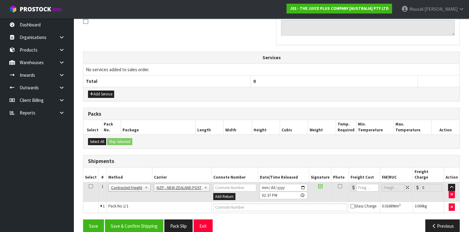
scroll to position [195, 0]
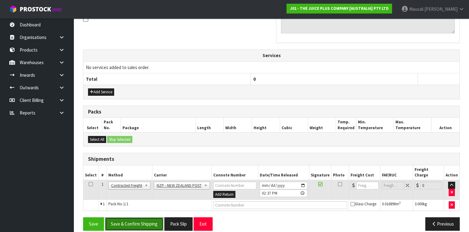
drag, startPoint x: 153, startPoint y: 215, endPoint x: 160, endPoint y: 214, distance: 6.9
click at [153, 218] on button "Save & Confirm Shipping" at bounding box center [134, 224] width 58 height 13
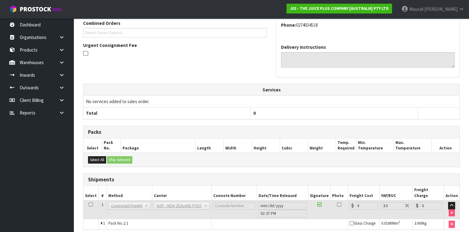
scroll to position [187, 0]
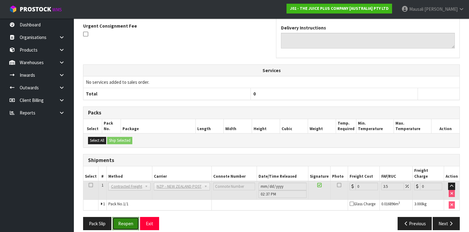
click at [131, 220] on button "Reopen" at bounding box center [125, 223] width 27 height 13
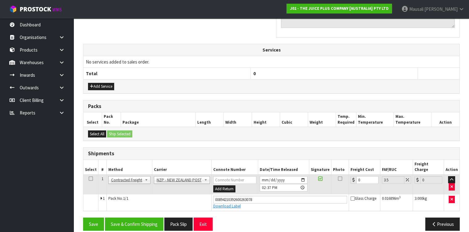
scroll to position [200, 0]
drag, startPoint x: 362, startPoint y: 174, endPoint x: 352, endPoint y: 180, distance: 11.4
click at [352, 180] on td "0" at bounding box center [364, 185] width 31 height 20
click at [124, 218] on button "Save & Confirm Shipping" at bounding box center [134, 224] width 58 height 13
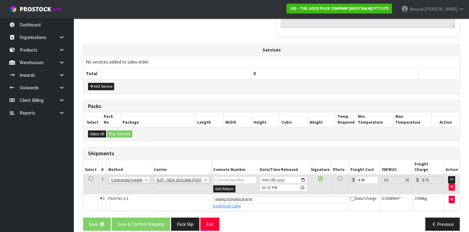
scroll to position [0, 0]
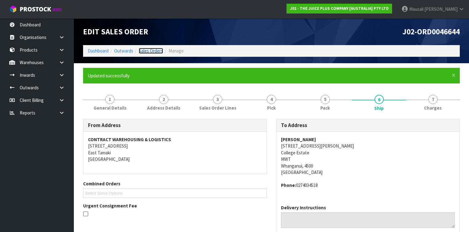
click at [152, 49] on link "Sales Orders" at bounding box center [151, 51] width 24 height 6
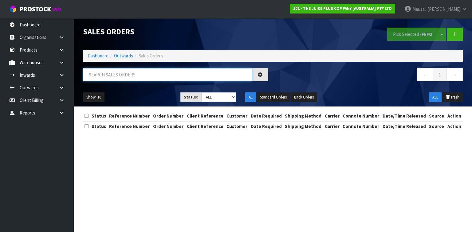
click at [106, 73] on input "text" at bounding box center [167, 74] width 169 height 13
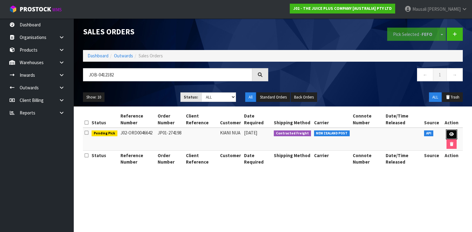
click at [451, 133] on icon at bounding box center [451, 135] width 5 height 4
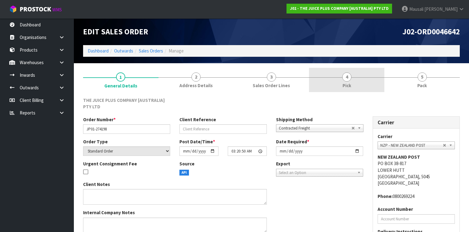
click at [372, 81] on link "4 Pick" at bounding box center [346, 80] width 75 height 24
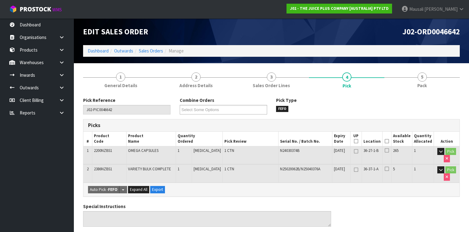
click at [389, 141] on icon at bounding box center [386, 141] width 4 height 0
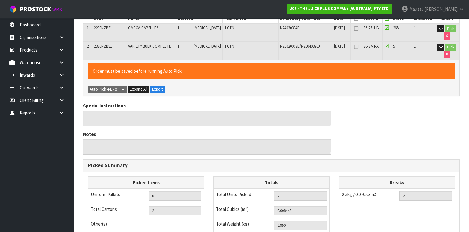
scroll to position [217, 0]
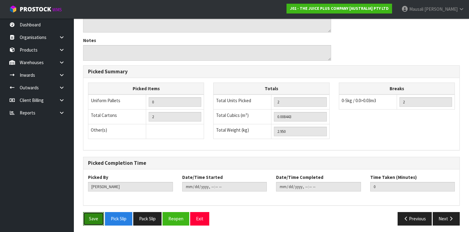
click at [93, 215] on button "Save" at bounding box center [93, 218] width 21 height 13
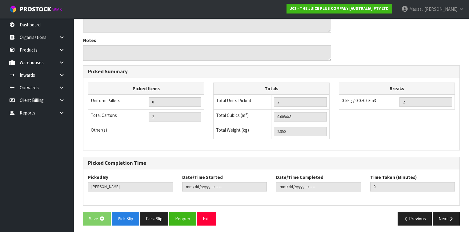
scroll to position [0, 0]
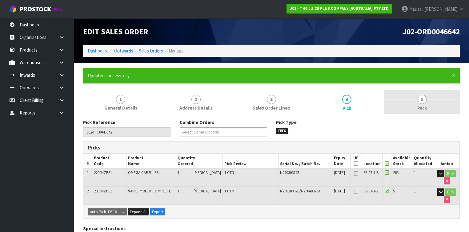
click at [420, 106] on span "Pack" at bounding box center [422, 108] width 10 height 6
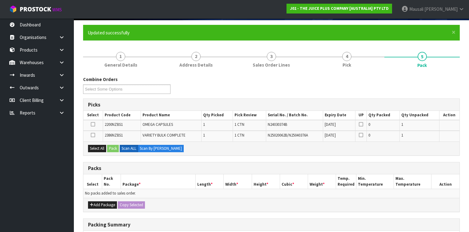
scroll to position [74, 0]
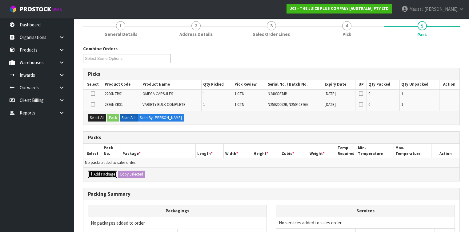
click at [103, 174] on button "Add Package" at bounding box center [102, 174] width 29 height 7
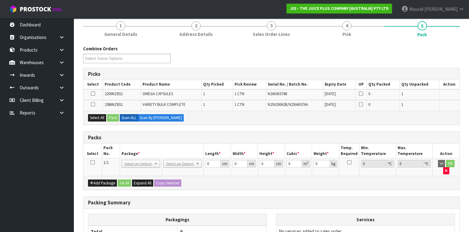
click at [93, 163] on icon at bounding box center [92, 163] width 4 height 0
click at [95, 115] on button "Select All" at bounding box center [97, 117] width 18 height 7
click at [109, 114] on button "Pack" at bounding box center [113, 117] width 12 height 7
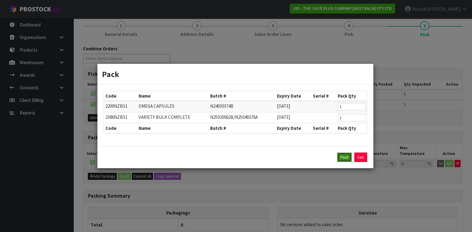
click at [338, 156] on button "Pack" at bounding box center [344, 158] width 15 height 10
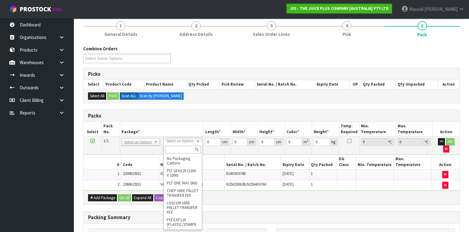
click at [174, 148] on input "text" at bounding box center [182, 150] width 35 height 8
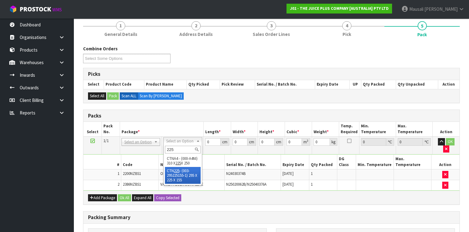
drag, startPoint x: 178, startPoint y: 176, endPoint x: 190, endPoint y: 163, distance: 17.6
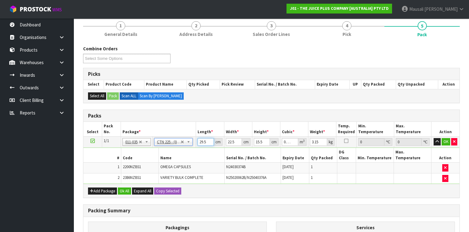
drag, startPoint x: 207, startPoint y: 142, endPoint x: 188, endPoint y: 139, distance: 19.0
click at [188, 140] on tr "1/1 NONE 007-001 007-002 007-004 007-009 007-013 007-014 007-015 007-017 007-01…" at bounding box center [271, 142] width 376 height 11
click at [124, 188] on button "Ok All" at bounding box center [124, 191] width 13 height 7
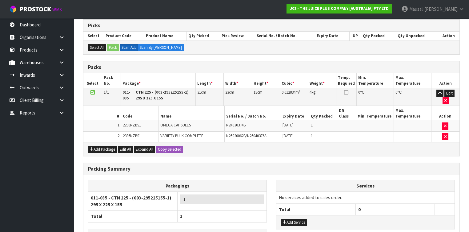
scroll to position [155, 0]
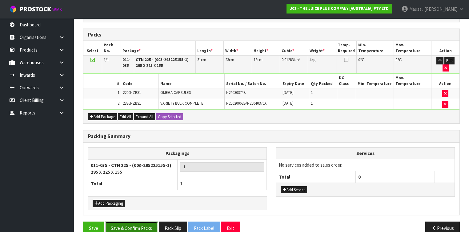
click at [140, 222] on button "Save & Confirm Packs" at bounding box center [131, 228] width 53 height 13
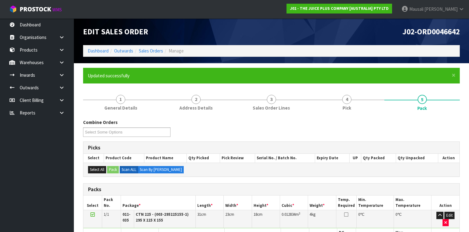
scroll to position [112, 0]
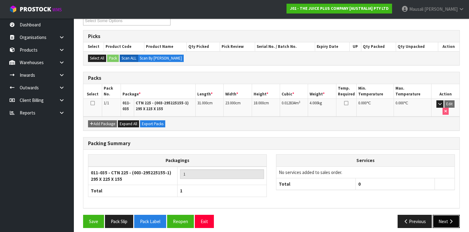
click at [442, 216] on button "Next" at bounding box center [445, 221] width 27 height 13
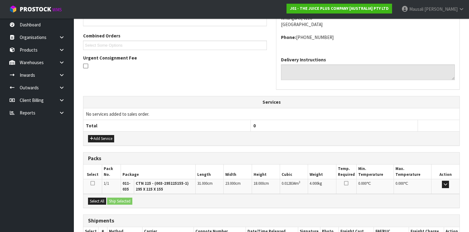
scroll to position [188, 0]
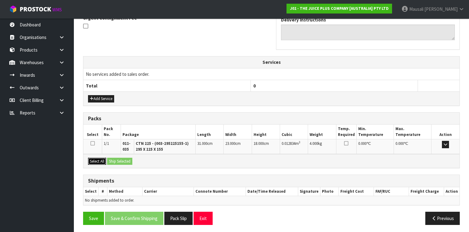
click at [97, 158] on button "Select All" at bounding box center [97, 161] width 18 height 7
click at [116, 160] on button "Ship Selected" at bounding box center [119, 161] width 25 height 7
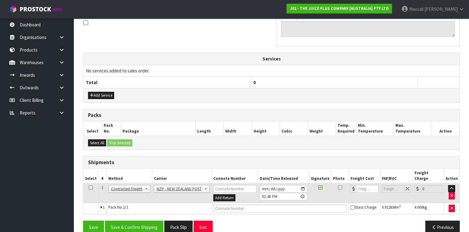
scroll to position [195, 0]
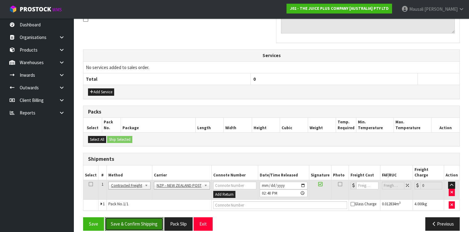
drag, startPoint x: 150, startPoint y: 213, endPoint x: 162, endPoint y: 200, distance: 17.2
click at [150, 218] on button "Save & Confirm Shipping" at bounding box center [134, 224] width 58 height 13
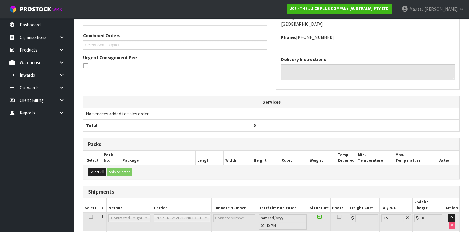
scroll to position [187, 0]
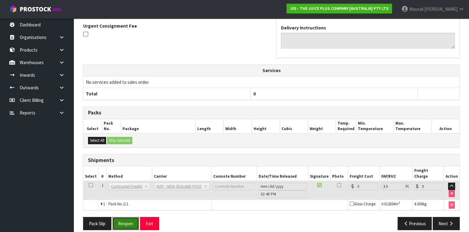
click at [123, 220] on button "Reopen" at bounding box center [125, 223] width 27 height 13
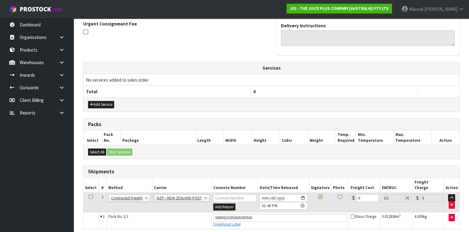
scroll to position [200, 0]
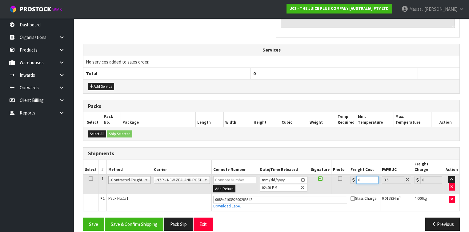
drag, startPoint x: 366, startPoint y: 170, endPoint x: 356, endPoint y: 180, distance: 14.1
click at [356, 180] on td "0" at bounding box center [364, 185] width 31 height 20
click at [152, 218] on button "Save & Confirm Shipping" at bounding box center [134, 224] width 58 height 13
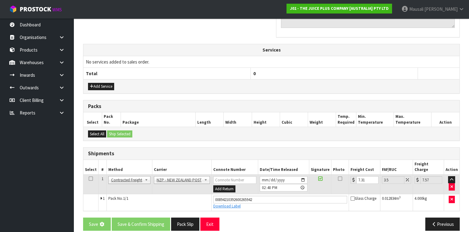
scroll to position [0, 0]
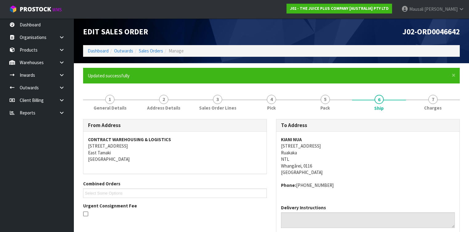
click at [144, 46] on ol "Dashboard Outwards Sales Orders Manage" at bounding box center [271, 50] width 376 height 11
click at [146, 51] on link "Sales Orders" at bounding box center [151, 51] width 24 height 6
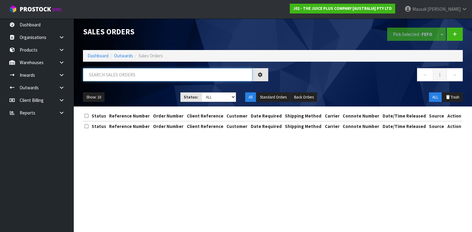
click at [95, 76] on input "text" at bounding box center [167, 74] width 169 height 13
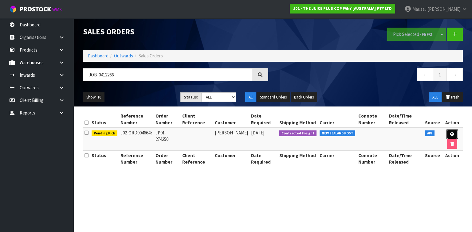
click at [453, 133] on icon at bounding box center [452, 135] width 5 height 4
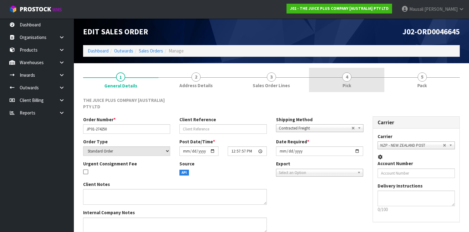
click at [317, 84] on link "4 Pick" at bounding box center [346, 80] width 75 height 24
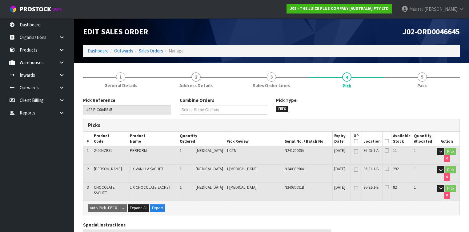
click at [387, 141] on icon at bounding box center [386, 141] width 4 height 0
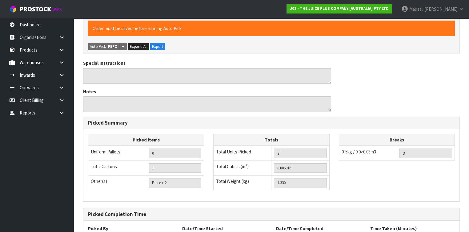
scroll to position [235, 0]
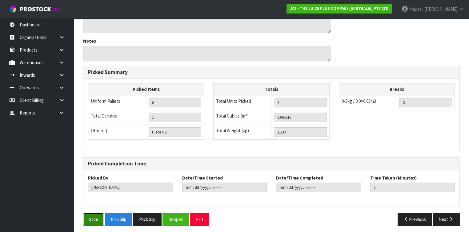
click at [90, 213] on button "Save" at bounding box center [93, 219] width 21 height 13
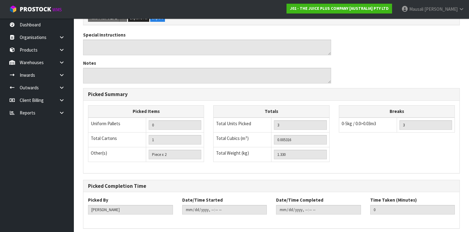
scroll to position [0, 0]
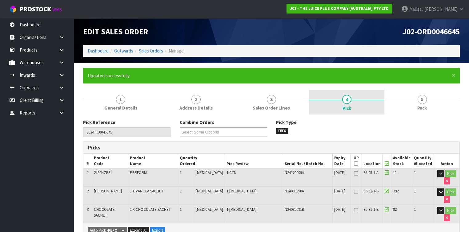
drag, startPoint x: 429, startPoint y: 104, endPoint x: 361, endPoint y: 113, distance: 68.0
click at [427, 105] on link "5 Pack" at bounding box center [421, 102] width 75 height 24
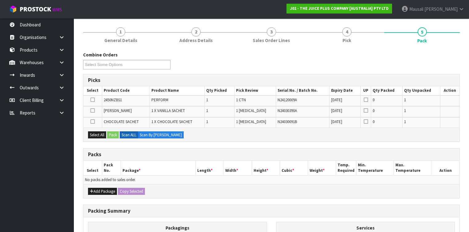
scroll to position [98, 0]
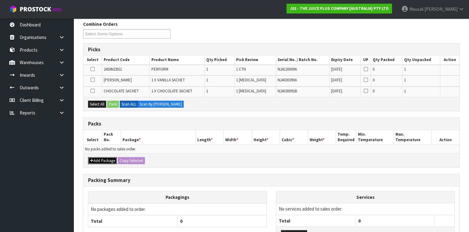
click at [105, 160] on button "Add Package" at bounding box center [102, 160] width 29 height 7
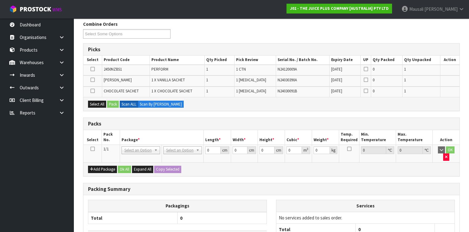
click at [92, 149] on icon at bounding box center [92, 149] width 4 height 0
click at [101, 103] on button "Select All" at bounding box center [97, 104] width 18 height 7
click at [111, 103] on button "Pack" at bounding box center [113, 104] width 12 height 7
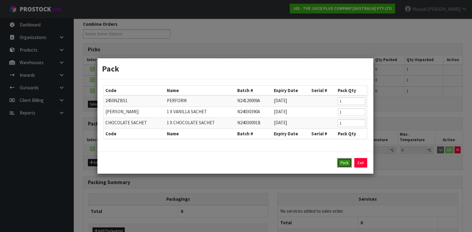
click at [341, 160] on button "Pack" at bounding box center [344, 163] width 15 height 10
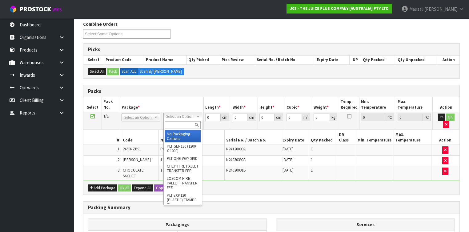
click at [175, 125] on input "text" at bounding box center [182, 125] width 35 height 8
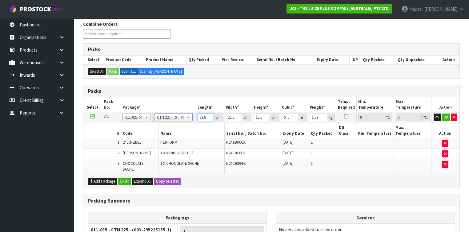
drag, startPoint x: 207, startPoint y: 117, endPoint x: 197, endPoint y: 121, distance: 10.5
click at [197, 121] on td "29.5 cm" at bounding box center [210, 117] width 28 height 11
drag, startPoint x: 126, startPoint y: 174, endPoint x: 159, endPoint y: 182, distance: 34.3
click at [126, 178] on button "Ok All" at bounding box center [124, 181] width 13 height 7
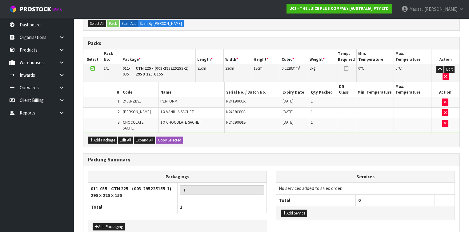
scroll to position [170, 0]
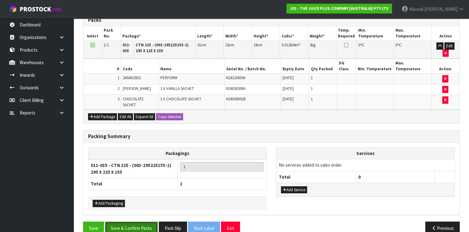
click at [138, 222] on button "Save & Confirm Packs" at bounding box center [131, 228] width 53 height 13
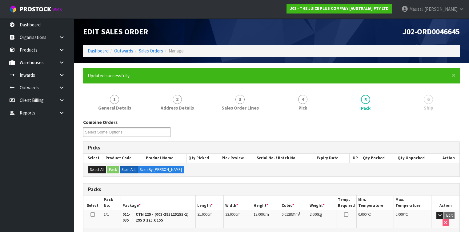
scroll to position [112, 0]
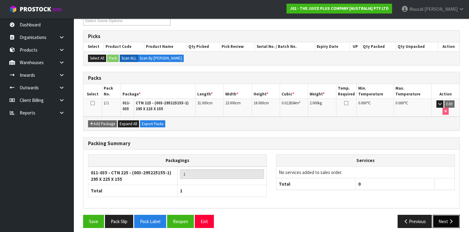
click at [449, 215] on button "Next" at bounding box center [445, 221] width 27 height 13
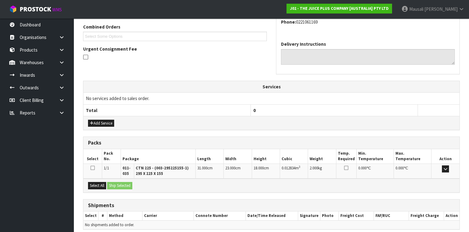
scroll to position [182, 0]
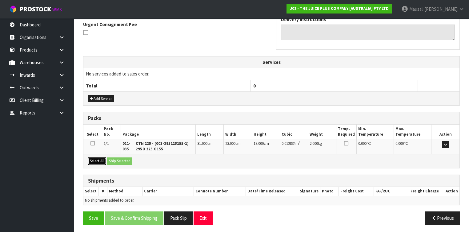
click at [94, 158] on button "Select All" at bounding box center [97, 161] width 18 height 7
click at [122, 158] on button "Ship Selected" at bounding box center [119, 161] width 25 height 7
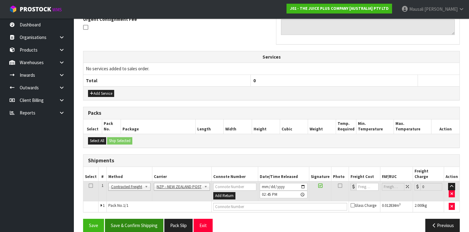
scroll to position [188, 0]
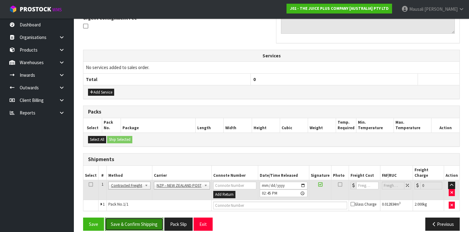
click at [142, 218] on button "Save & Confirm Shipping" at bounding box center [134, 224] width 58 height 13
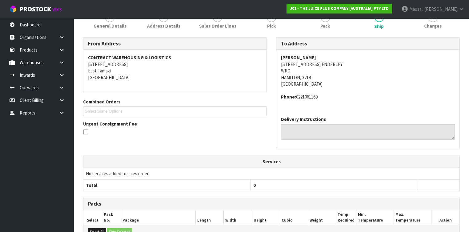
scroll to position [172, 0]
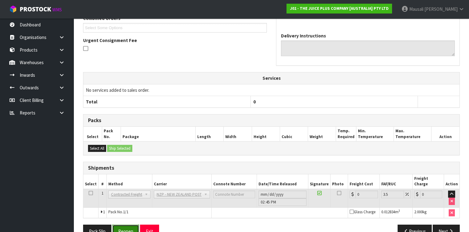
click at [124, 225] on button "Reopen" at bounding box center [125, 231] width 27 height 13
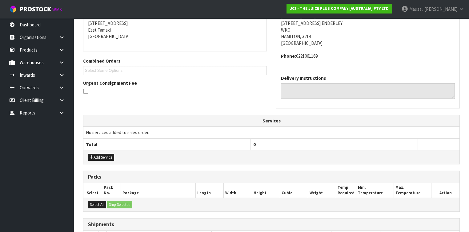
scroll to position [194, 0]
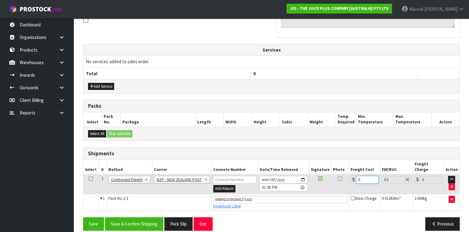
drag, startPoint x: 366, startPoint y: 174, endPoint x: 353, endPoint y: 183, distance: 16.0
click at [353, 183] on td "0" at bounding box center [364, 185] width 31 height 20
click at [121, 218] on button "Save & Confirm Shipping" at bounding box center [134, 224] width 58 height 13
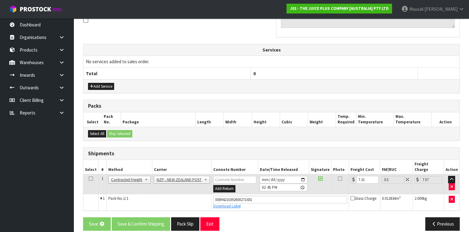
scroll to position [0, 0]
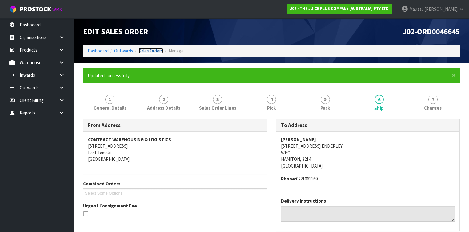
click at [148, 51] on link "Sales Orders" at bounding box center [151, 51] width 24 height 6
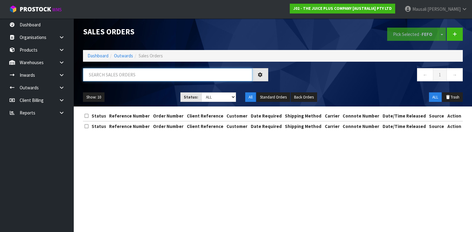
click at [86, 75] on input "text" at bounding box center [167, 74] width 169 height 13
click at [125, 75] on input "text" at bounding box center [167, 74] width 169 height 13
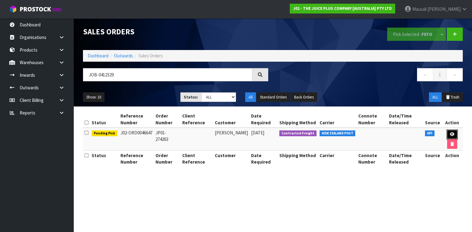
click at [453, 134] on icon at bounding box center [452, 135] width 5 height 4
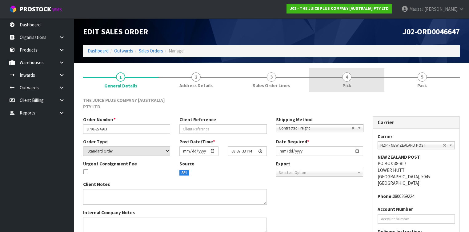
click at [353, 81] on link "4 Pick" at bounding box center [346, 80] width 75 height 24
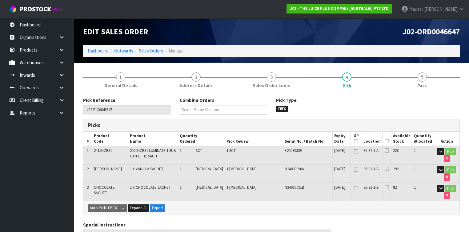
click at [387, 141] on icon at bounding box center [386, 141] width 4 height 0
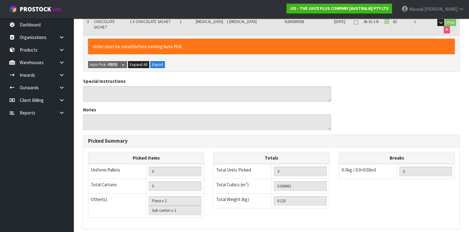
scroll to position [245, 0]
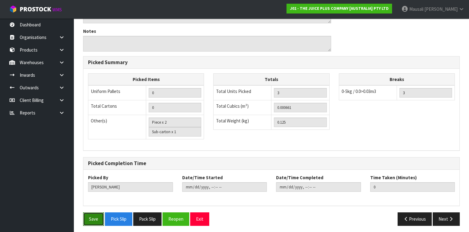
click at [98, 214] on button "Save" at bounding box center [93, 219] width 21 height 13
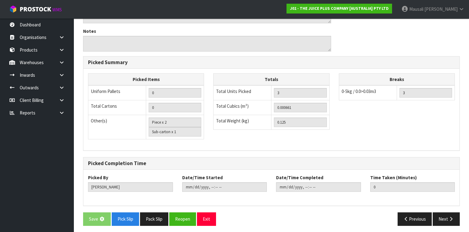
scroll to position [0, 0]
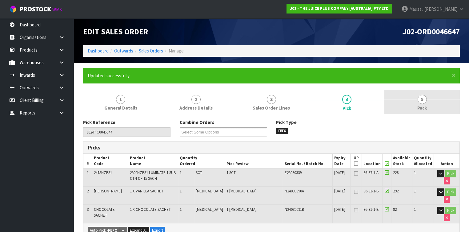
click at [425, 103] on link "5 Pack" at bounding box center [421, 102] width 75 height 24
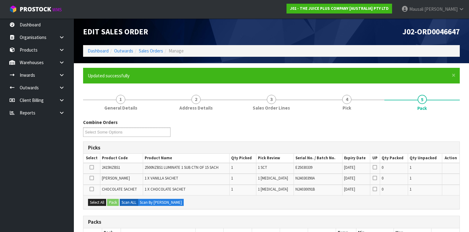
scroll to position [98, 0]
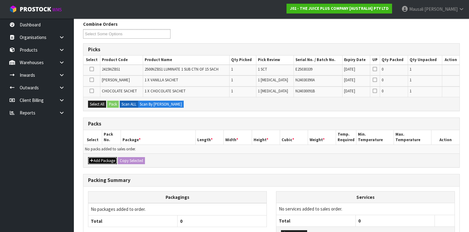
click at [100, 161] on button "Add Package" at bounding box center [102, 160] width 29 height 7
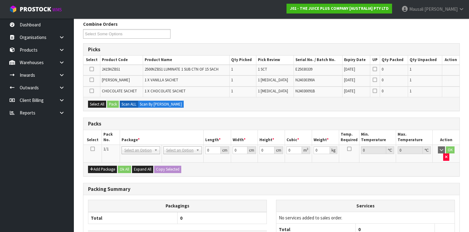
click at [93, 149] on icon at bounding box center [92, 149] width 4 height 0
drag, startPoint x: 94, startPoint y: 101, endPoint x: 104, endPoint y: 101, distance: 9.8
click at [94, 101] on button "Select All" at bounding box center [97, 104] width 18 height 7
click at [111, 103] on button "Pack" at bounding box center [113, 104] width 12 height 7
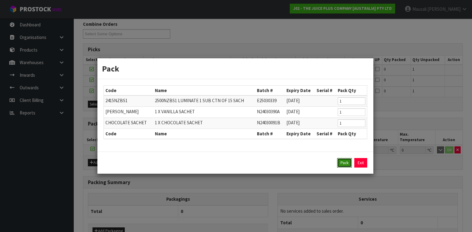
click at [344, 164] on button "Pack" at bounding box center [344, 163] width 15 height 10
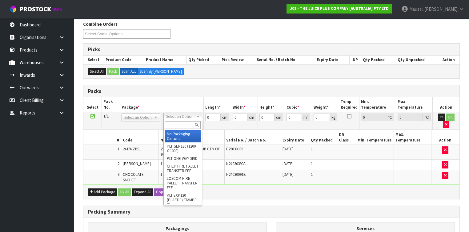
click at [177, 124] on input "text" at bounding box center [182, 125] width 35 height 8
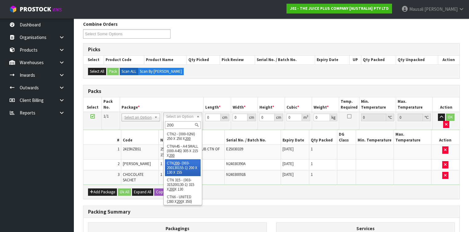
drag, startPoint x: 179, startPoint y: 171, endPoint x: 193, endPoint y: 160, distance: 18.0
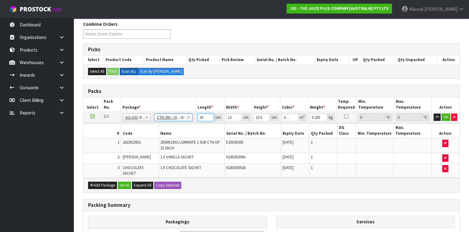
drag, startPoint x: 204, startPoint y: 117, endPoint x: 197, endPoint y: 119, distance: 6.9
click at [197, 119] on td "20 cm" at bounding box center [210, 117] width 28 height 11
click at [124, 182] on button "Ok All" at bounding box center [124, 185] width 13 height 7
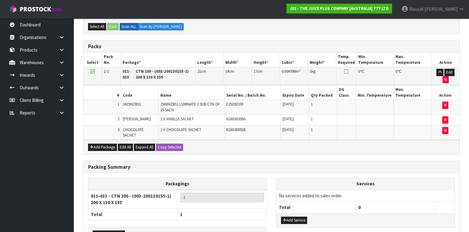
scroll to position [174, 0]
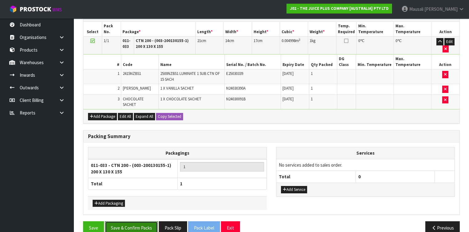
drag, startPoint x: 139, startPoint y: 214, endPoint x: 156, endPoint y: 213, distance: 17.3
click at [140, 222] on button "Save & Confirm Packs" at bounding box center [131, 228] width 53 height 13
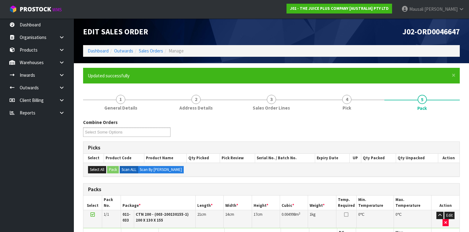
scroll to position [104, 0]
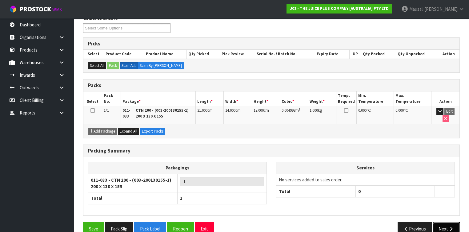
click at [439, 223] on button "Next" at bounding box center [445, 229] width 27 height 13
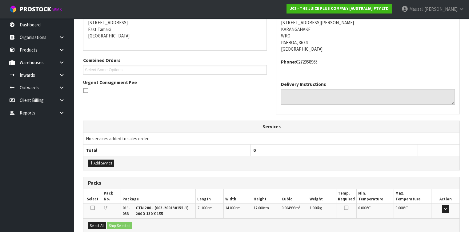
scroll to position [188, 0]
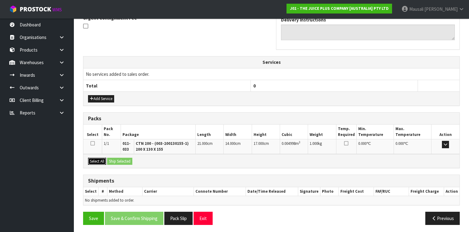
click at [108, 157] on div "Select All Ship Selected" at bounding box center [271, 161] width 376 height 14
drag, startPoint x: 97, startPoint y: 160, endPoint x: 117, endPoint y: 160, distance: 20.3
click at [98, 160] on button "Select All" at bounding box center [97, 161] width 18 height 7
drag, startPoint x: 117, startPoint y: 160, endPoint x: 116, endPoint y: 166, distance: 6.2
click at [117, 160] on button "Ship Selected" at bounding box center [119, 161] width 25 height 7
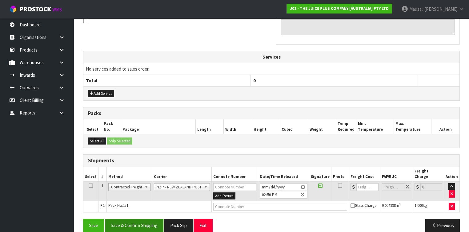
scroll to position [195, 0]
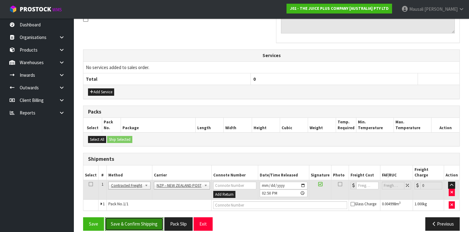
click at [148, 218] on button "Save & Confirm Shipping" at bounding box center [134, 224] width 58 height 13
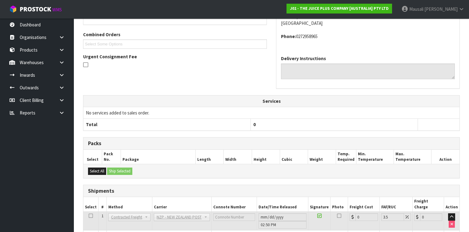
scroll to position [187, 0]
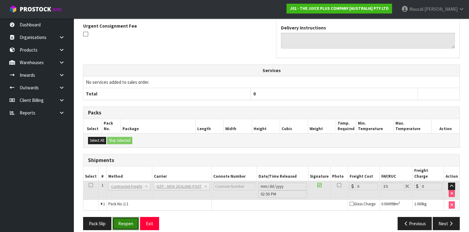
click at [129, 218] on button "Reopen" at bounding box center [125, 223] width 27 height 13
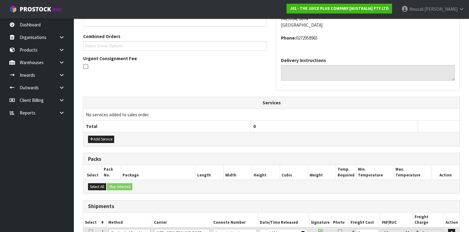
scroll to position [200, 0]
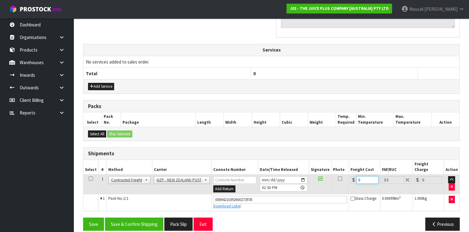
drag, startPoint x: 362, startPoint y: 172, endPoint x: 350, endPoint y: 176, distance: 11.9
click at [350, 176] on div "0" at bounding box center [364, 180] width 28 height 8
click at [133, 218] on button "Save & Confirm Shipping" at bounding box center [134, 224] width 58 height 13
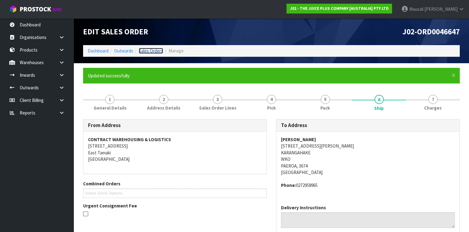
click at [151, 51] on link "Sales Orders" at bounding box center [151, 51] width 24 height 6
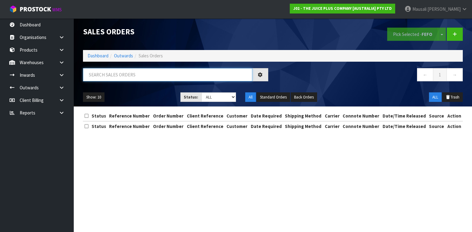
click at [107, 78] on input "text" at bounding box center [167, 74] width 169 height 13
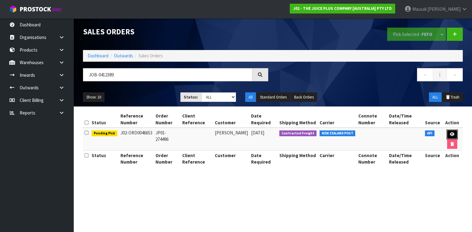
click at [454, 133] on link at bounding box center [452, 135] width 11 height 10
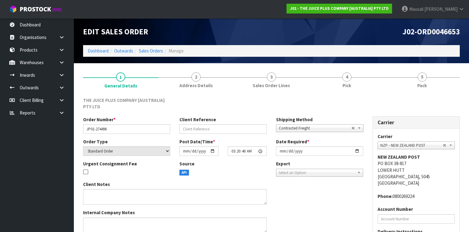
drag, startPoint x: 355, startPoint y: 88, endPoint x: 359, endPoint y: 95, distance: 7.7
click at [355, 88] on link "4 Pick" at bounding box center [346, 80] width 75 height 24
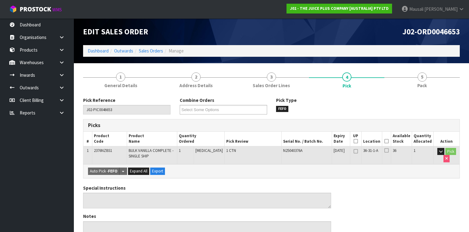
click at [388, 141] on icon at bounding box center [386, 141] width 4 height 0
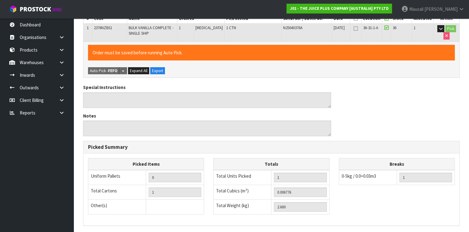
scroll to position [199, 0]
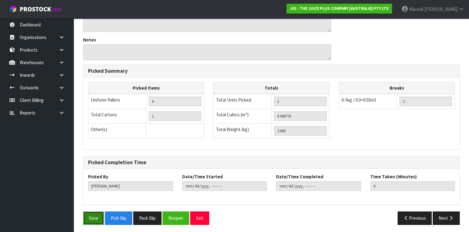
click at [100, 215] on button "Save" at bounding box center [93, 218] width 21 height 13
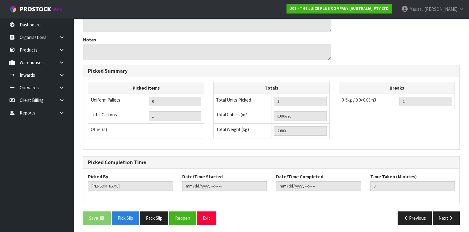
scroll to position [0, 0]
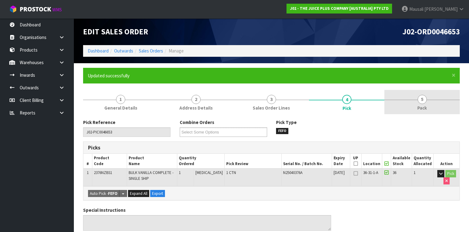
click at [410, 105] on link "5 Pack" at bounding box center [421, 102] width 75 height 24
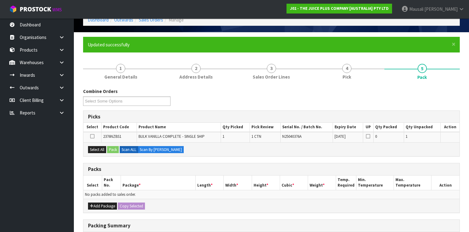
scroll to position [49, 0]
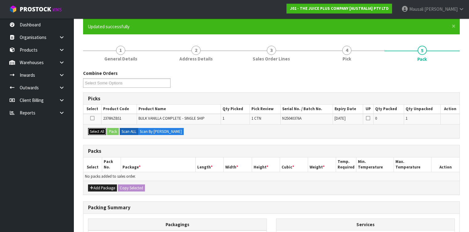
click at [97, 129] on button "Select All" at bounding box center [97, 131] width 18 height 7
click at [106, 130] on button "Select All" at bounding box center [97, 131] width 18 height 7
click at [112, 131] on button "Pack" at bounding box center [113, 131] width 12 height 7
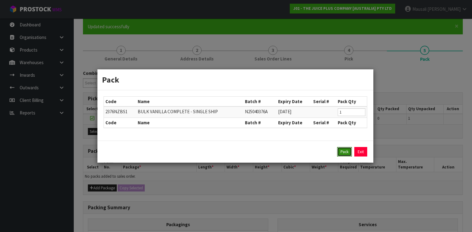
click at [345, 150] on button "Pack" at bounding box center [344, 152] width 15 height 10
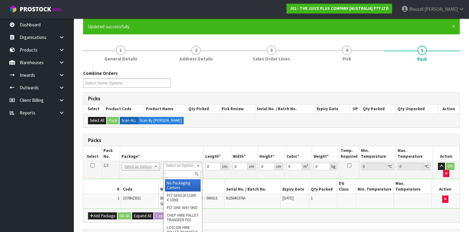
drag, startPoint x: 172, startPoint y: 173, endPoint x: 179, endPoint y: 173, distance: 6.2
click at [173, 173] on input "text" at bounding box center [182, 175] width 35 height 8
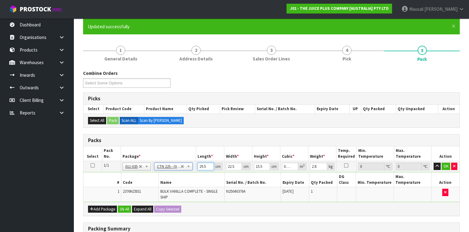
drag, startPoint x: 206, startPoint y: 167, endPoint x: 188, endPoint y: 170, distance: 18.3
click at [188, 170] on tr "1/1 NONE 007-001 007-002 007-004 007-009 007-013 007-014 007-015 007-017 007-01…" at bounding box center [271, 166] width 376 height 11
click at [122, 206] on button "Ok All" at bounding box center [124, 209] width 13 height 7
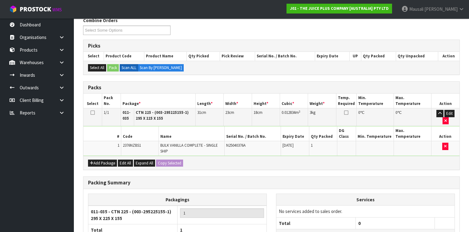
scroll to position [149, 0]
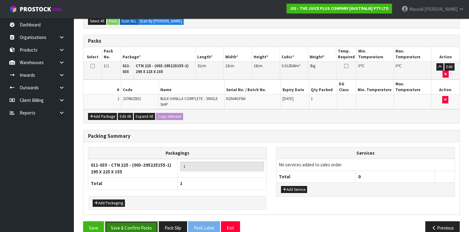
drag, startPoint x: 134, startPoint y: 212, endPoint x: 161, endPoint y: 209, distance: 26.9
click at [135, 222] on button "Save & Confirm Packs" at bounding box center [131, 228] width 53 height 13
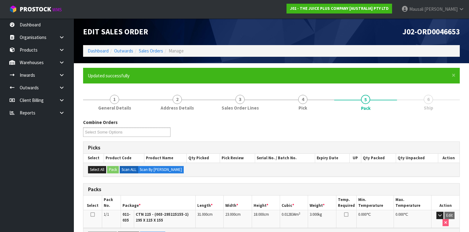
scroll to position [112, 0]
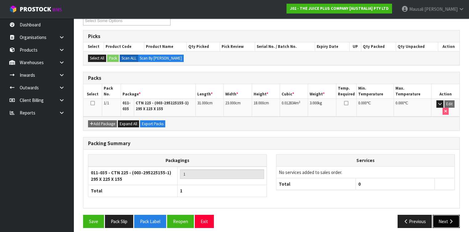
click at [446, 217] on button "Next" at bounding box center [445, 221] width 27 height 13
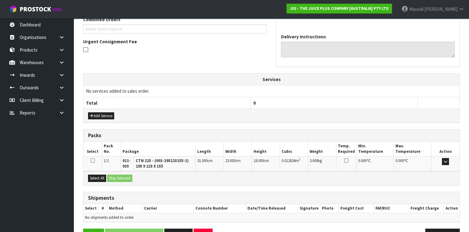
scroll to position [182, 0]
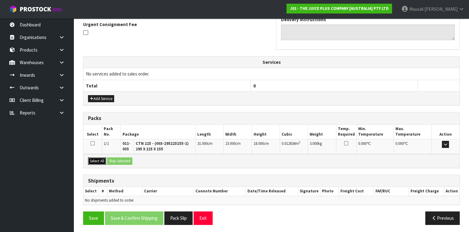
drag, startPoint x: 101, startPoint y: 160, endPoint x: 117, endPoint y: 160, distance: 16.0
click at [104, 160] on button "Select All" at bounding box center [97, 161] width 18 height 7
click at [117, 160] on button "Ship Selected" at bounding box center [119, 161] width 25 height 7
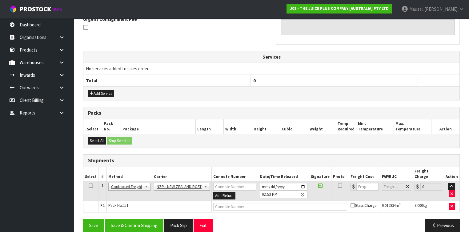
scroll to position [188, 0]
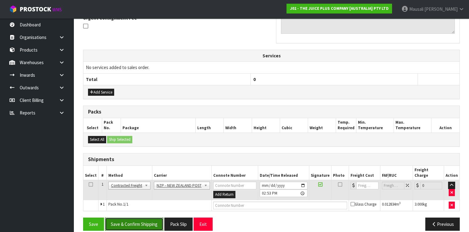
click at [146, 218] on button "Save & Confirm Shipping" at bounding box center [134, 224] width 58 height 13
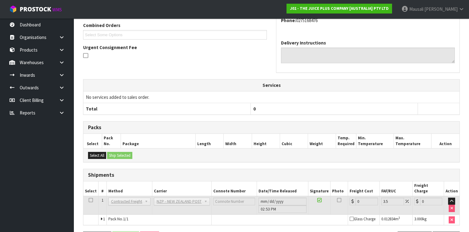
scroll to position [180, 0]
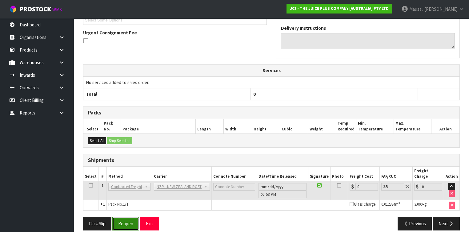
drag, startPoint x: 129, startPoint y: 217, endPoint x: 138, endPoint y: 213, distance: 9.1
click at [129, 217] on button "Reopen" at bounding box center [125, 223] width 27 height 13
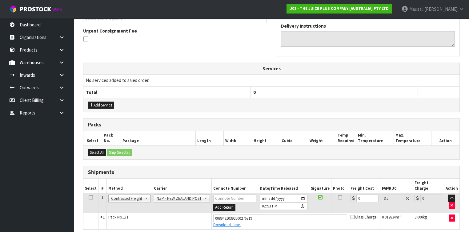
scroll to position [194, 0]
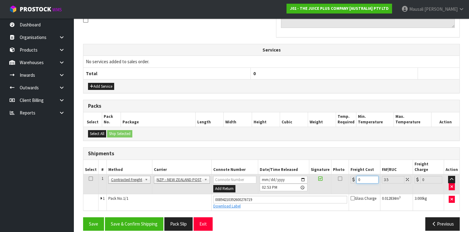
drag, startPoint x: 366, startPoint y: 174, endPoint x: 354, endPoint y: 176, distance: 11.9
click at [356, 176] on input "0" at bounding box center [367, 180] width 22 height 8
click at [151, 218] on button "Save & Confirm Shipping" at bounding box center [134, 224] width 58 height 13
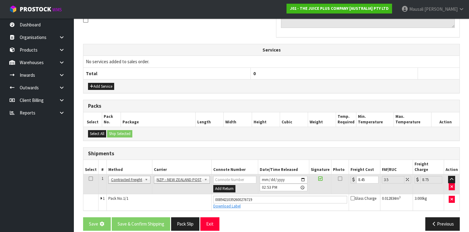
scroll to position [0, 0]
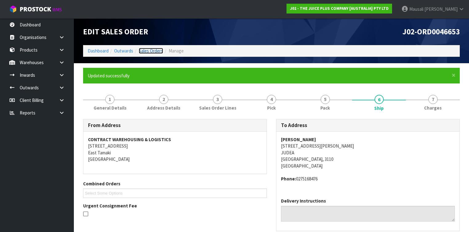
click at [152, 51] on link "Sales Orders" at bounding box center [151, 51] width 24 height 6
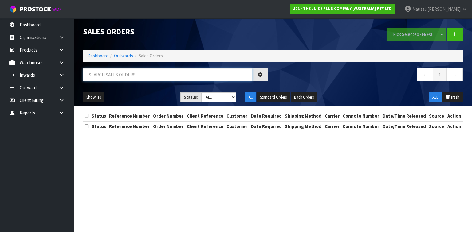
click at [114, 73] on input "text" at bounding box center [167, 74] width 169 height 13
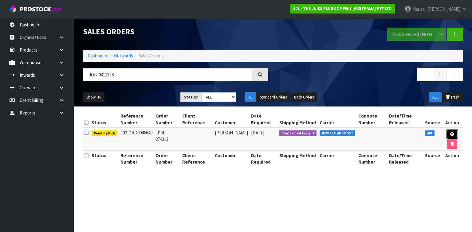
click at [451, 133] on icon at bounding box center [452, 135] width 5 height 4
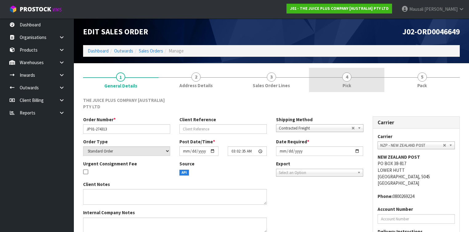
click at [336, 81] on link "4 Pick" at bounding box center [346, 80] width 75 height 24
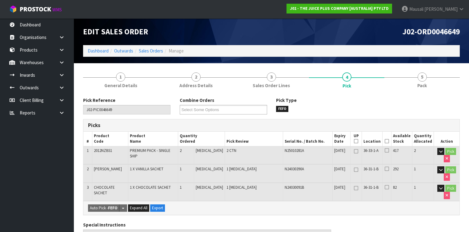
click at [387, 141] on icon at bounding box center [386, 141] width 4 height 0
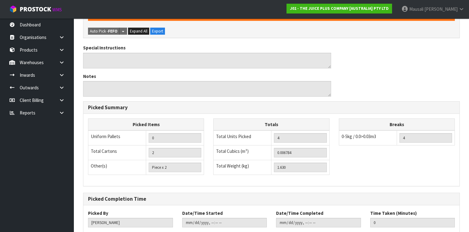
scroll to position [235, 0]
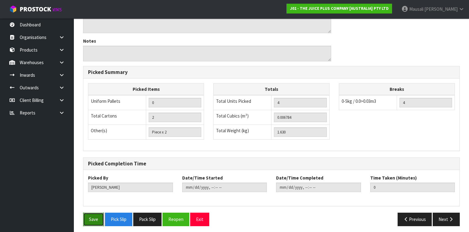
click at [96, 219] on button "Save" at bounding box center [93, 219] width 21 height 13
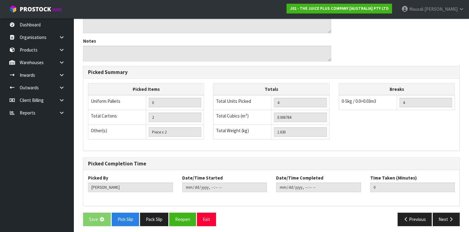
scroll to position [0, 0]
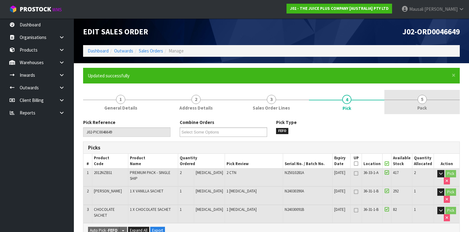
click at [423, 108] on span "Pack" at bounding box center [422, 108] width 10 height 6
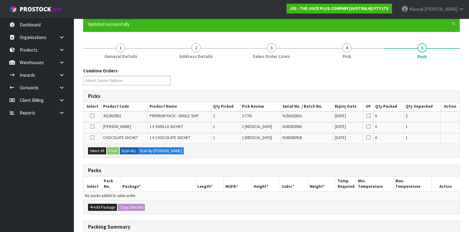
scroll to position [98, 0]
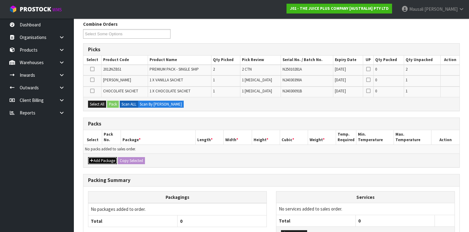
click at [97, 158] on button "Add Package" at bounding box center [102, 160] width 29 height 7
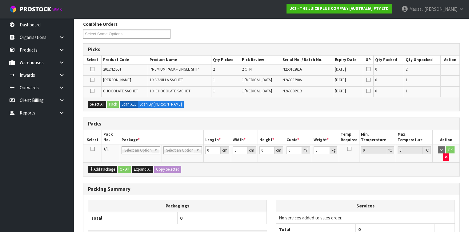
click at [93, 149] on icon at bounding box center [92, 149] width 4 height 0
click at [98, 106] on button "Select All" at bounding box center [97, 104] width 18 height 7
click at [114, 106] on button "Pack" at bounding box center [113, 104] width 12 height 7
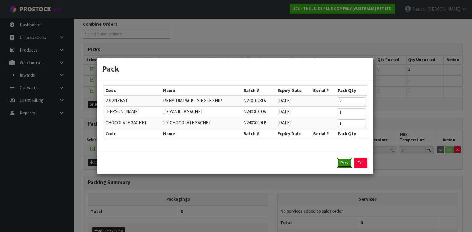
click at [348, 165] on button "Pack" at bounding box center [344, 163] width 15 height 10
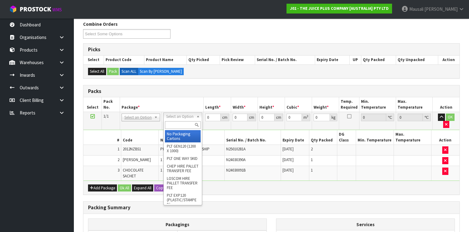
click at [173, 126] on input "text" at bounding box center [182, 125] width 35 height 8
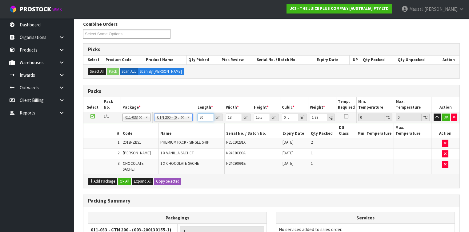
drag, startPoint x: 207, startPoint y: 117, endPoint x: 185, endPoint y: 127, distance: 24.2
click at [185, 128] on tbody "1/1 NONE 007-001 007-002 007-004 007-009 007-013 007-014 007-015 007-017 007-01…" at bounding box center [271, 143] width 376 height 62
click at [125, 178] on button "Ok All" at bounding box center [124, 181] width 13 height 7
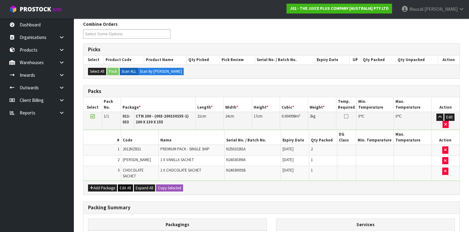
scroll to position [170, 0]
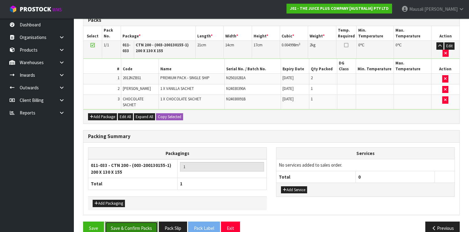
drag, startPoint x: 133, startPoint y: 216, endPoint x: 250, endPoint y: 211, distance: 117.2
click at [133, 222] on button "Save & Confirm Packs" at bounding box center [131, 228] width 53 height 13
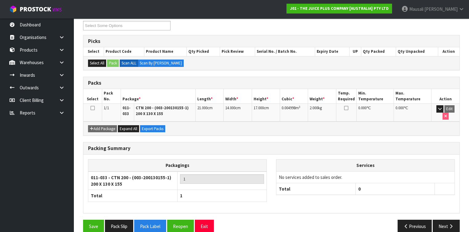
scroll to position [112, 0]
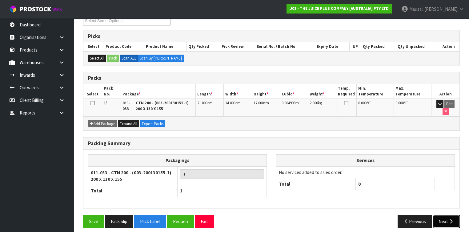
click at [450, 220] on icon "button" at bounding box center [451, 222] width 6 height 5
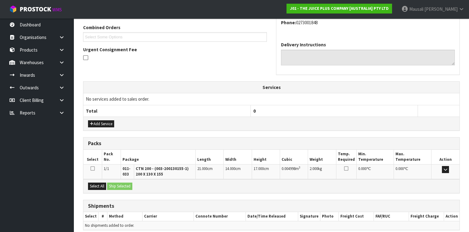
scroll to position [182, 0]
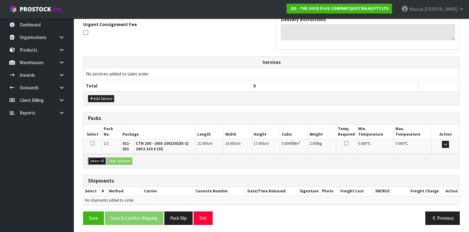
drag, startPoint x: 97, startPoint y: 158, endPoint x: 121, endPoint y: 158, distance: 23.4
click at [98, 158] on button "Select All" at bounding box center [97, 161] width 18 height 7
click at [121, 158] on button "Ship Selected" at bounding box center [119, 161] width 25 height 7
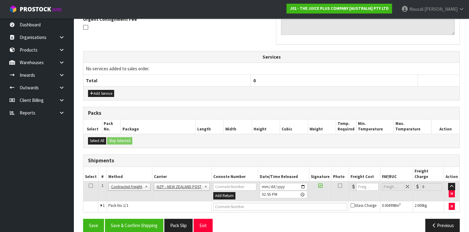
scroll to position [188, 0]
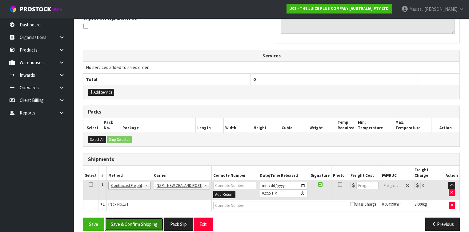
click at [148, 218] on button "Save & Confirm Shipping" at bounding box center [134, 224] width 58 height 13
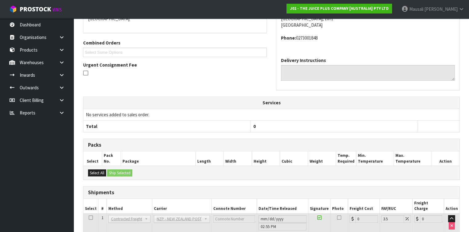
scroll to position [180, 0]
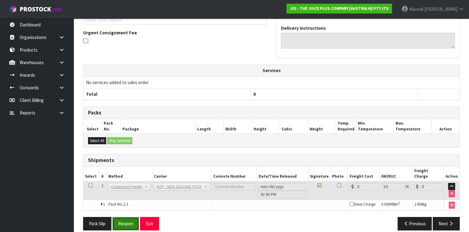
drag, startPoint x: 128, startPoint y: 215, endPoint x: 141, endPoint y: 210, distance: 14.1
click at [127, 217] on button "Reopen" at bounding box center [125, 223] width 27 height 13
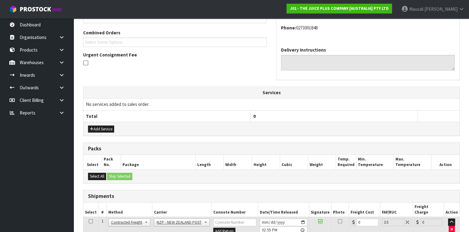
scroll to position [194, 0]
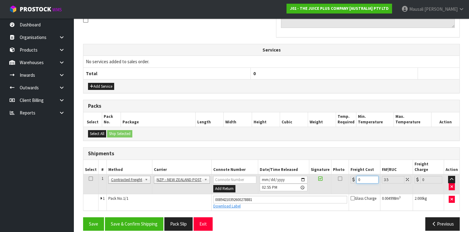
drag, startPoint x: 356, startPoint y: 176, endPoint x: 353, endPoint y: 178, distance: 4.0
click at [353, 178] on td "0" at bounding box center [364, 185] width 31 height 20
click at [153, 218] on button "Save & Confirm Shipping" at bounding box center [134, 224] width 58 height 13
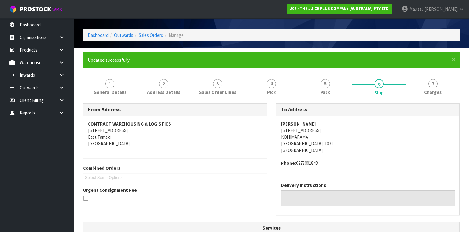
scroll to position [25, 0]
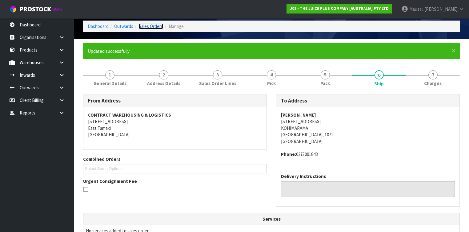
click at [144, 26] on link "Sales Orders" at bounding box center [151, 26] width 24 height 6
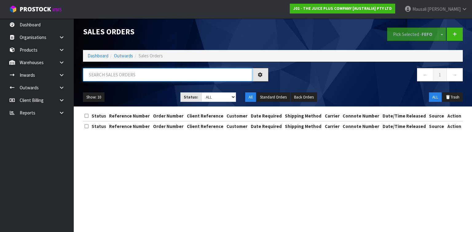
click at [100, 73] on input "text" at bounding box center [167, 74] width 169 height 13
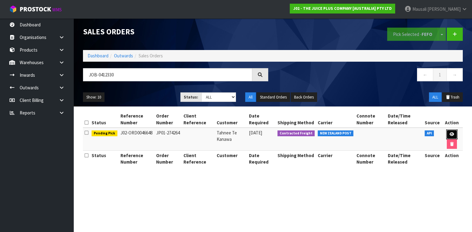
click at [451, 134] on icon at bounding box center [452, 135] width 5 height 4
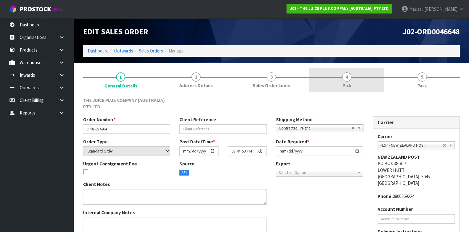
click at [374, 87] on link "4 Pick" at bounding box center [346, 80] width 75 height 24
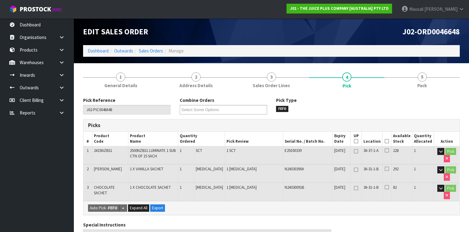
click at [387, 141] on icon at bounding box center [386, 141] width 4 height 0
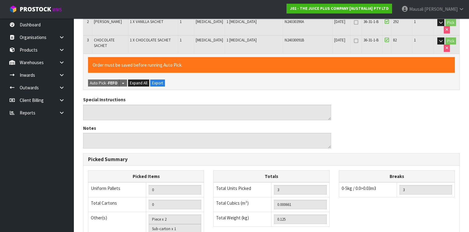
scroll to position [245, 0]
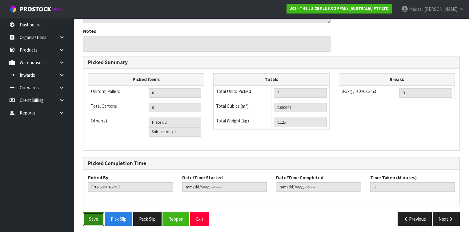
click at [87, 217] on button "Save" at bounding box center [93, 219] width 21 height 13
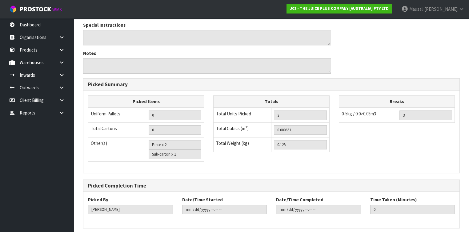
scroll to position [0, 0]
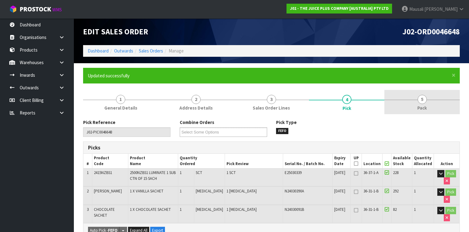
click at [410, 106] on link "5 Pack" at bounding box center [421, 102] width 75 height 24
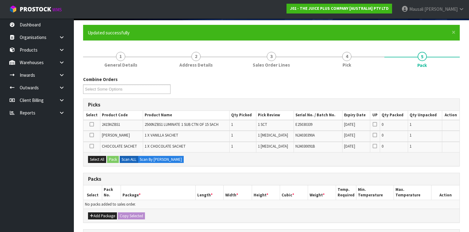
scroll to position [74, 0]
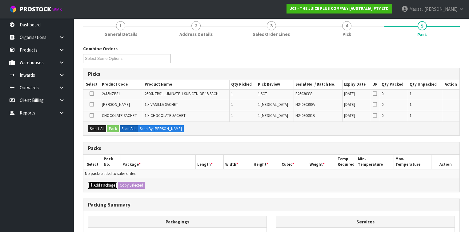
click at [102, 183] on button "Add Package" at bounding box center [102, 185] width 29 height 7
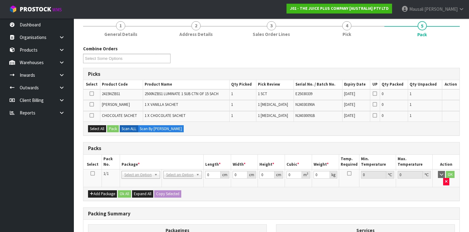
click at [91, 174] on icon at bounding box center [92, 174] width 4 height 0
click at [99, 125] on button "Select All" at bounding box center [97, 128] width 18 height 7
click at [111, 128] on button "Pack" at bounding box center [113, 128] width 12 height 7
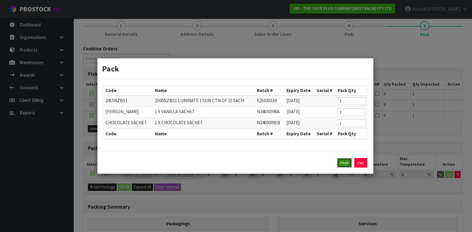
click at [339, 160] on button "Pack" at bounding box center [344, 163] width 15 height 10
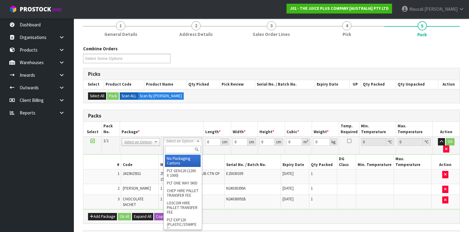
click at [176, 148] on input "text" at bounding box center [182, 150] width 35 height 8
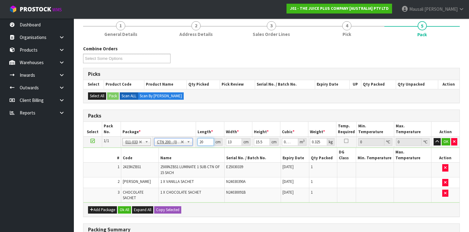
drag, startPoint x: 205, startPoint y: 142, endPoint x: 190, endPoint y: 149, distance: 17.2
click at [190, 148] on tbody "1/1 NONE 007-001 007-002 007-004 007-009 007-013 007-014 007-015 007-017 007-01…" at bounding box center [271, 170] width 376 height 66
click at [125, 207] on button "Ok All" at bounding box center [124, 210] width 13 height 7
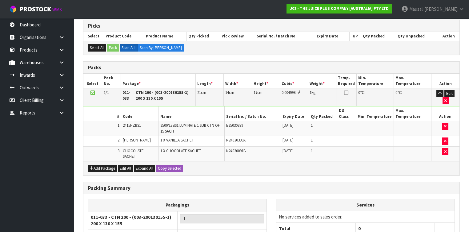
scroll to position [174, 0]
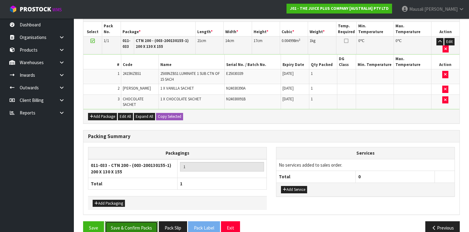
drag, startPoint x: 123, startPoint y: 220, endPoint x: 158, endPoint y: 212, distance: 35.2
click at [124, 222] on button "Save & Confirm Packs" at bounding box center [131, 228] width 53 height 13
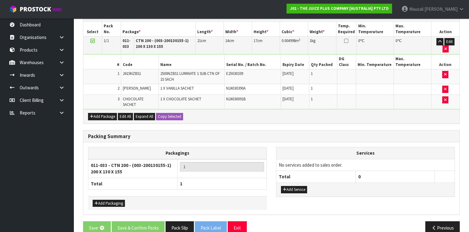
scroll to position [0, 0]
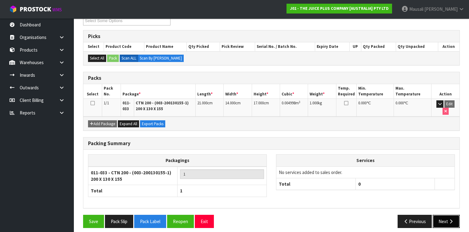
click at [442, 218] on button "Next" at bounding box center [445, 221] width 27 height 13
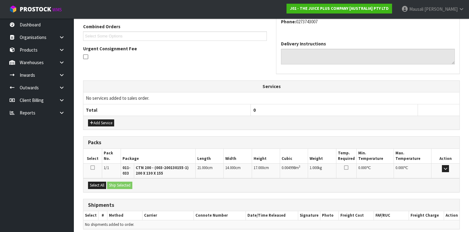
scroll to position [182, 0]
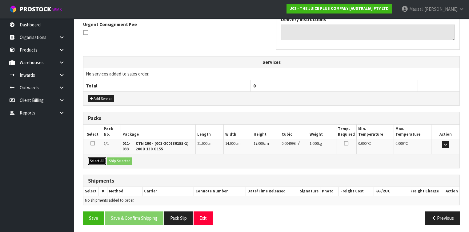
drag, startPoint x: 95, startPoint y: 160, endPoint x: 112, endPoint y: 159, distance: 16.6
click at [99, 160] on button "Select All" at bounding box center [97, 161] width 18 height 7
click at [117, 158] on button "Ship Selected" at bounding box center [119, 161] width 25 height 7
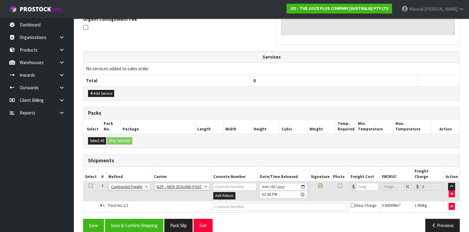
scroll to position [188, 0]
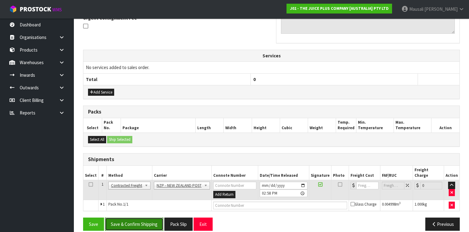
click at [157, 218] on button "Save & Confirm Shipping" at bounding box center [134, 224] width 58 height 13
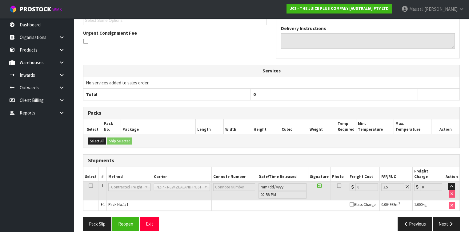
scroll to position [180, 0]
click at [126, 217] on button "Reopen" at bounding box center [125, 223] width 27 height 13
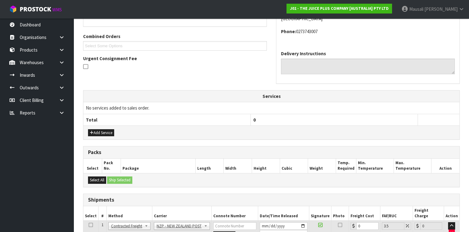
scroll to position [194, 0]
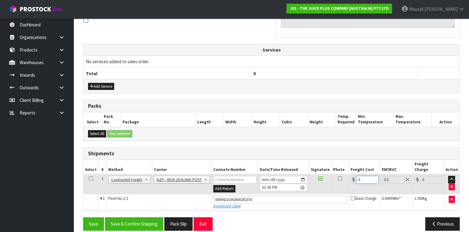
drag, startPoint x: 365, startPoint y: 172, endPoint x: 349, endPoint y: 178, distance: 16.8
click at [349, 178] on td "0" at bounding box center [364, 185] width 31 height 20
click at [142, 219] on button "Save & Confirm Shipping" at bounding box center [134, 224] width 58 height 13
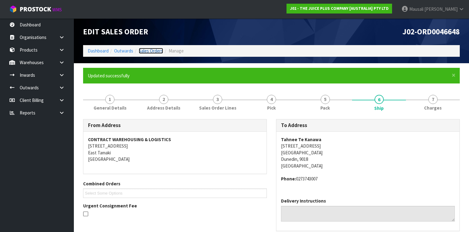
click at [153, 50] on link "Sales Orders" at bounding box center [151, 51] width 24 height 6
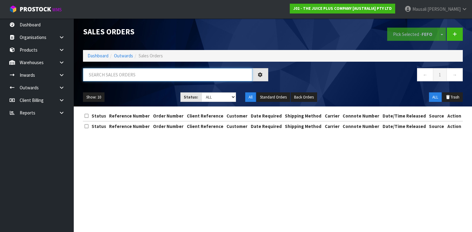
click at [98, 78] on input "text" at bounding box center [167, 74] width 169 height 13
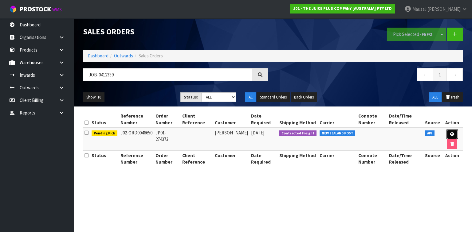
click at [454, 131] on link at bounding box center [452, 135] width 11 height 10
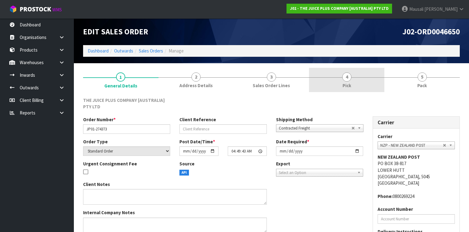
click at [350, 79] on span "4" at bounding box center [346, 77] width 9 height 9
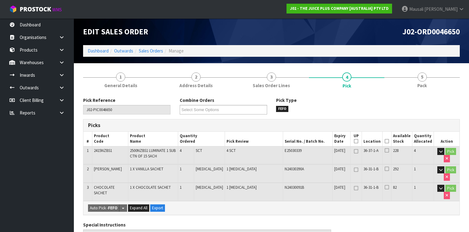
click at [389, 141] on icon at bounding box center [386, 141] width 4 height 0
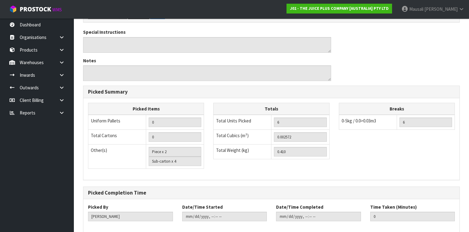
scroll to position [245, 0]
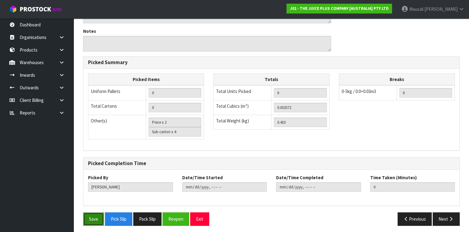
click at [97, 213] on button "Save" at bounding box center [93, 219] width 21 height 13
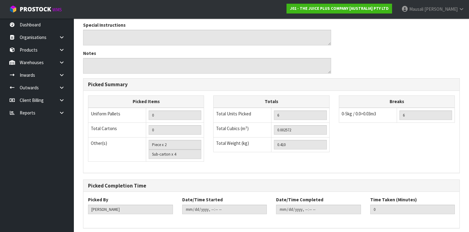
scroll to position [0, 0]
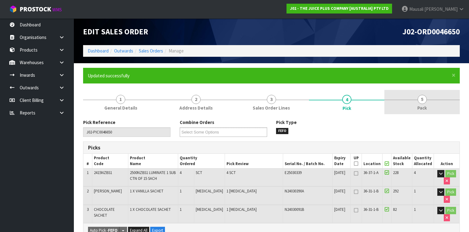
click at [414, 105] on link "5 Pack" at bounding box center [421, 102] width 75 height 24
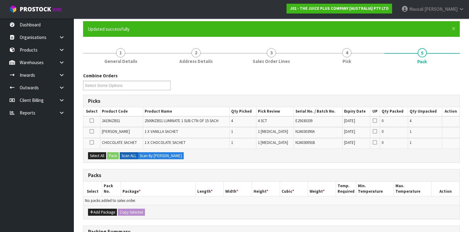
scroll to position [74, 0]
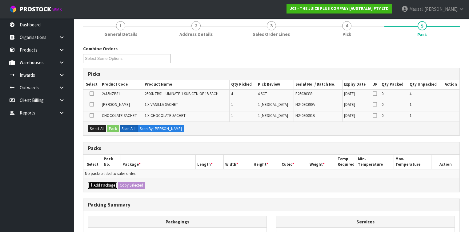
click at [103, 182] on button "Add Package" at bounding box center [102, 185] width 29 height 7
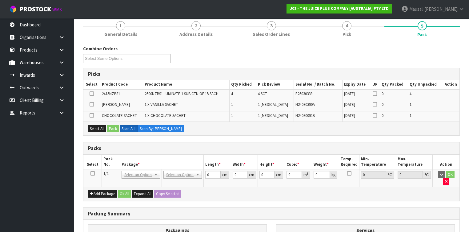
click at [93, 174] on icon at bounding box center [92, 174] width 4 height 0
click at [100, 125] on button "Select All" at bounding box center [97, 128] width 18 height 7
click at [110, 128] on button "Pack" at bounding box center [113, 128] width 12 height 7
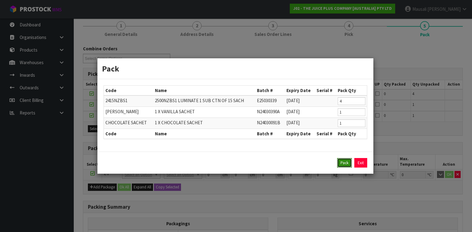
click at [346, 160] on button "Pack" at bounding box center [344, 163] width 15 height 10
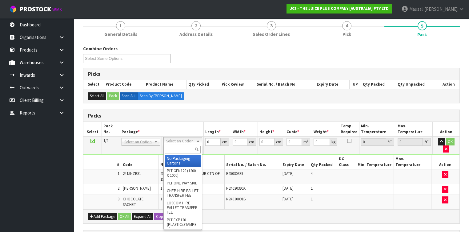
click at [178, 149] on input "text" at bounding box center [182, 150] width 35 height 8
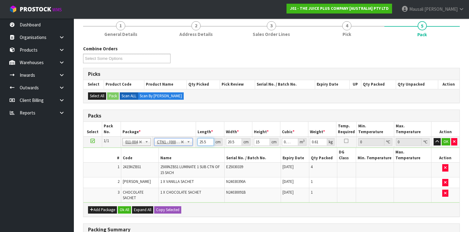
drag, startPoint x: 207, startPoint y: 141, endPoint x: 188, endPoint y: 148, distance: 19.4
click at [188, 148] on tbody "1/1 NONE 007-001 007-002 007-004 007-009 007-013 007-014 007-015 007-017 007-01…" at bounding box center [271, 170] width 376 height 66
click at [127, 207] on button "Ok All" at bounding box center [124, 210] width 13 height 7
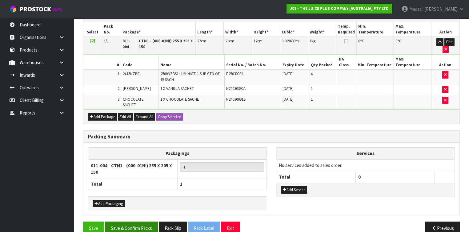
scroll to position [174, 0]
click at [137, 222] on button "Save & Confirm Packs" at bounding box center [131, 228] width 53 height 13
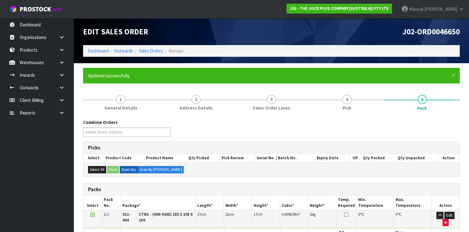
scroll to position [112, 0]
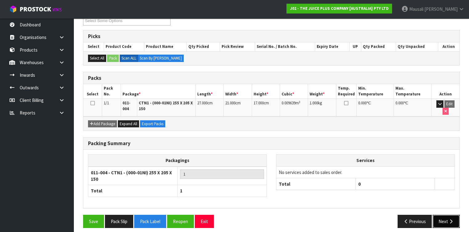
click at [445, 215] on button "Next" at bounding box center [445, 221] width 27 height 13
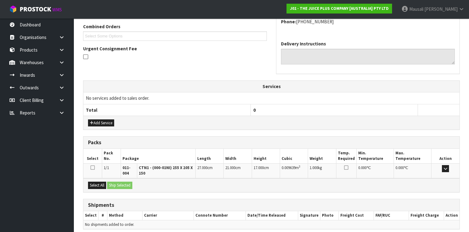
scroll to position [182, 0]
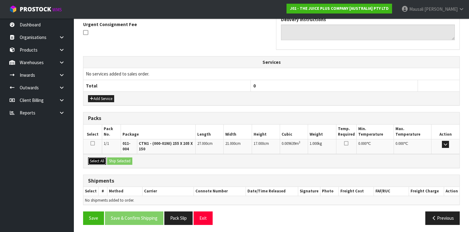
drag, startPoint x: 105, startPoint y: 159, endPoint x: 118, endPoint y: 160, distance: 12.7
click at [106, 159] on button "Select All" at bounding box center [97, 161] width 18 height 7
click at [119, 160] on button "Ship Selected" at bounding box center [119, 161] width 25 height 7
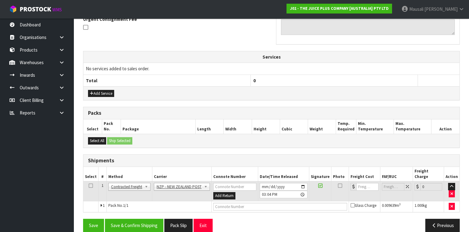
scroll to position [188, 0]
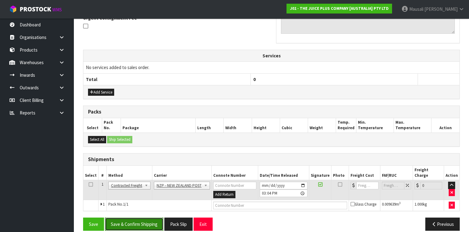
click at [160, 218] on button "Save & Confirm Shipping" at bounding box center [134, 224] width 58 height 13
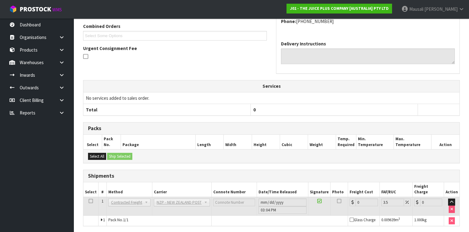
scroll to position [180, 0]
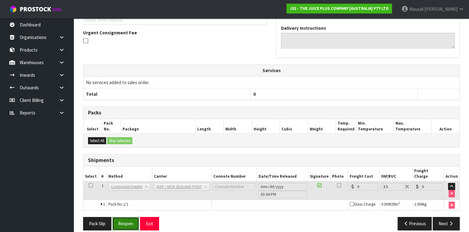
click at [127, 217] on button "Reopen" at bounding box center [125, 223] width 27 height 13
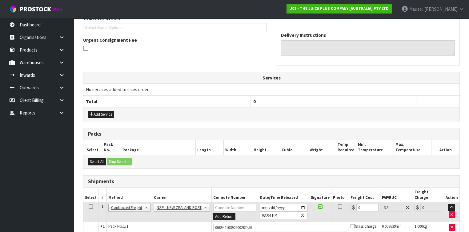
scroll to position [194, 0]
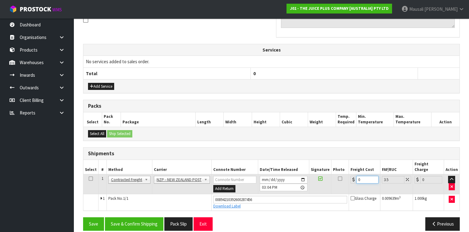
drag, startPoint x: 364, startPoint y: 172, endPoint x: 348, endPoint y: 180, distance: 17.6
click at [349, 180] on td "0" at bounding box center [364, 185] width 31 height 20
click at [139, 218] on button "Save & Confirm Shipping" at bounding box center [134, 224] width 58 height 13
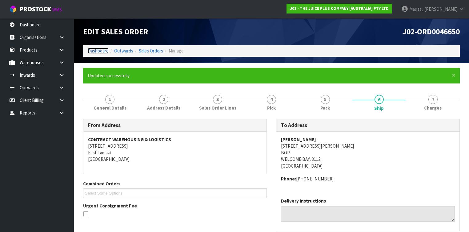
click at [91, 49] on link "Dashboard" at bounding box center [98, 51] width 21 height 6
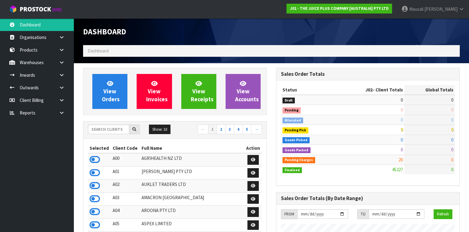
scroll to position [490, 193]
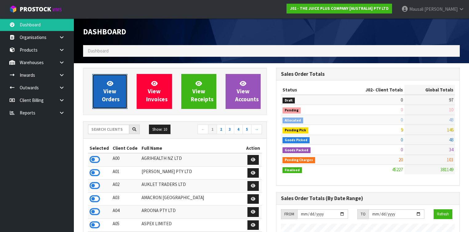
click at [113, 94] on span "View Orders" at bounding box center [111, 91] width 18 height 23
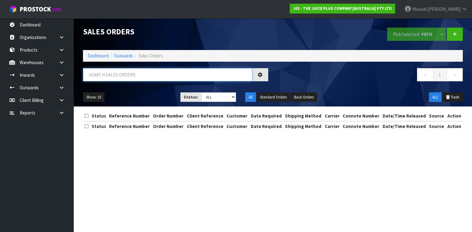
click at [114, 80] on input "text" at bounding box center [167, 74] width 169 height 13
click at [113, 74] on input "text" at bounding box center [167, 74] width 169 height 13
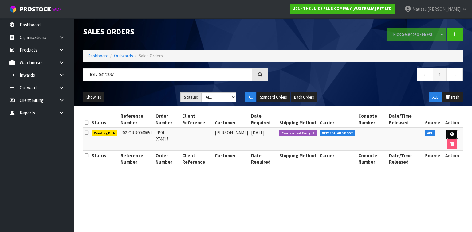
click at [450, 135] on icon at bounding box center [452, 135] width 5 height 4
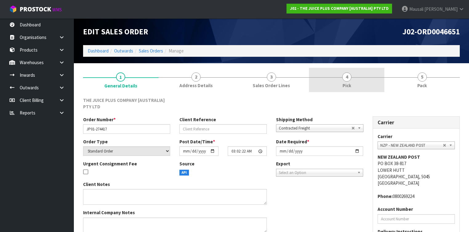
click at [366, 80] on link "4 Pick" at bounding box center [346, 80] width 75 height 24
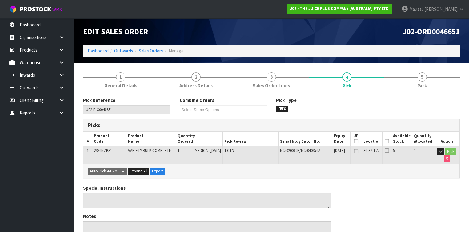
drag, startPoint x: 387, startPoint y: 141, endPoint x: 369, endPoint y: 149, distance: 20.2
click at [387, 141] on icon at bounding box center [386, 141] width 4 height 0
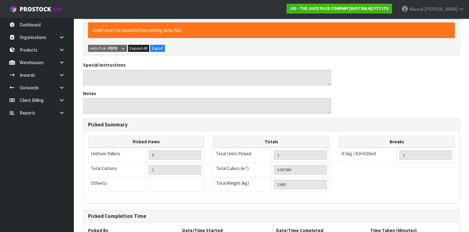
scroll to position [199, 0]
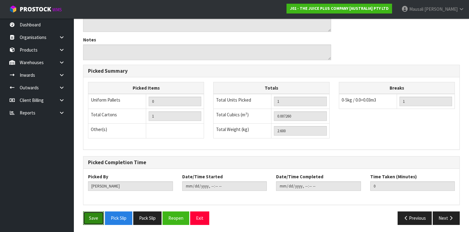
click at [90, 217] on button "Save" at bounding box center [93, 218] width 21 height 13
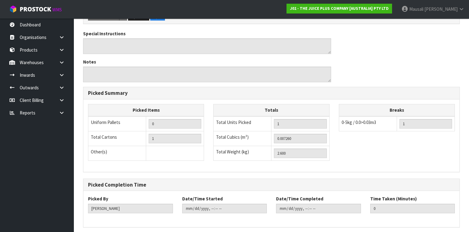
scroll to position [0, 0]
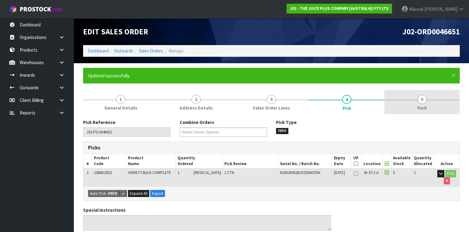
click at [416, 109] on link "5 Pack" at bounding box center [421, 102] width 75 height 24
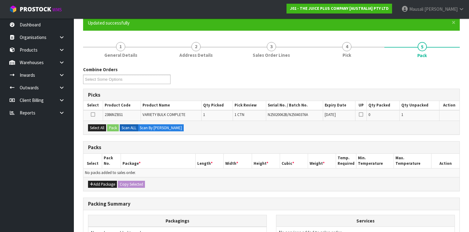
scroll to position [98, 0]
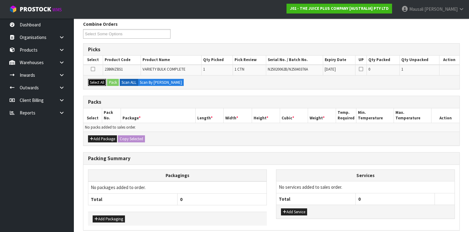
drag, startPoint x: 95, startPoint y: 79, endPoint x: 106, endPoint y: 80, distance: 10.8
click at [98, 79] on button "Select All" at bounding box center [97, 82] width 18 height 7
click at [112, 82] on button "Pack" at bounding box center [113, 82] width 12 height 7
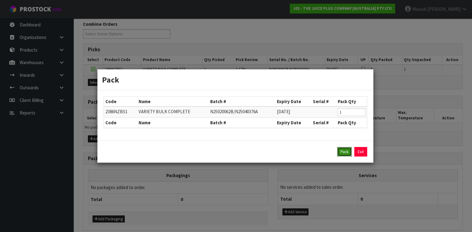
click at [339, 148] on button "Pack" at bounding box center [344, 152] width 15 height 10
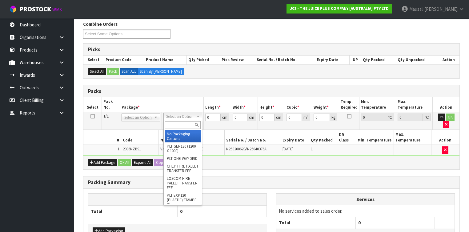
click at [172, 123] on input "text" at bounding box center [182, 125] width 35 height 8
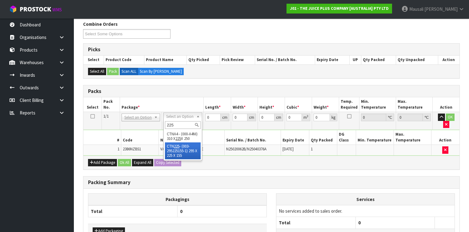
drag, startPoint x: 173, startPoint y: 152, endPoint x: 207, endPoint y: 137, distance: 37.1
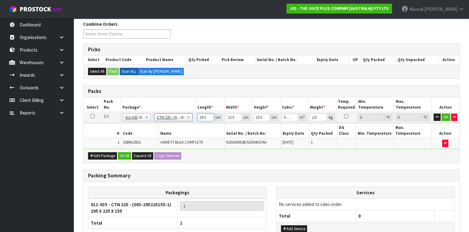
drag, startPoint x: 207, startPoint y: 117, endPoint x: 190, endPoint y: 119, distance: 16.7
click at [190, 119] on tr "1/1 NONE 007-001 007-002 007-004 007-009 007-013 007-014 007-015 007-017 007-01…" at bounding box center [271, 117] width 376 height 11
click at [124, 152] on button "Ok All" at bounding box center [124, 155] width 13 height 7
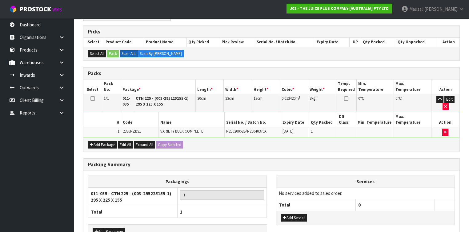
scroll to position [145, 0]
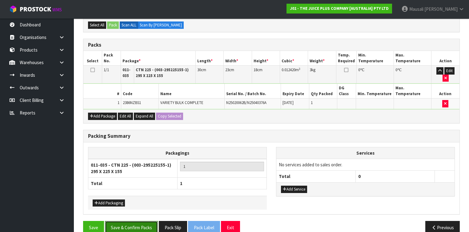
drag, startPoint x: 129, startPoint y: 217, endPoint x: 184, endPoint y: 208, distance: 55.9
click at [130, 221] on button "Save & Confirm Packs" at bounding box center [131, 227] width 53 height 13
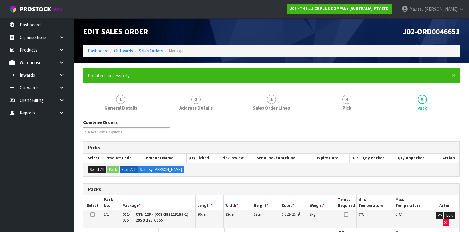
scroll to position [112, 0]
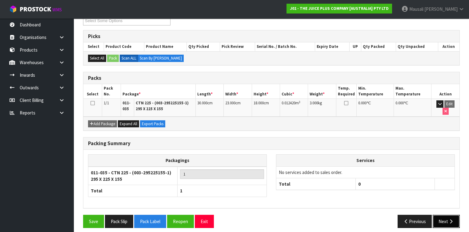
click at [449, 220] on icon "button" at bounding box center [451, 222] width 6 height 5
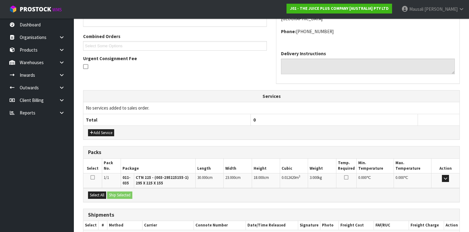
scroll to position [182, 0]
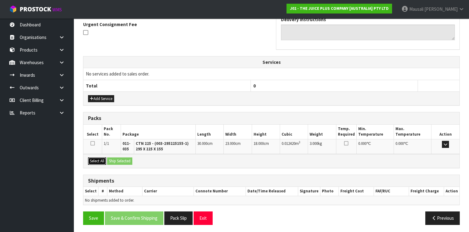
drag, startPoint x: 97, startPoint y: 160, endPoint x: 123, endPoint y: 161, distance: 26.4
click at [101, 160] on button "Select All" at bounding box center [97, 161] width 18 height 7
click at [131, 161] on button "Ship Selected" at bounding box center [119, 161] width 25 height 7
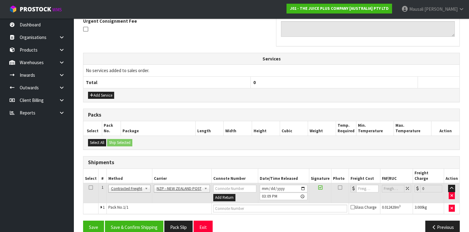
scroll to position [188, 0]
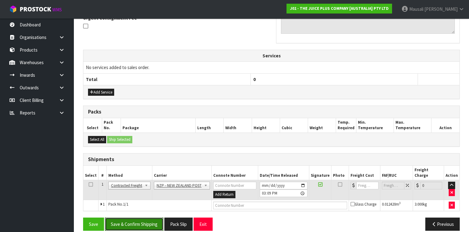
drag, startPoint x: 141, startPoint y: 213, endPoint x: 167, endPoint y: 206, distance: 27.2
click at [141, 218] on button "Save & Confirm Shipping" at bounding box center [134, 224] width 58 height 13
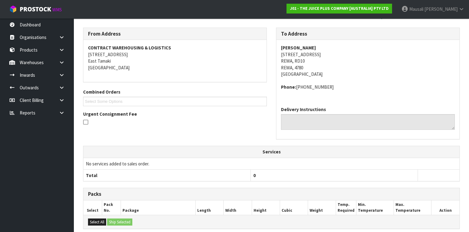
scroll to position [180, 0]
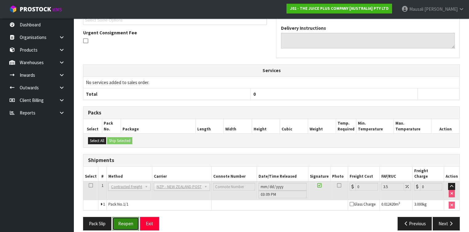
drag, startPoint x: 122, startPoint y: 216, endPoint x: 130, endPoint y: 212, distance: 9.8
click at [122, 217] on button "Reopen" at bounding box center [125, 223] width 27 height 13
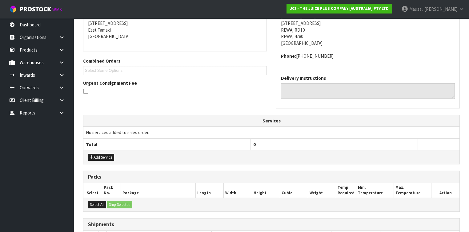
scroll to position [194, 0]
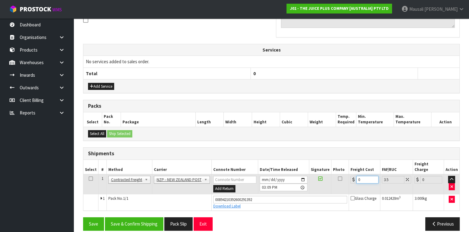
click at [349, 182] on td "0" at bounding box center [364, 185] width 31 height 20
click at [149, 218] on button "Save & Confirm Shipping" at bounding box center [134, 224] width 58 height 13
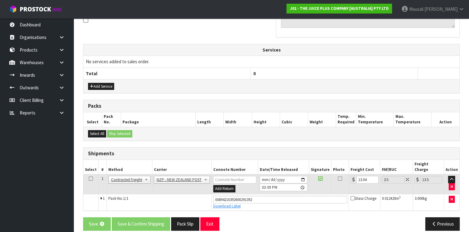
scroll to position [0, 0]
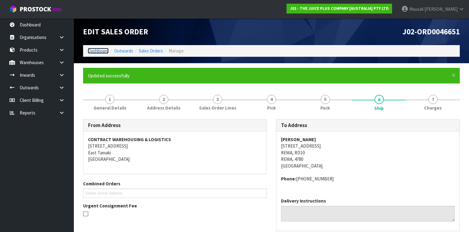
click at [99, 51] on link "Dashboard" at bounding box center [98, 51] width 21 height 6
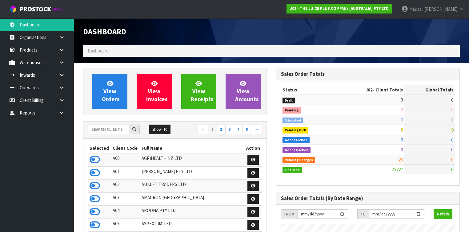
scroll to position [490, 193]
click at [94, 129] on input "text" at bounding box center [108, 130] width 41 height 10
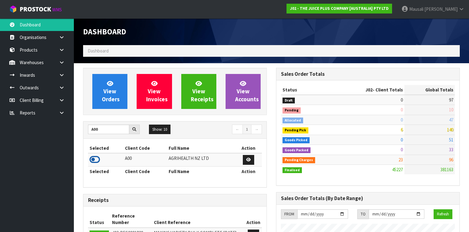
click at [96, 159] on icon at bounding box center [94, 159] width 10 height 9
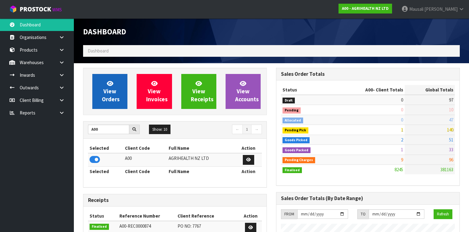
scroll to position [464, 193]
click at [113, 92] on span "View Orders" at bounding box center [111, 91] width 18 height 23
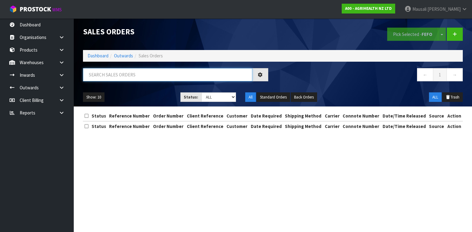
click at [97, 71] on input "text" at bounding box center [167, 74] width 169 height 13
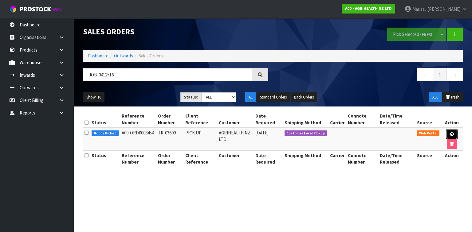
click at [448, 131] on link at bounding box center [451, 135] width 11 height 10
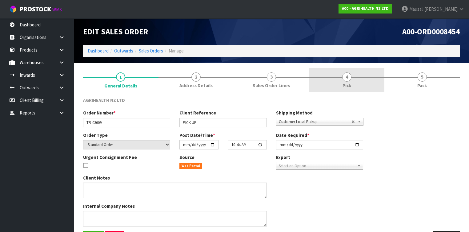
click at [355, 83] on link "4 Pick" at bounding box center [346, 80] width 75 height 24
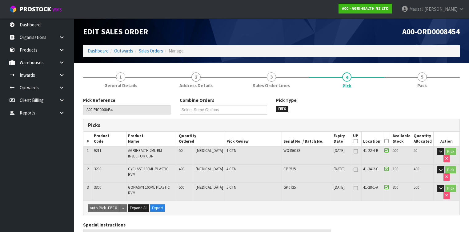
click at [388, 142] on icon at bounding box center [386, 141] width 4 height 0
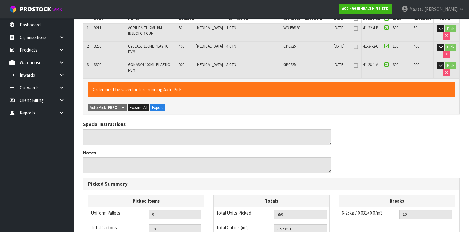
scroll to position [235, 0]
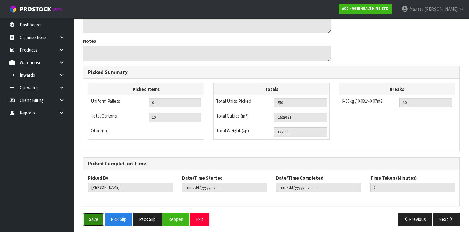
click at [90, 215] on button "Save" at bounding box center [93, 219] width 21 height 13
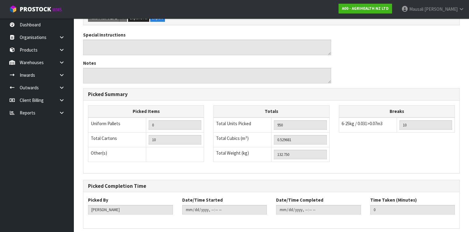
scroll to position [0, 0]
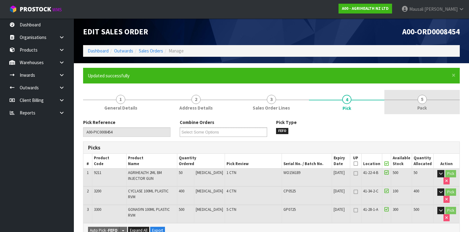
drag, startPoint x: 407, startPoint y: 103, endPoint x: 400, endPoint y: 108, distance: 9.3
click at [408, 103] on link "5 Pack" at bounding box center [421, 102] width 75 height 24
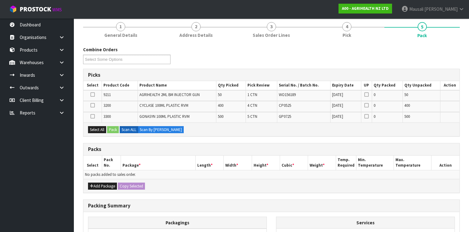
scroll to position [74, 0]
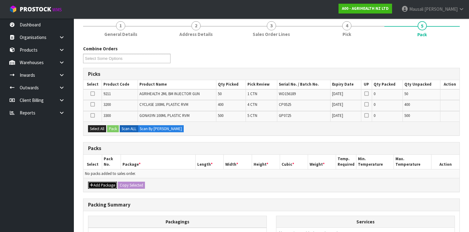
click at [98, 182] on button "Add Package" at bounding box center [102, 185] width 29 height 7
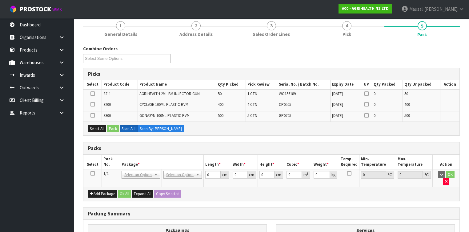
click at [92, 174] on icon at bounding box center [92, 174] width 4 height 0
click at [96, 125] on button "Select All" at bounding box center [97, 128] width 18 height 7
click at [114, 126] on button "Pack" at bounding box center [113, 128] width 12 height 7
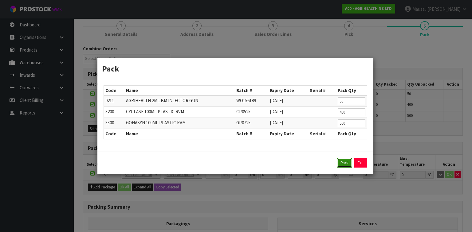
click at [343, 161] on button "Pack" at bounding box center [344, 163] width 15 height 10
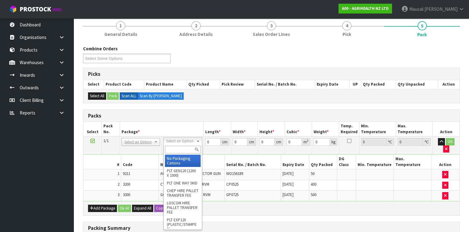
click at [180, 149] on input "text" at bounding box center [182, 150] width 35 height 8
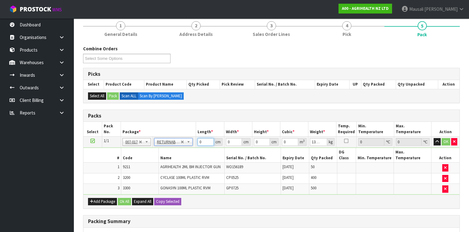
drag, startPoint x: 204, startPoint y: 142, endPoint x: 269, endPoint y: 144, distance: 64.9
click at [195, 143] on tr "1/1 NONE 007-001 007-002 007-004 007-009 007-013 007-014 007-015 007-017 007-01…" at bounding box center [271, 142] width 376 height 11
click at [123, 198] on button "Ok All" at bounding box center [124, 201] width 13 height 7
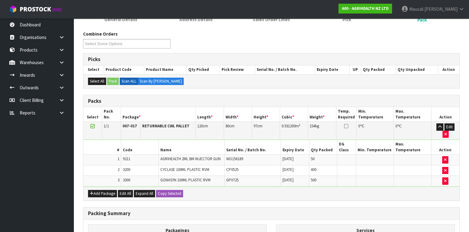
scroll to position [158, 0]
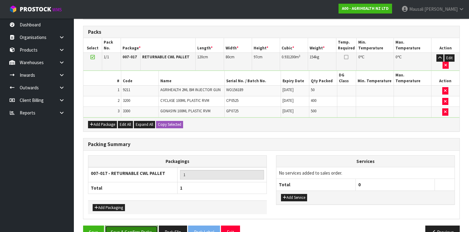
click at [132, 226] on button "Save & Confirm Packs" at bounding box center [131, 232] width 53 height 13
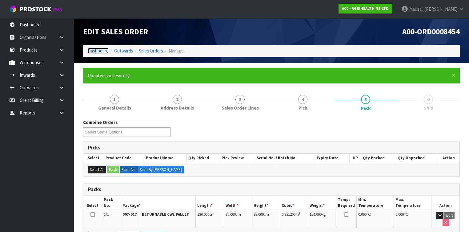
click at [97, 51] on link "Dashboard" at bounding box center [98, 51] width 21 height 6
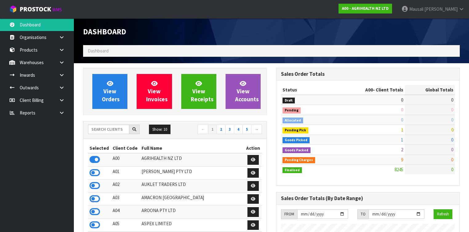
scroll to position [464, 193]
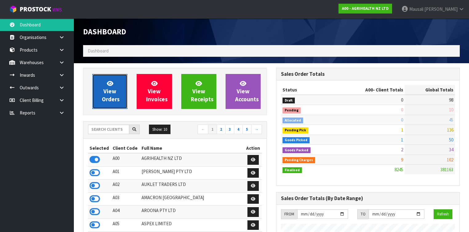
click at [110, 80] on link "View Orders" at bounding box center [109, 91] width 35 height 35
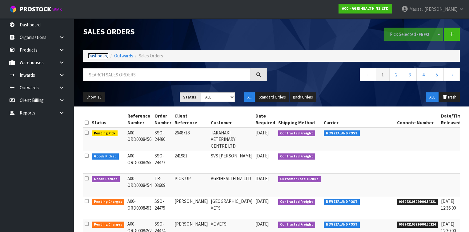
click at [104, 56] on link "Dashboard" at bounding box center [98, 56] width 21 height 6
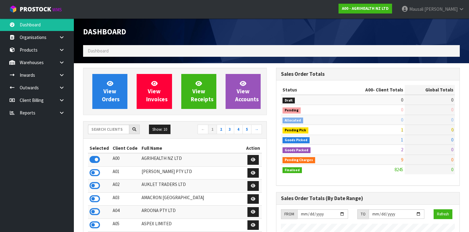
scroll to position [464, 193]
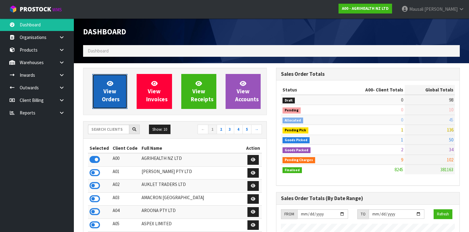
click at [112, 100] on span "View Orders" at bounding box center [111, 91] width 18 height 23
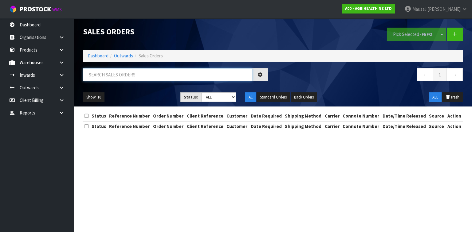
click at [100, 74] on input "text" at bounding box center [167, 74] width 169 height 13
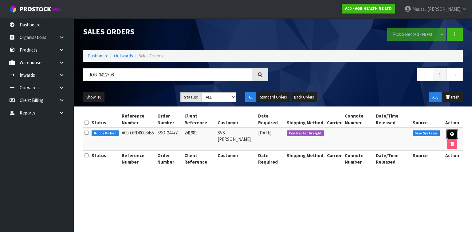
click at [447, 134] on link at bounding box center [452, 135] width 11 height 10
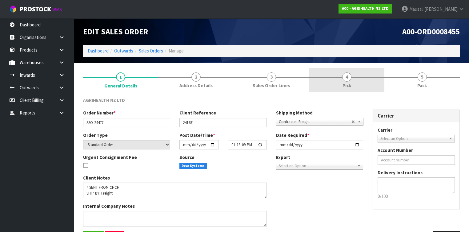
click at [347, 82] on span "Pick" at bounding box center [346, 85] width 9 height 6
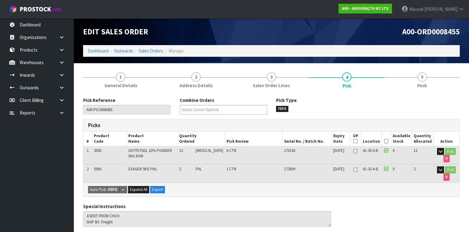
click at [388, 141] on icon at bounding box center [386, 141] width 4 height 0
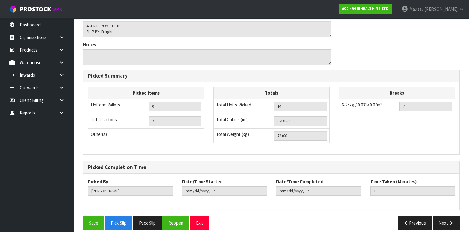
scroll to position [217, 0]
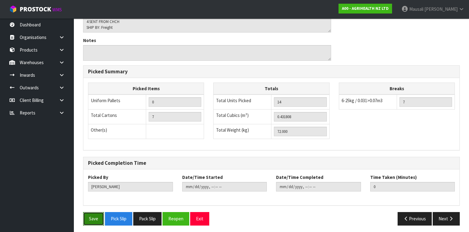
click at [87, 216] on button "Save" at bounding box center [93, 218] width 21 height 13
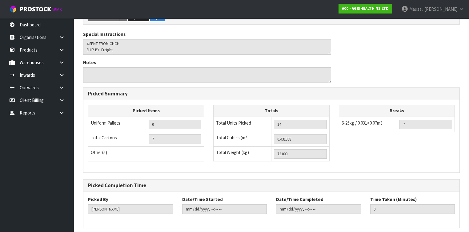
scroll to position [0, 0]
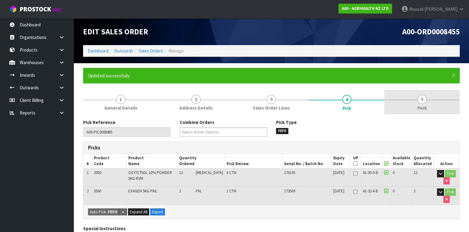
click at [426, 102] on link "5 Pack" at bounding box center [421, 102] width 75 height 24
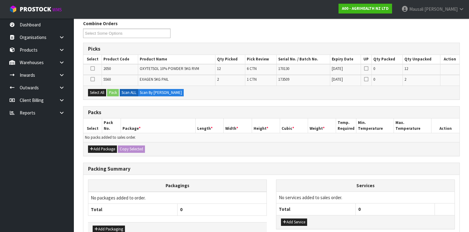
scroll to position [123, 0]
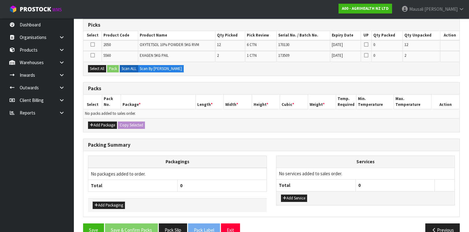
click at [90, 45] on icon at bounding box center [92, 45] width 4 height 0
click at [0, 0] on input "checkbox" at bounding box center [0, 0] width 0 height 0
click at [115, 69] on button "Pack" at bounding box center [113, 68] width 12 height 7
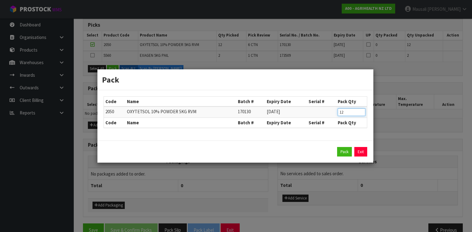
drag, startPoint x: 349, startPoint y: 112, endPoint x: 330, endPoint y: 115, distance: 19.1
click at [330, 115] on tr "2050 OXYTETSOL 10% POWDER 5KG RVM 170130 30/04/2027 12" at bounding box center [235, 112] width 263 height 11
click button "Pack" at bounding box center [344, 152] width 15 height 10
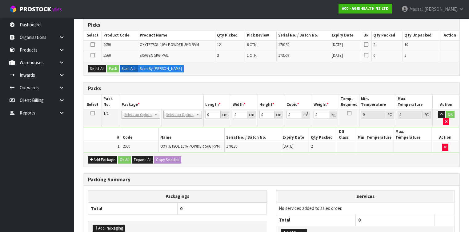
click at [93, 45] on icon at bounding box center [92, 45] width 4 height 0
click at [0, 0] on input "checkbox" at bounding box center [0, 0] width 0 height 0
click at [113, 67] on button "Pack" at bounding box center [113, 68] width 12 height 7
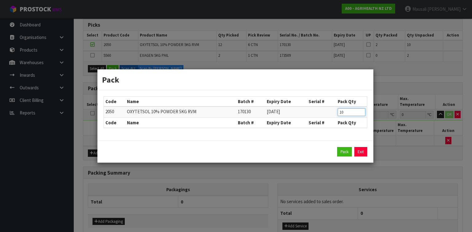
drag, startPoint x: 350, startPoint y: 112, endPoint x: 330, endPoint y: 116, distance: 20.7
click at [330, 116] on tr "2050 OXYTETSOL 10% POWDER 5KG RVM 170130 30/04/2027 10" at bounding box center [235, 112] width 263 height 11
click button "Pack" at bounding box center [344, 152] width 15 height 10
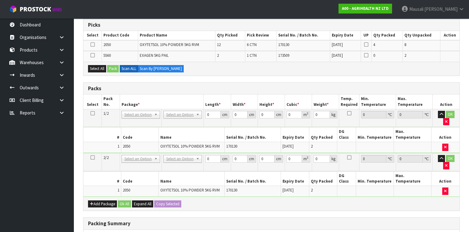
click at [92, 45] on icon at bounding box center [92, 45] width 4 height 0
click at [0, 0] on input "checkbox" at bounding box center [0, 0] width 0 height 0
click at [111, 68] on button "Pack" at bounding box center [113, 68] width 12 height 7
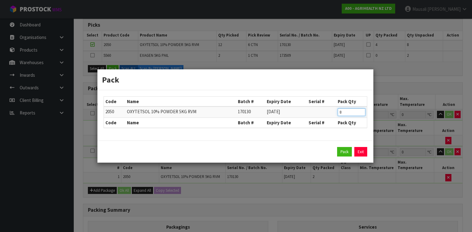
drag, startPoint x: 348, startPoint y: 111, endPoint x: 333, endPoint y: 116, distance: 15.8
click at [333, 116] on tr "2050 OXYTETSOL 10% POWDER 5KG RVM 170130 30/04/2027 8" at bounding box center [235, 112] width 263 height 11
click button "Pack" at bounding box center [344, 152] width 15 height 10
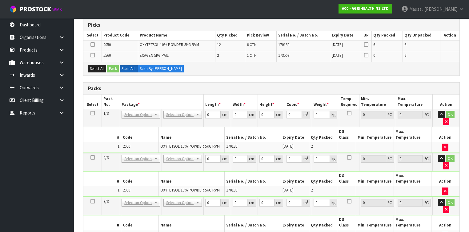
drag, startPoint x: 91, startPoint y: 42, endPoint x: 95, endPoint y: 47, distance: 5.7
click at [91, 45] on icon at bounding box center [92, 45] width 4 height 0
click at [0, 0] on input "checkbox" at bounding box center [0, 0] width 0 height 0
click at [110, 67] on button "Pack" at bounding box center [113, 68] width 12 height 7
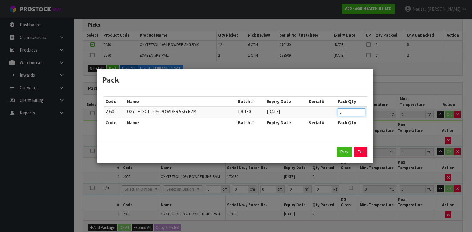
drag, startPoint x: 346, startPoint y: 113, endPoint x: 325, endPoint y: 116, distance: 21.4
click at [325, 116] on tr "2050 OXYTETSOL 10% POWDER 5KG RVM 170130 30/04/2027 6" at bounding box center [235, 112] width 263 height 11
click button "Pack" at bounding box center [344, 152] width 15 height 10
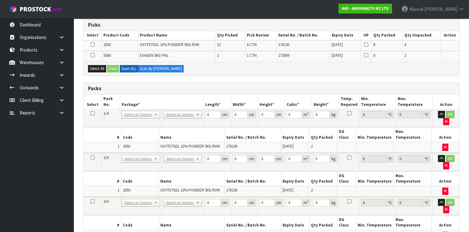
click at [92, 45] on icon at bounding box center [92, 45] width 4 height 0
click at [0, 0] on input "checkbox" at bounding box center [0, 0] width 0 height 0
click at [113, 65] on button "Pack" at bounding box center [113, 68] width 12 height 7
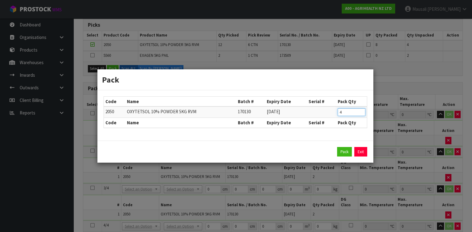
drag, startPoint x: 349, startPoint y: 113, endPoint x: 333, endPoint y: 116, distance: 16.0
click at [333, 116] on tr "2050 OXYTETSOL 10% POWDER 5KG RVM 170130 30/04/2027 4" at bounding box center [235, 112] width 263 height 11
click button "Pack" at bounding box center [344, 152] width 15 height 10
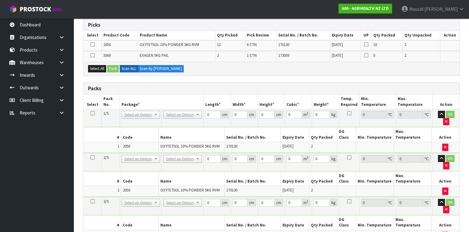
click at [92, 45] on icon at bounding box center [92, 45] width 4 height 0
click at [0, 0] on input "checkbox" at bounding box center [0, 0] width 0 height 0
click at [112, 68] on button "Pack" at bounding box center [113, 68] width 12 height 7
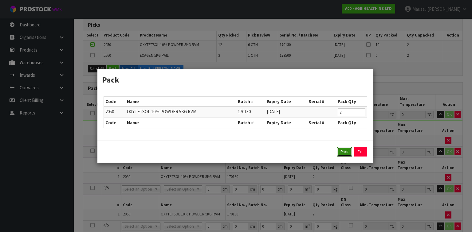
drag, startPoint x: 339, startPoint y: 149, endPoint x: 283, endPoint y: 132, distance: 58.8
click at [338, 148] on button "Pack" at bounding box center [344, 152] width 15 height 10
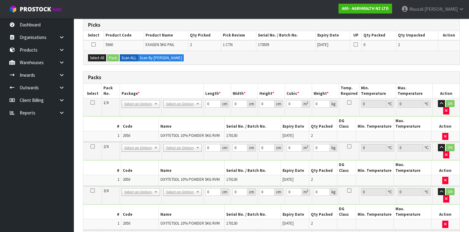
drag, startPoint x: 93, startPoint y: 101, endPoint x: 158, endPoint y: 101, distance: 65.2
click at [94, 103] on icon at bounding box center [92, 103] width 4 height 0
drag, startPoint x: 210, startPoint y: 104, endPoint x: 197, endPoint y: 111, distance: 14.8
click at [197, 111] on tbody "1/6 NONE 007-001 007-002 007-004 007-009 007-013 007-014 007-015 007-017 007-01…" at bounding box center [271, 120] width 376 height 44
drag, startPoint x: 265, startPoint y: 105, endPoint x: 259, endPoint y: 106, distance: 6.6
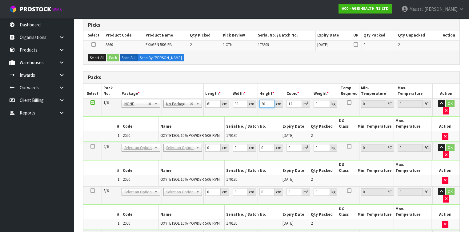
click at [259, 106] on td "30 cm" at bounding box center [271, 107] width 27 height 18
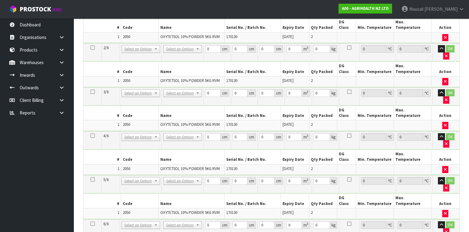
scroll to position [271, 0]
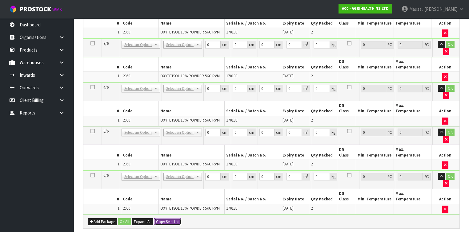
click at [173, 219] on button "Copy Selected" at bounding box center [167, 222] width 27 height 7
click at [173, 219] on button "Confirm Copy Selected" at bounding box center [174, 222] width 41 height 7
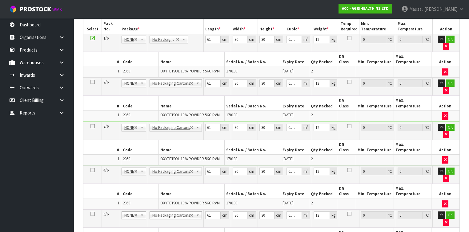
scroll to position [148, 0]
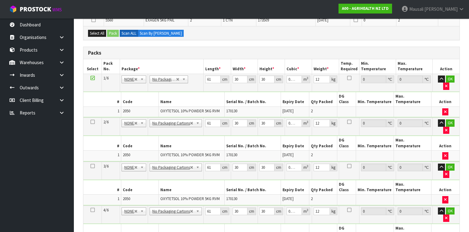
click at [91, 78] on icon at bounding box center [92, 78] width 4 height 0
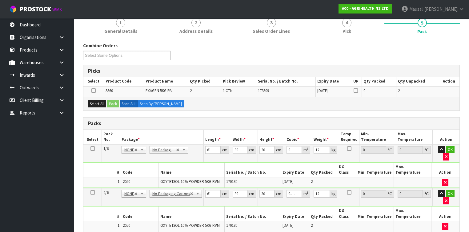
scroll to position [74, 0]
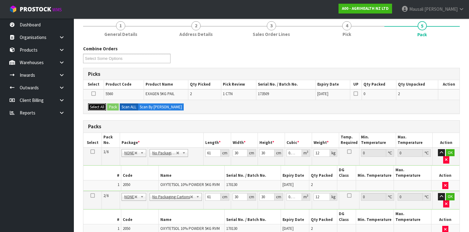
drag, startPoint x: 100, startPoint y: 106, endPoint x: 112, endPoint y: 107, distance: 12.3
click at [101, 106] on button "Select All" at bounding box center [97, 107] width 18 height 7
click at [112, 107] on button "Pack" at bounding box center [113, 107] width 12 height 7
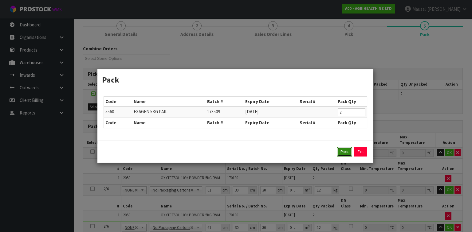
click at [343, 151] on button "Pack" at bounding box center [344, 152] width 15 height 10
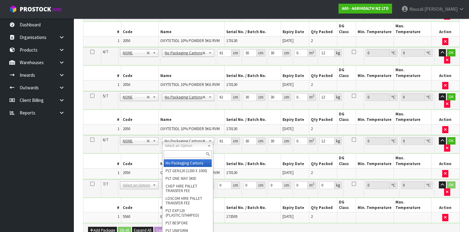
scroll to position [282, 0]
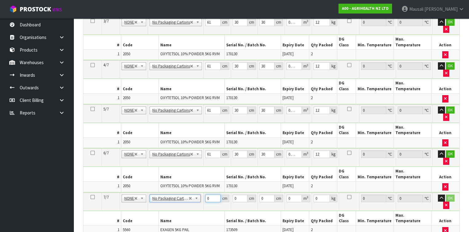
drag, startPoint x: 209, startPoint y: 121, endPoint x: 197, endPoint y: 132, distance: 16.5
click at [197, 193] on tbody "7/7 NONE 007-001 007-002 007-004 007-009 007-013 007-014 007-015 007-017 007-01…" at bounding box center [271, 215] width 376 height 44
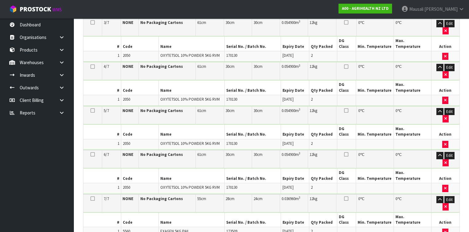
scroll to position [321, 0]
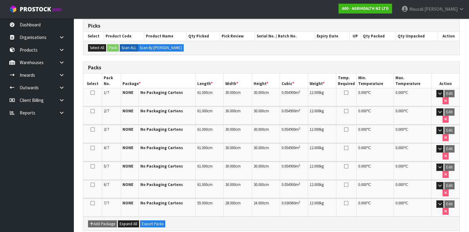
scroll to position [170, 0]
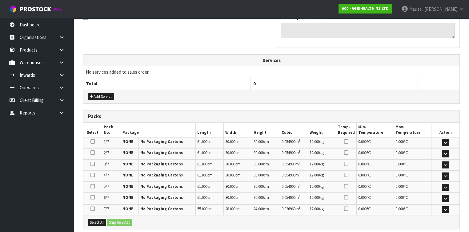
scroll to position [257, 0]
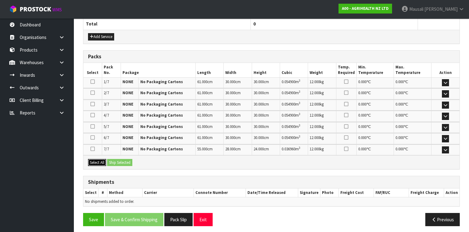
drag, startPoint x: 90, startPoint y: 159, endPoint x: 113, endPoint y: 159, distance: 23.4
click at [93, 161] on button "Select All" at bounding box center [97, 162] width 18 height 7
click at [113, 159] on button "Ship Selected" at bounding box center [119, 162] width 25 height 7
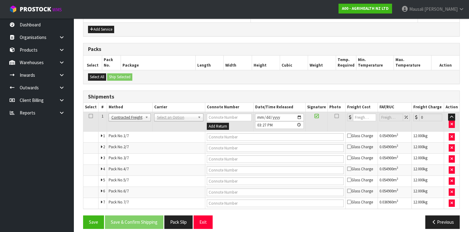
scroll to position [267, 0]
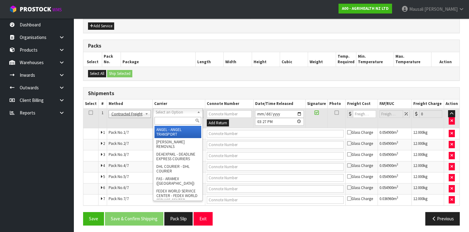
click at [165, 118] on input "text" at bounding box center [177, 121] width 47 height 8
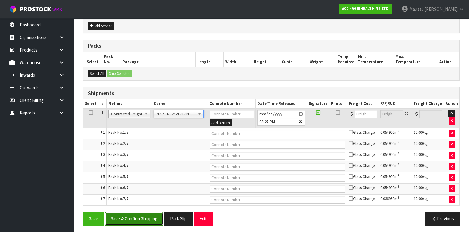
click at [140, 215] on button "Save & Confirm Shipping" at bounding box center [134, 218] width 58 height 13
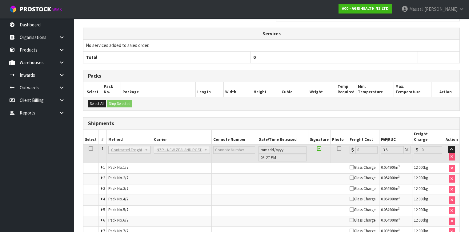
scroll to position [256, 0]
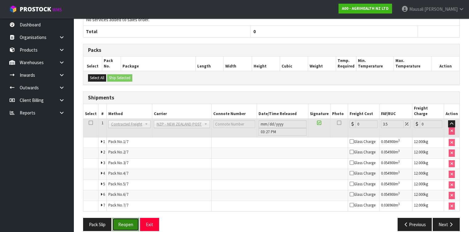
click at [125, 218] on button "Reopen" at bounding box center [125, 224] width 27 height 13
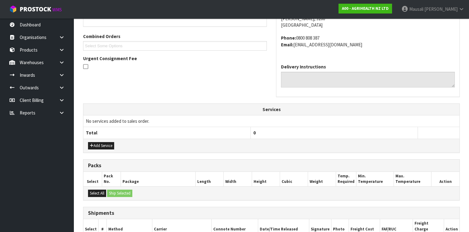
scroll to position [246, 0]
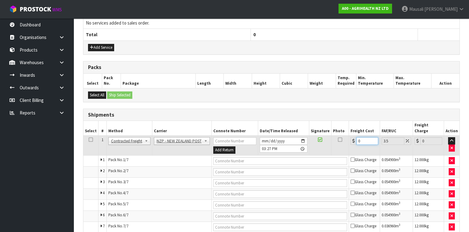
drag, startPoint x: 361, startPoint y: 135, endPoint x: 342, endPoint y: 139, distance: 19.4
click at [342, 139] on tr "1 Client Local Pickup Customer Local Pickup Company Freight Contracted Freight …" at bounding box center [271, 146] width 376 height 20
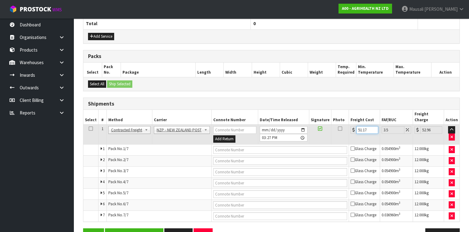
scroll to position [267, 0]
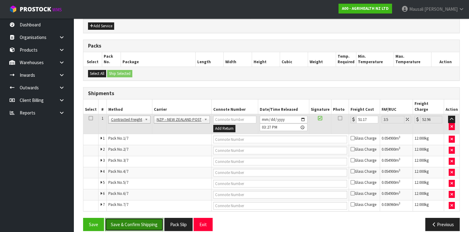
click at [142, 218] on button "Save & Confirm Shipping" at bounding box center [134, 224] width 58 height 13
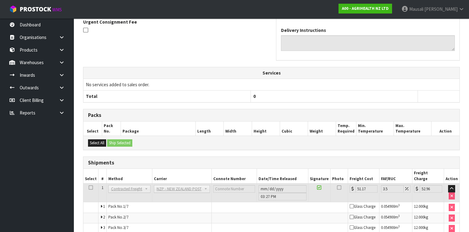
scroll to position [246, 0]
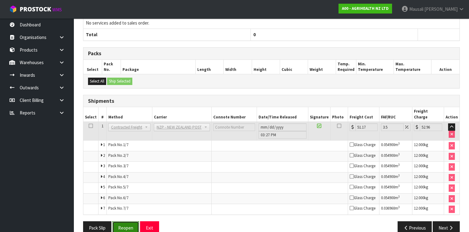
click at [126, 222] on button "Reopen" at bounding box center [125, 228] width 27 height 13
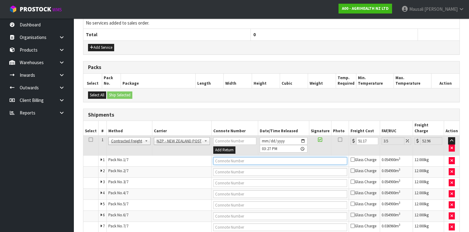
click at [235, 157] on input "text" at bounding box center [280, 161] width 134 height 8
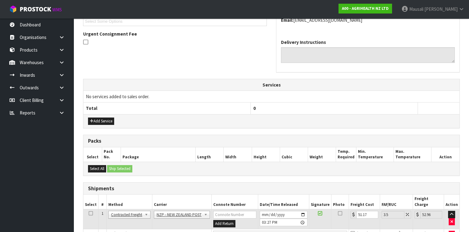
scroll to position [267, 0]
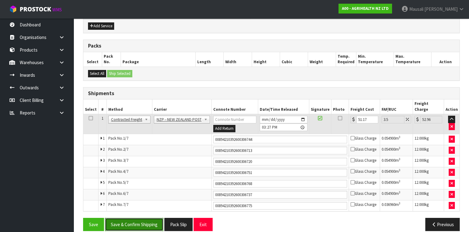
click at [134, 218] on button "Save & Confirm Shipping" at bounding box center [134, 224] width 58 height 13
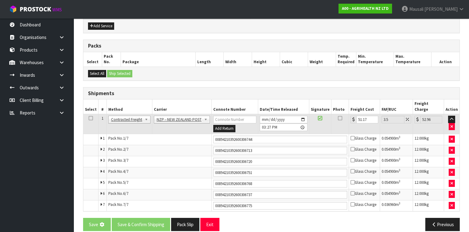
scroll to position [0, 0]
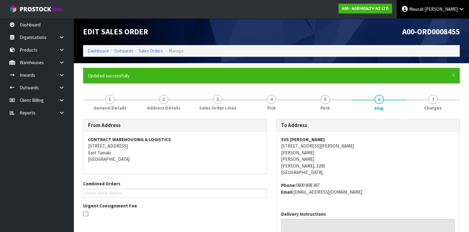
click at [457, 8] on link "Mausali Tito" at bounding box center [432, 9] width 72 height 18
click at [448, 25] on link "Logout" at bounding box center [444, 24] width 49 height 8
